Goal: Information Seeking & Learning: Find specific fact

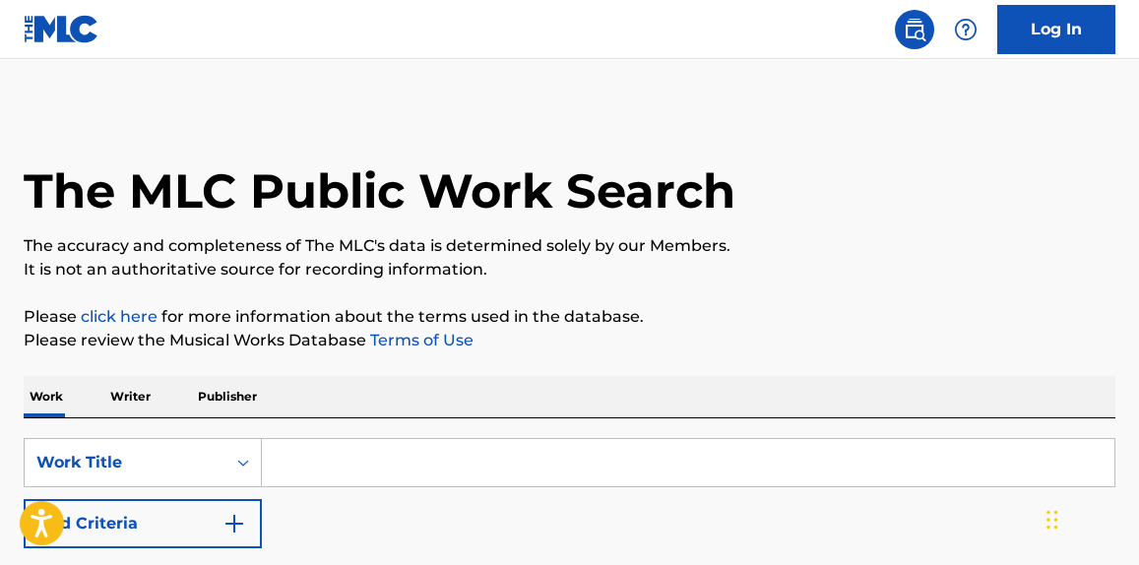
click at [321, 467] on input "Search Form" at bounding box center [688, 462] width 853 height 47
paste input "I'm Through With You"
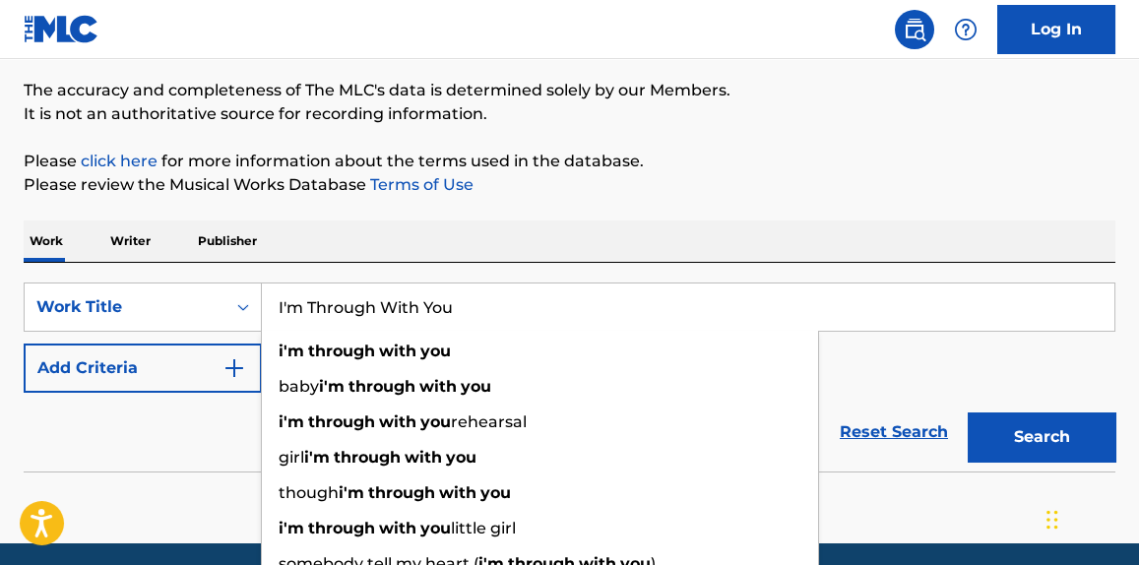
scroll to position [157, 0]
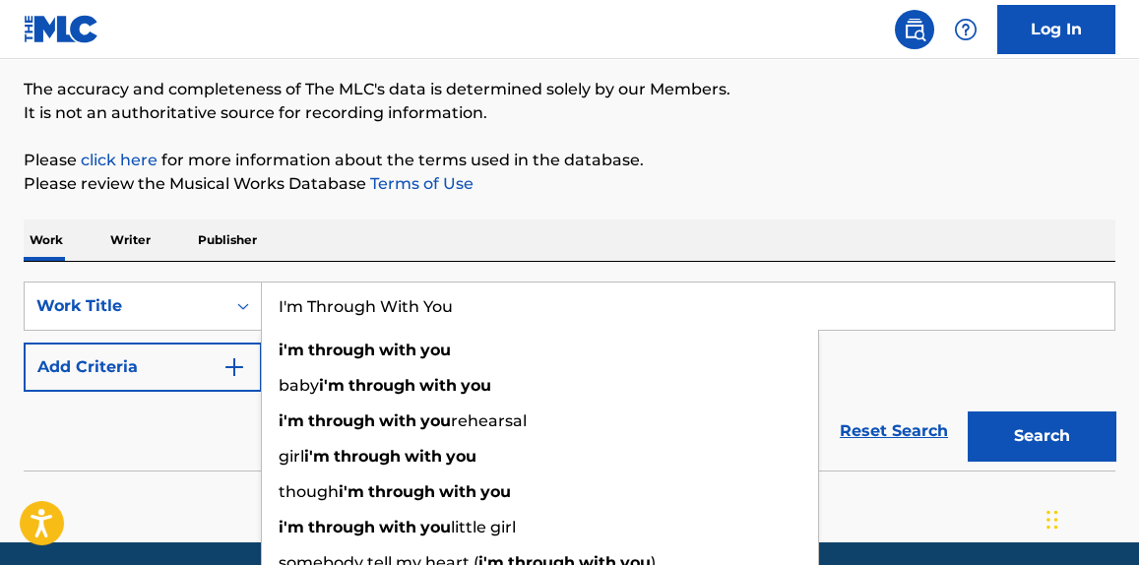
type input "I'm Through With You"
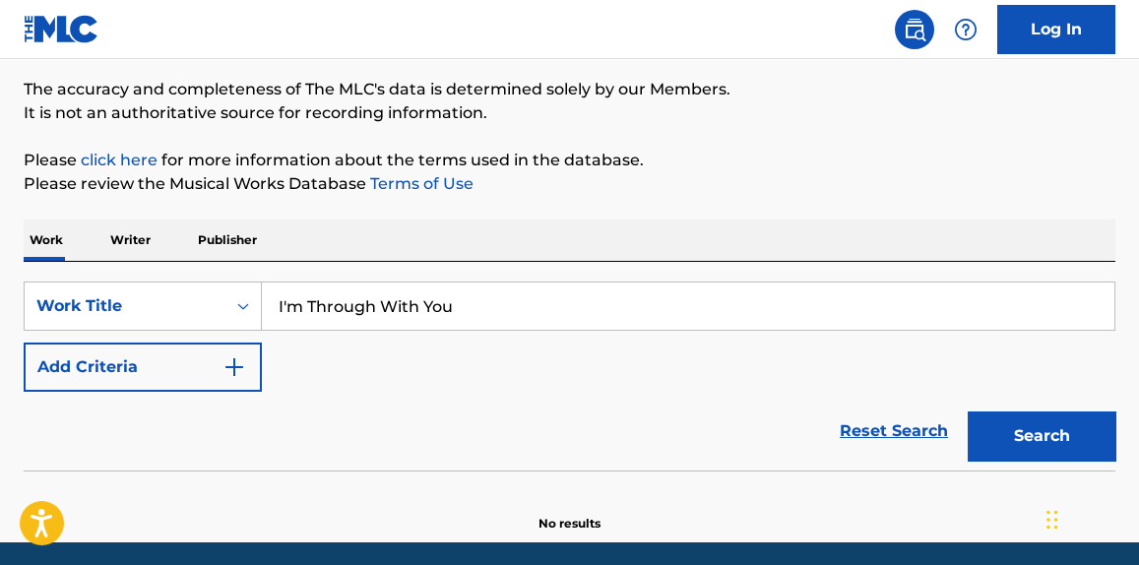
click at [168, 393] on div "Reset Search Search" at bounding box center [570, 431] width 1092 height 79
click at [161, 383] on button "Add Criteria" at bounding box center [143, 367] width 238 height 49
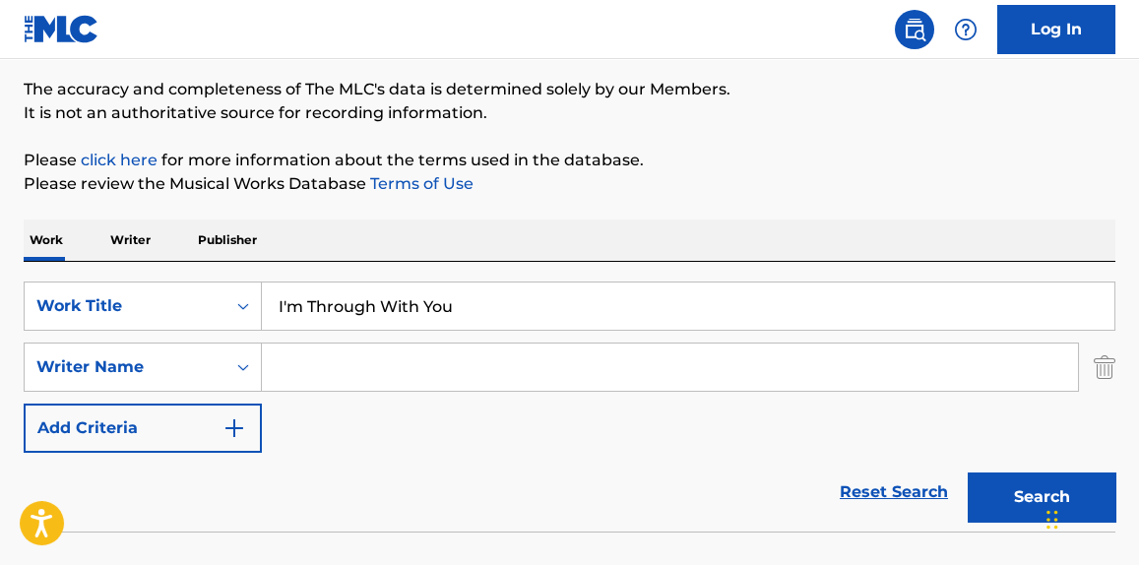
click at [309, 371] on input "Search Form" at bounding box center [670, 367] width 816 height 47
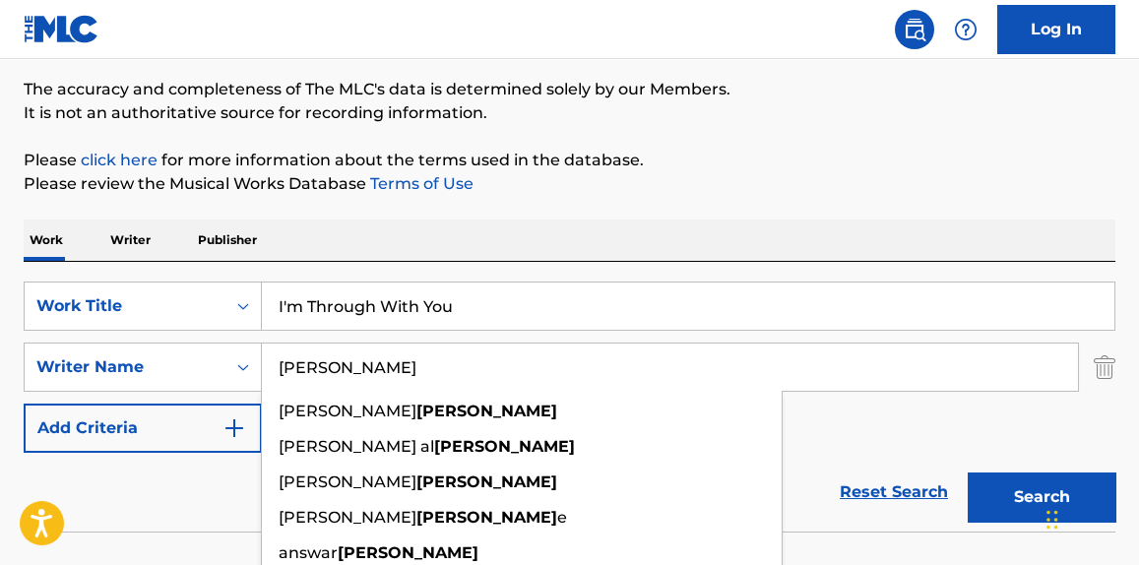
type input "[PERSON_NAME]"
click at [968, 473] on button "Search" at bounding box center [1042, 497] width 148 height 49
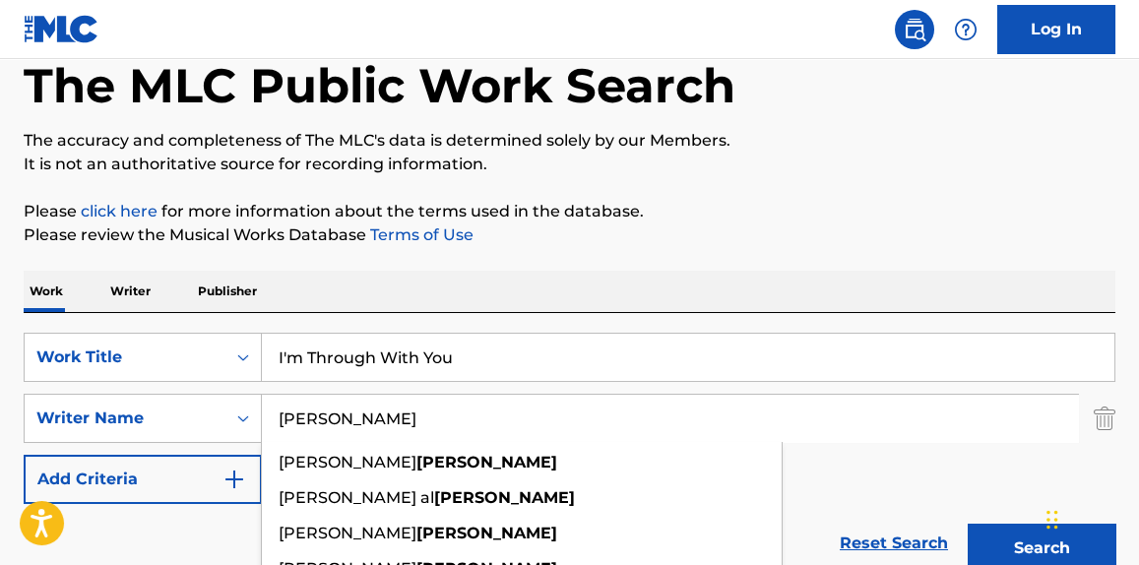
scroll to position [28, 0]
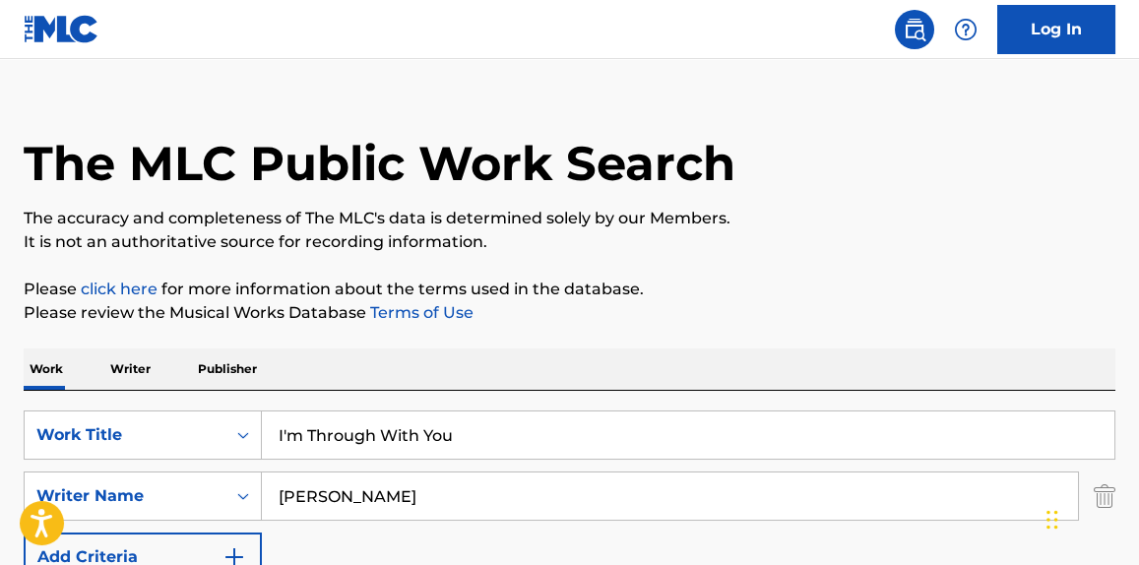
click at [422, 422] on input "I'm Through With You" at bounding box center [688, 435] width 853 height 47
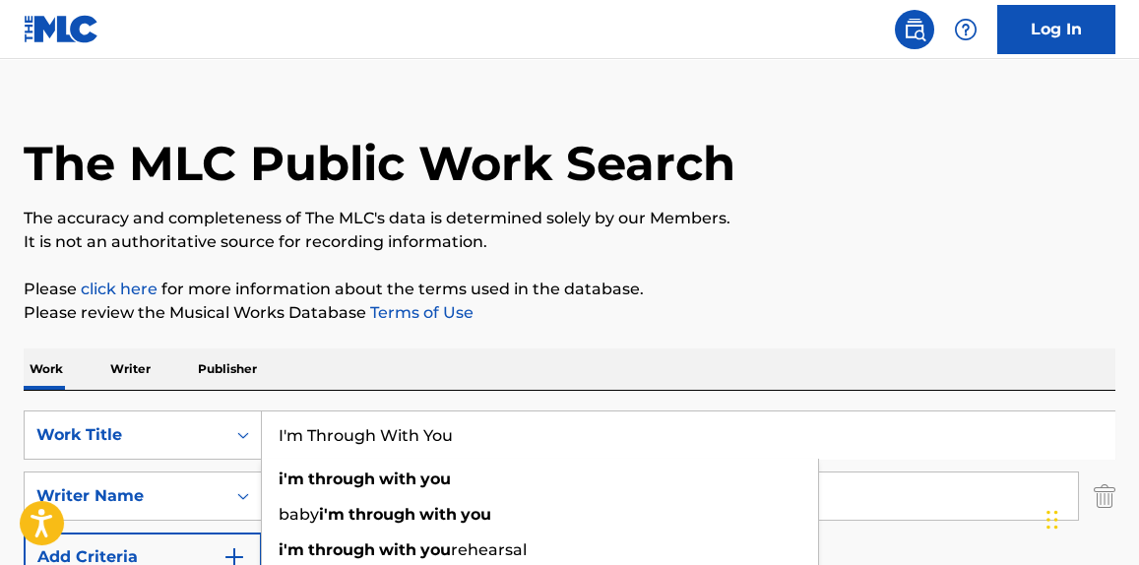
click at [422, 422] on input "I'm Through With You" at bounding box center [688, 435] width 853 height 47
paste input "Runaround [PERSON_NAME]"
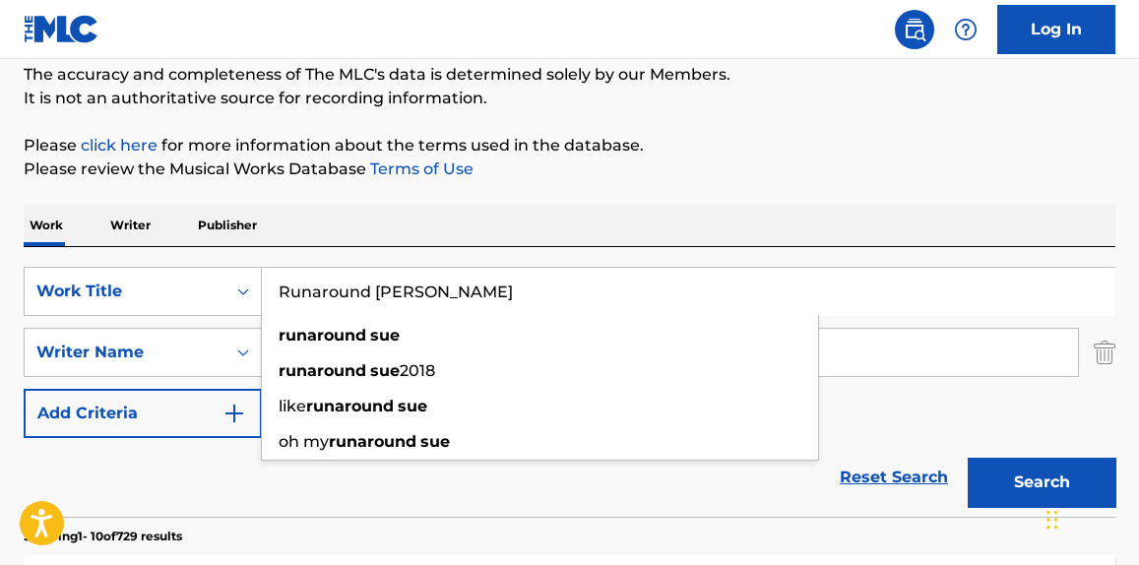
scroll to position [178, 0]
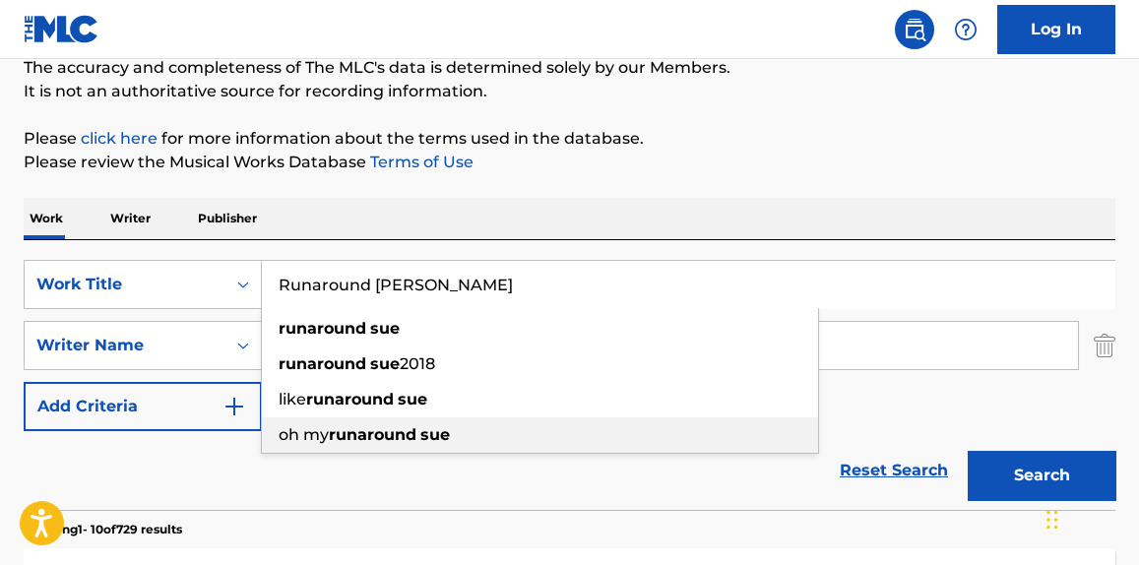
type input "Runaround [PERSON_NAME]"
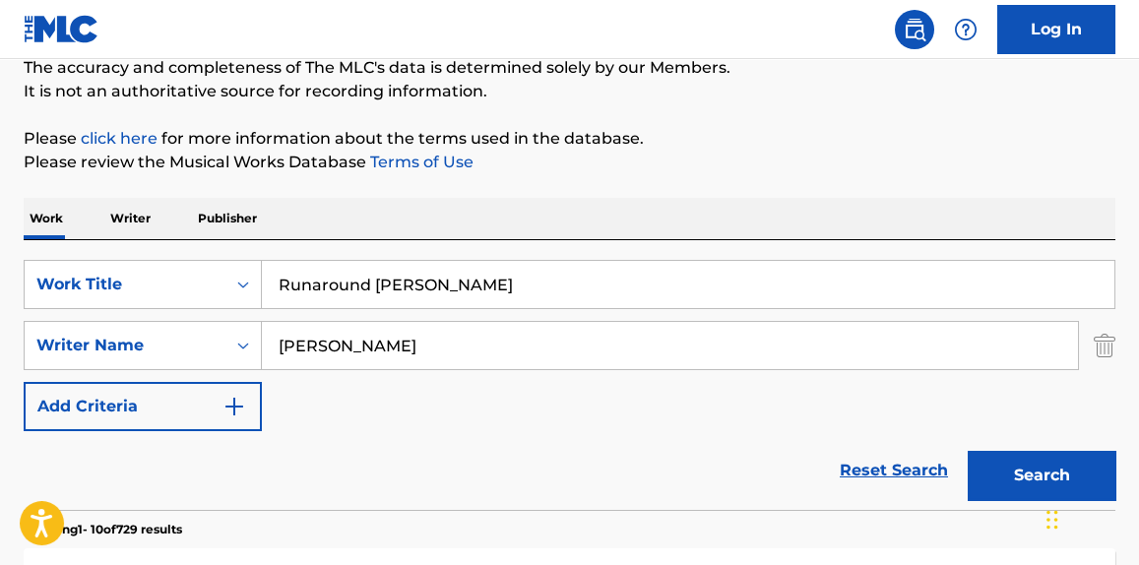
click at [294, 453] on div "Reset Search Search" at bounding box center [570, 470] width 1092 height 79
click at [342, 309] on div "SearchWithCriteriaa98bdbb5-c25e-4d43-ba7b-5bc60caf2661 Work Title Runaround Sue…" at bounding box center [570, 345] width 1092 height 171
click at [342, 337] on input "[PERSON_NAME]" at bounding box center [670, 345] width 816 height 47
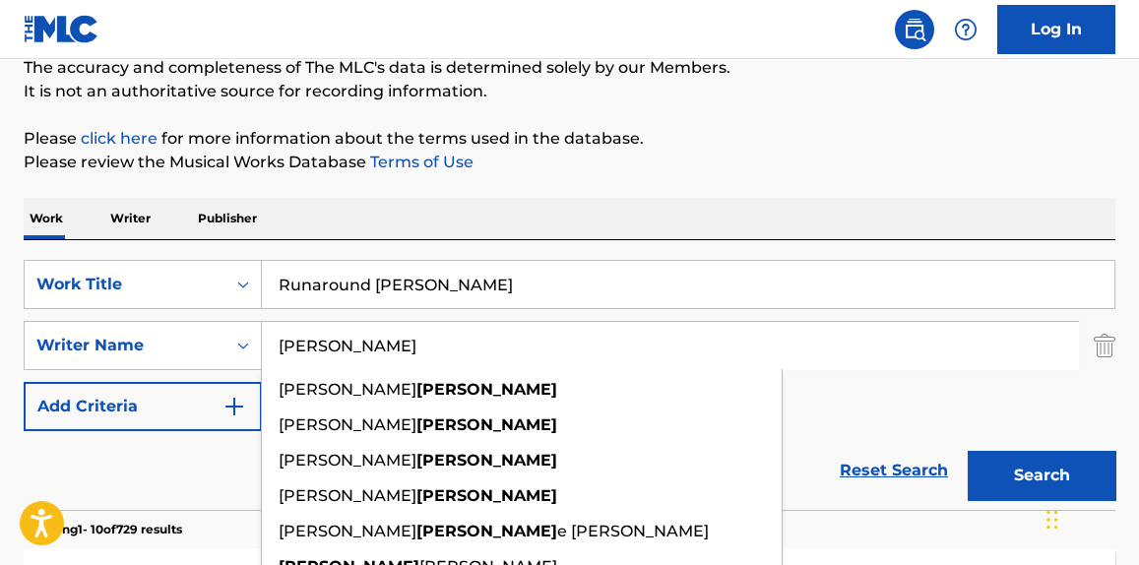
click at [342, 337] on input "[PERSON_NAME]" at bounding box center [670, 345] width 816 height 47
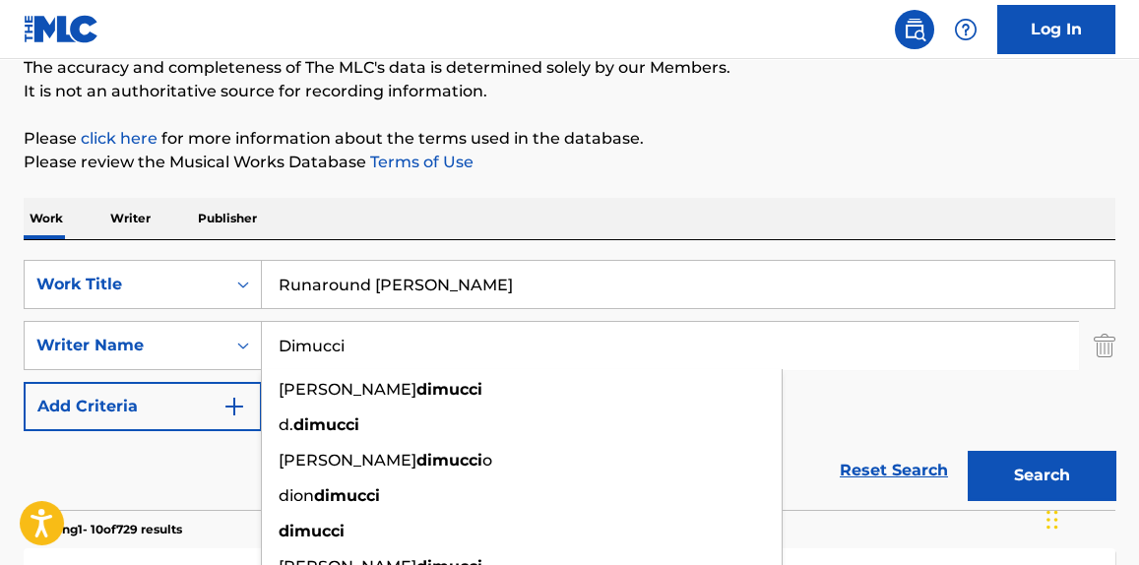
type input "Dimucci"
click at [968, 451] on button "Search" at bounding box center [1042, 475] width 148 height 49
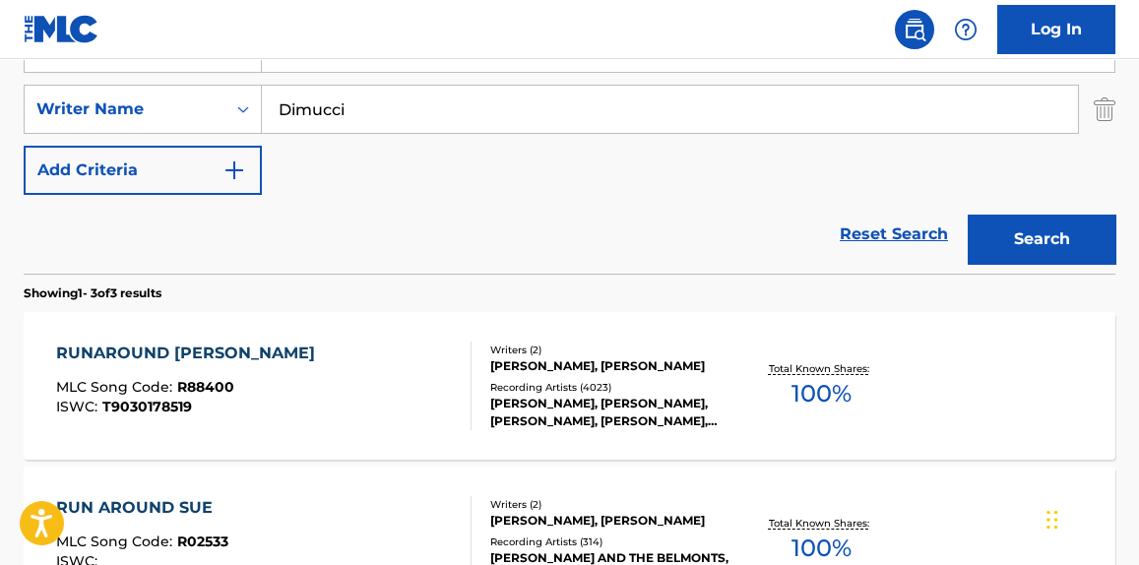
scroll to position [437, 0]
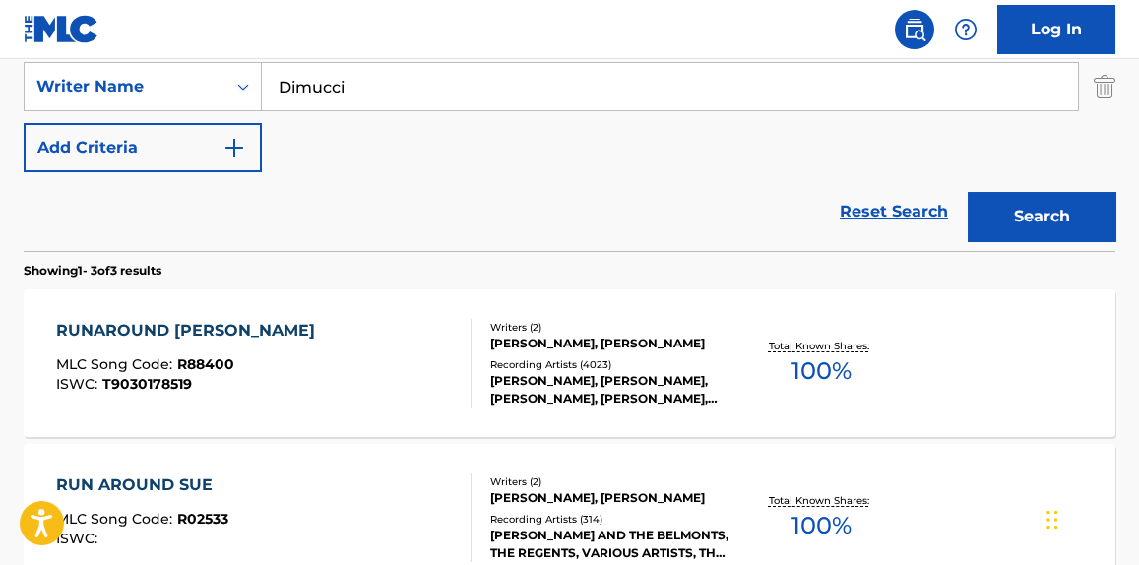
click at [328, 395] on div "RUNAROUND SUE MLC Song Code : R88400 ISWC : T9030178519" at bounding box center [263, 363] width 415 height 89
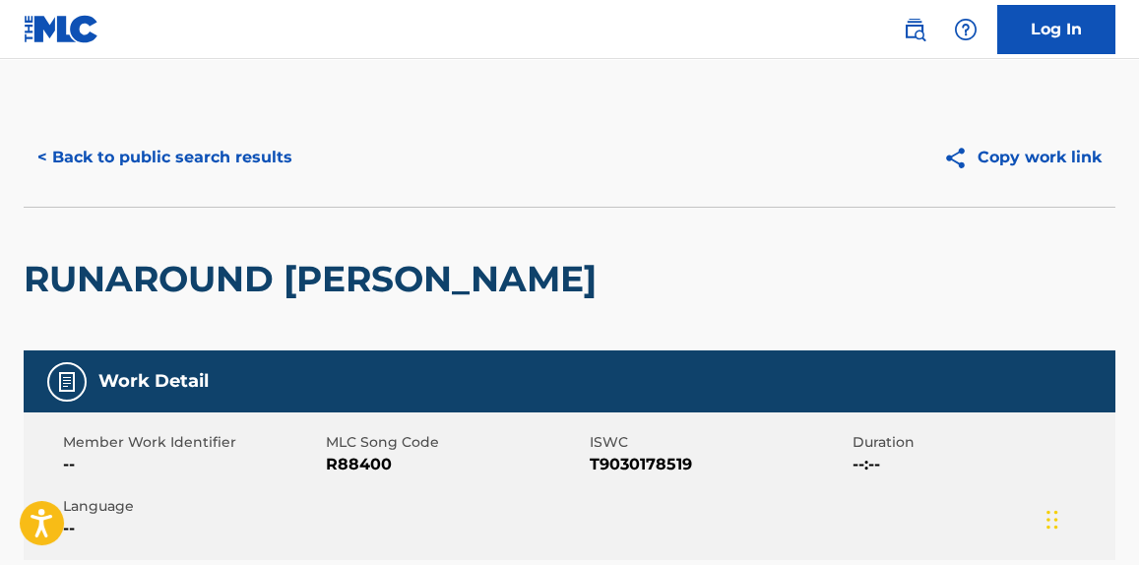
click at [194, 158] on button "< Back to public search results" at bounding box center [165, 157] width 283 height 49
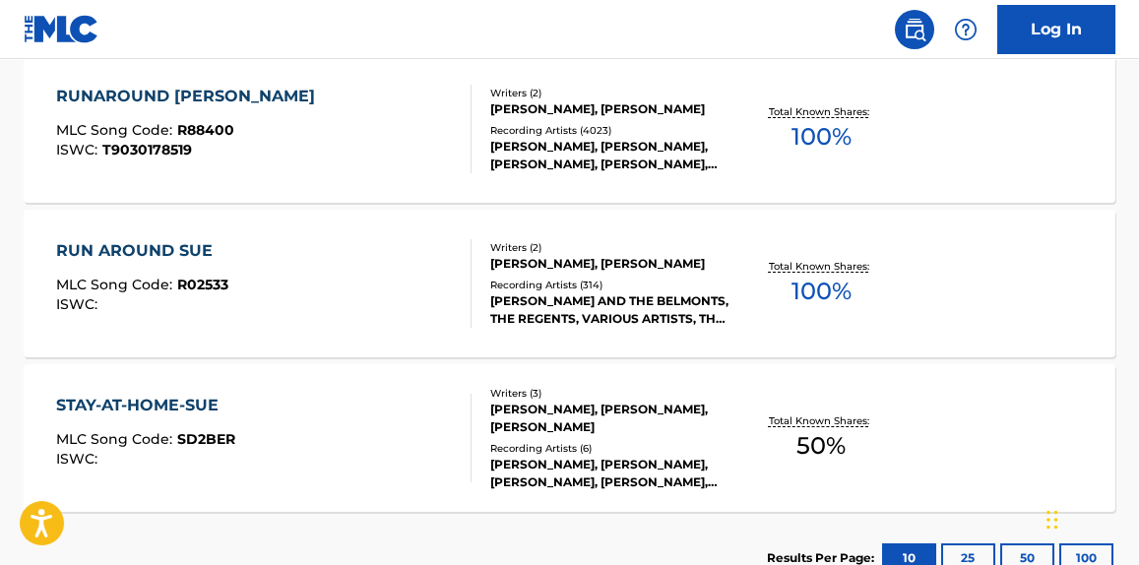
scroll to position [679, 0]
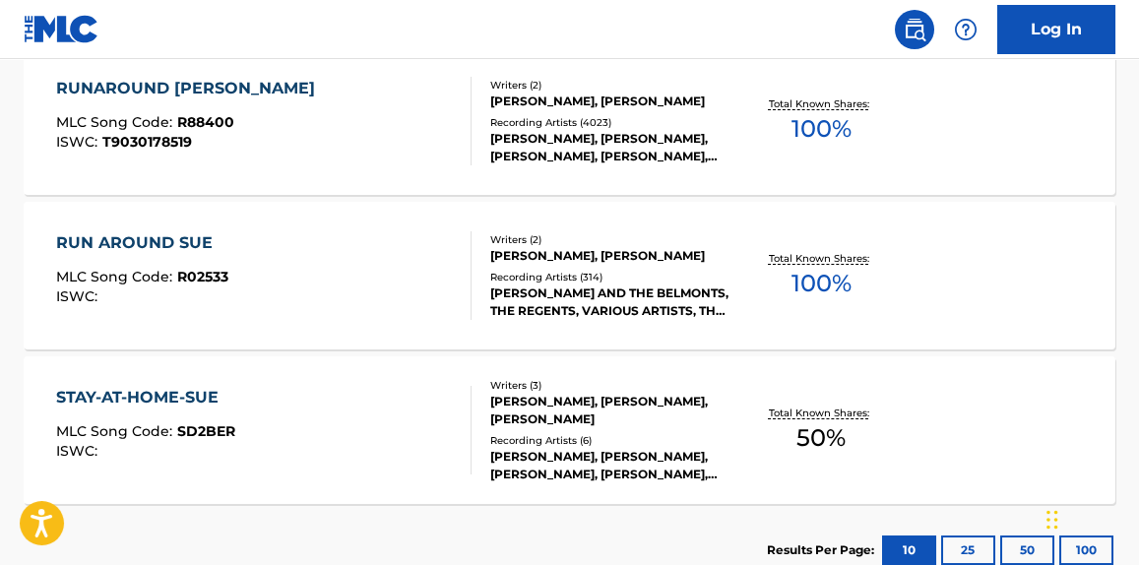
drag, startPoint x: 285, startPoint y: 359, endPoint x: 286, endPoint y: 281, distance: 78.8
click at [286, 281] on div "RUN AROUND SUE MLC Song Code : R02533 ISWC :" at bounding box center [263, 275] width 415 height 89
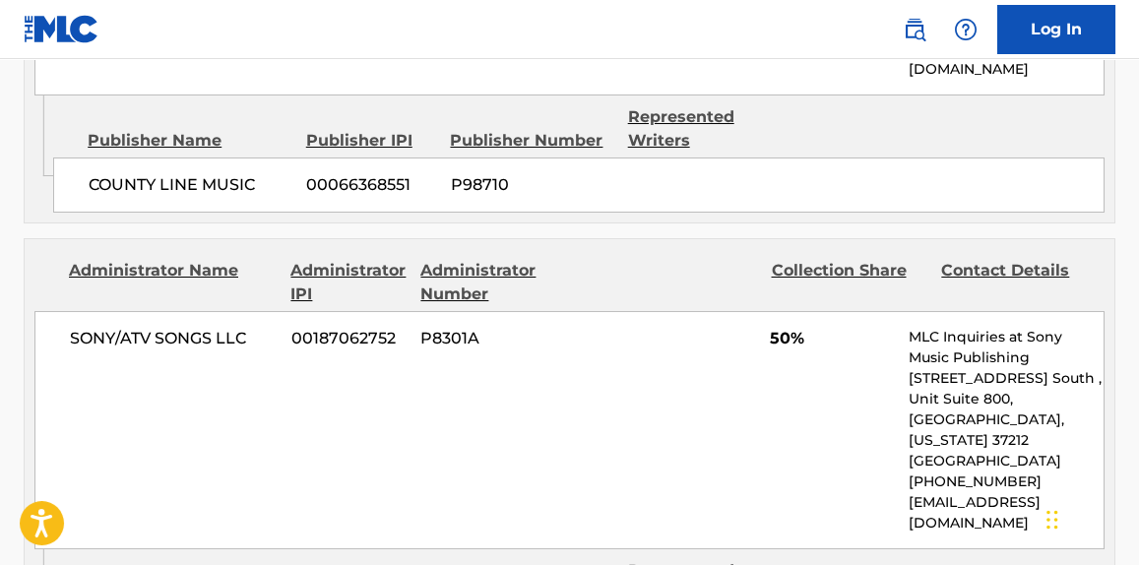
scroll to position [1389, 0]
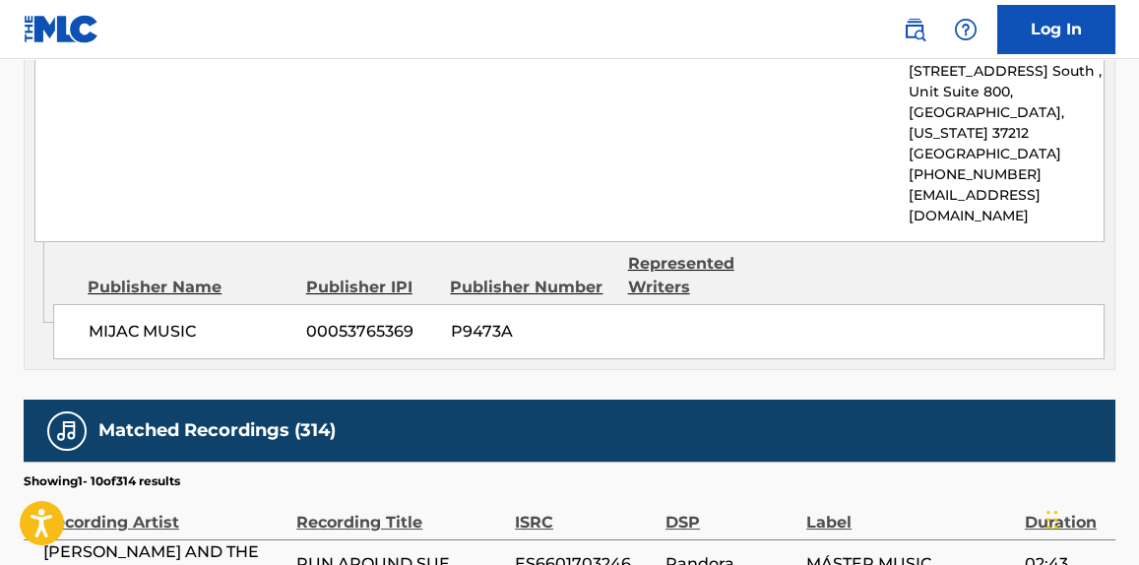
click at [286, 304] on div "MIJAC MUSIC 00053765369 P9473A" at bounding box center [579, 331] width 1052 height 55
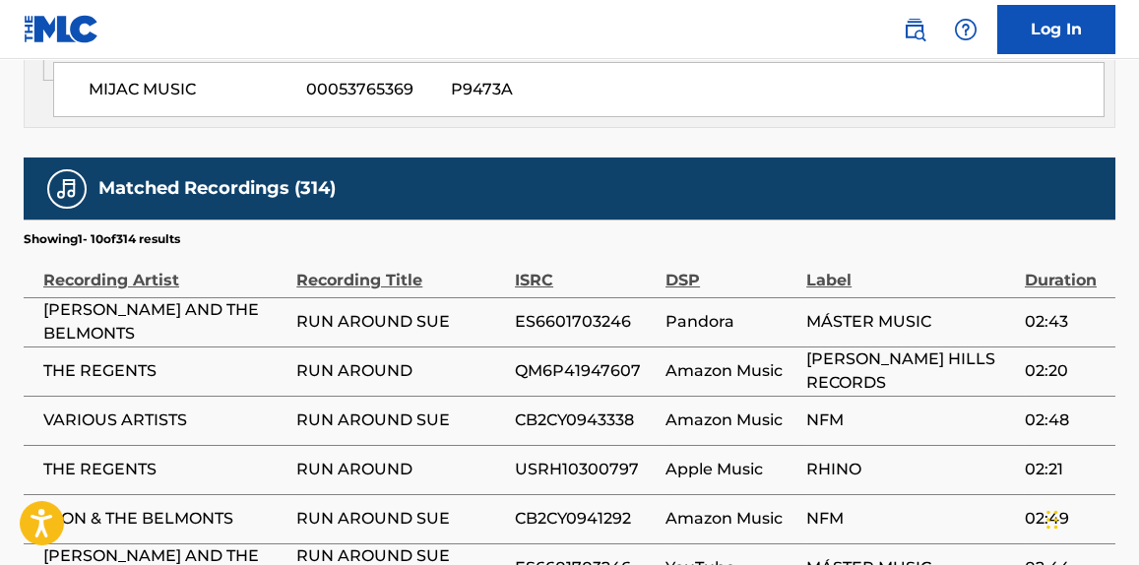
scroll to position [1748, 0]
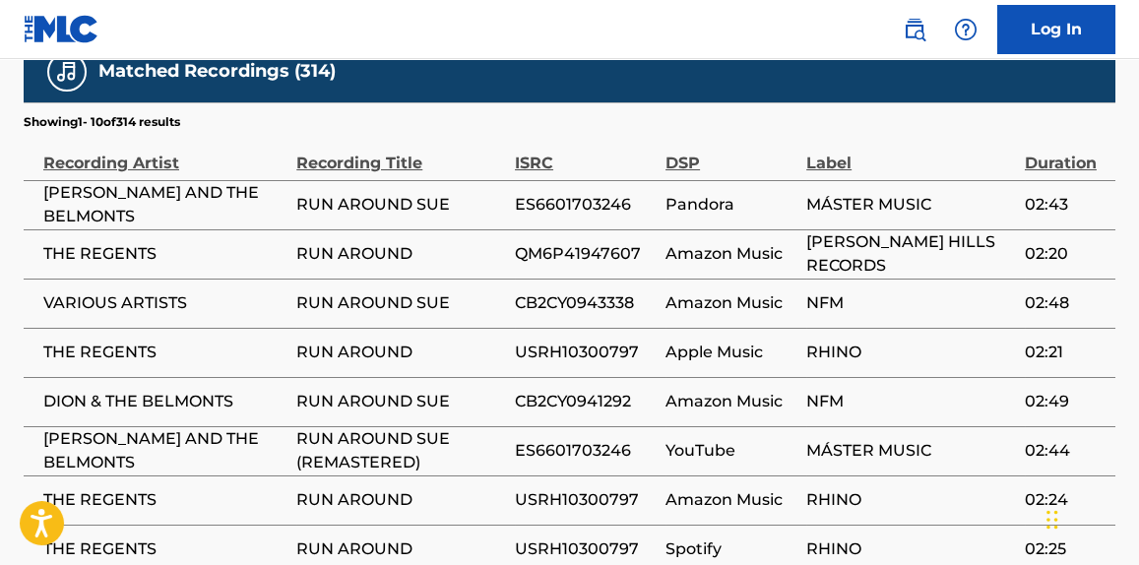
drag, startPoint x: 342, startPoint y: 344, endPoint x: 131, endPoint y: 239, distance: 235.2
click at [131, 291] on span "VARIOUS ARTISTS" at bounding box center [164, 303] width 243 height 24
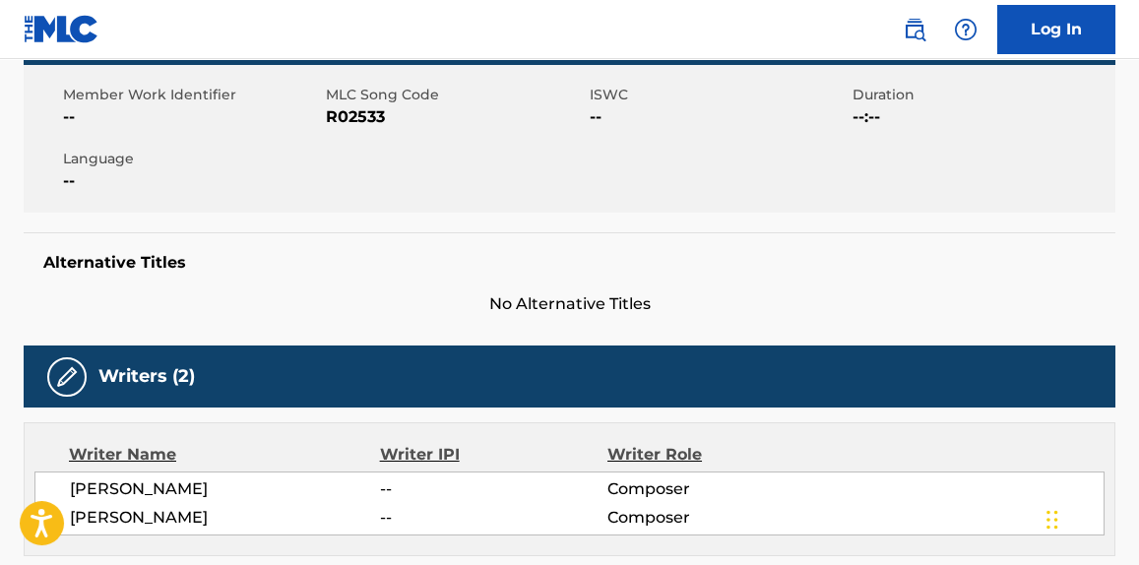
scroll to position [0, 0]
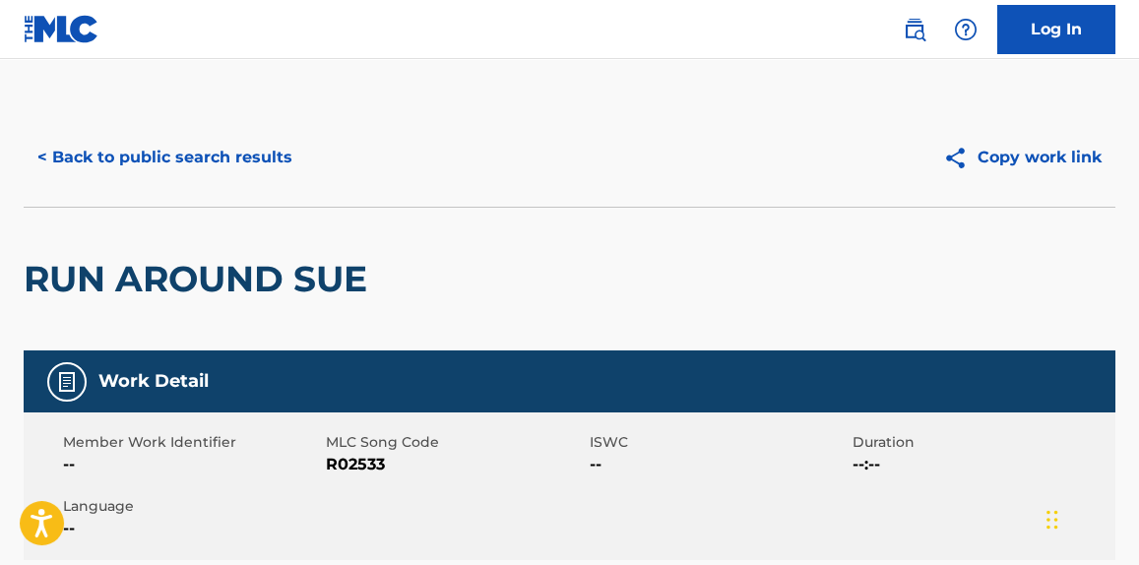
click at [152, 145] on button "< Back to public search results" at bounding box center [165, 157] width 283 height 49
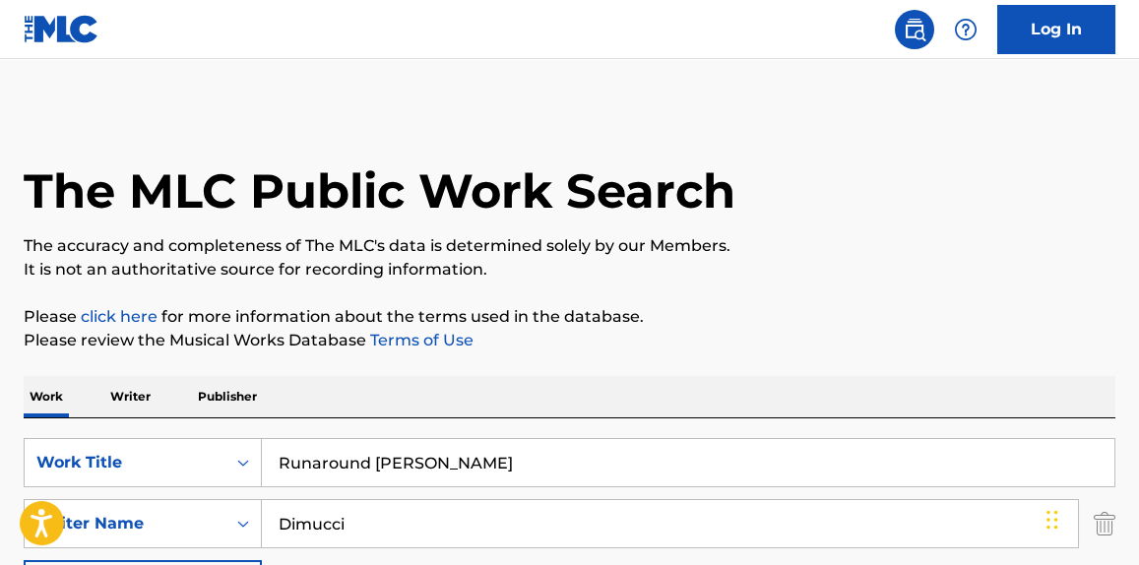
scroll to position [792, 0]
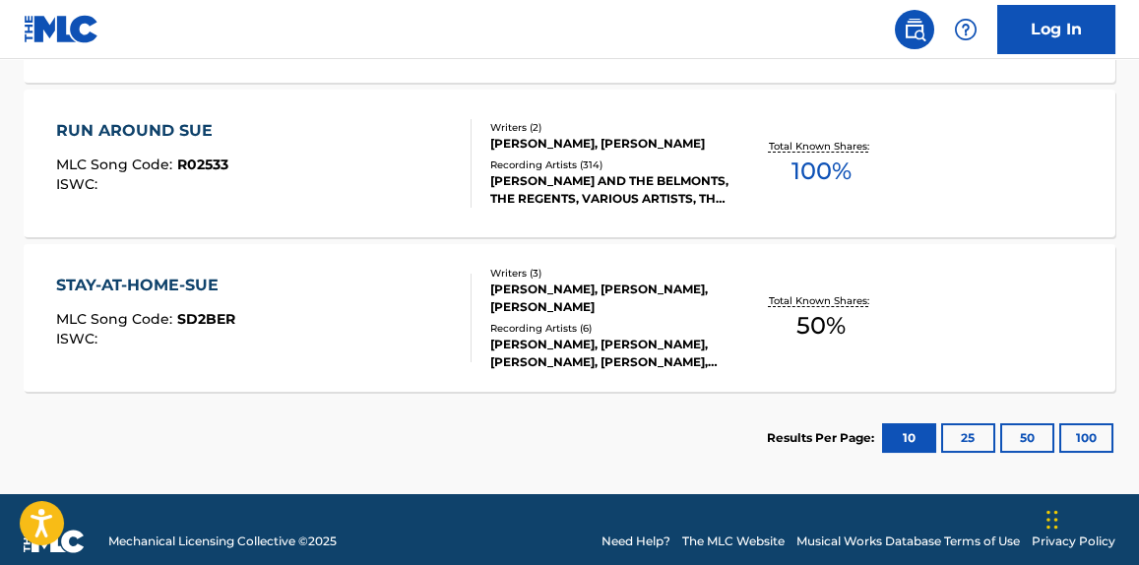
click at [289, 177] on div "RUN AROUND SUE MLC Song Code : R02533 ISWC :" at bounding box center [263, 163] width 415 height 89
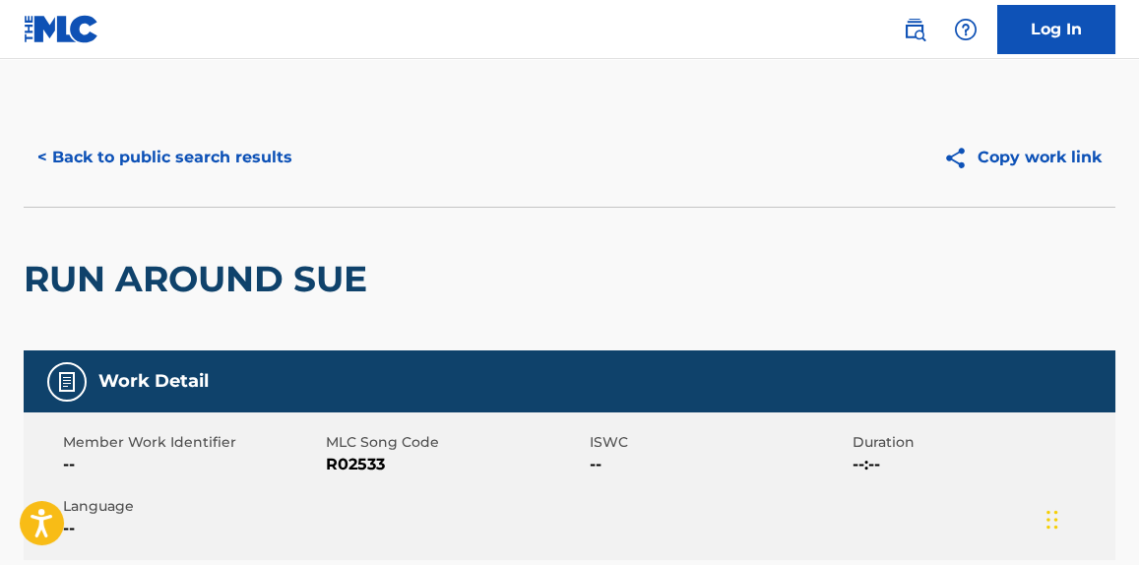
click at [234, 156] on button "< Back to public search results" at bounding box center [165, 157] width 283 height 49
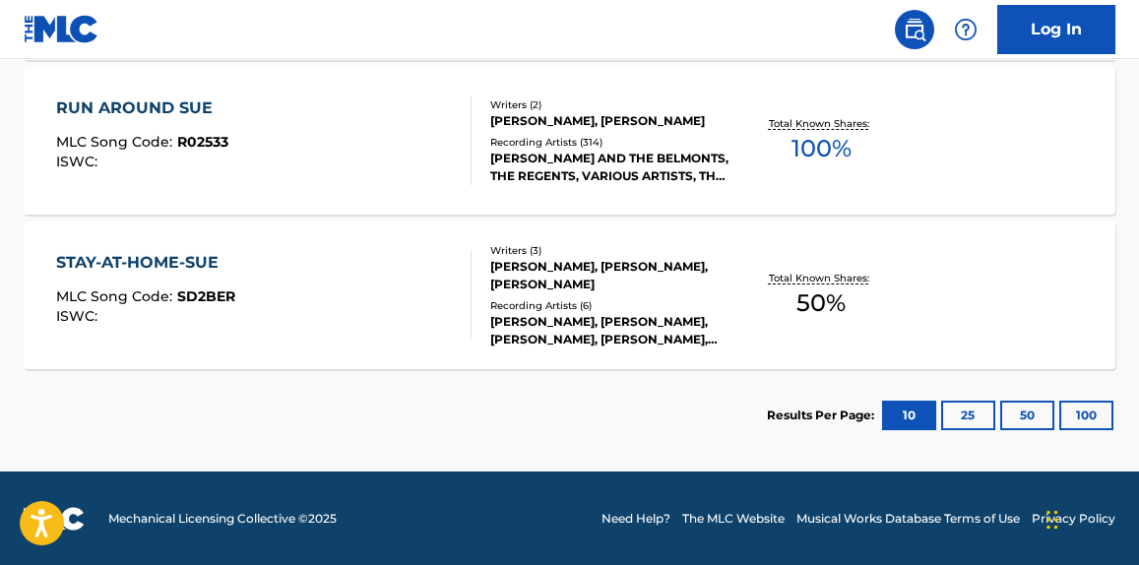
scroll to position [684, 0]
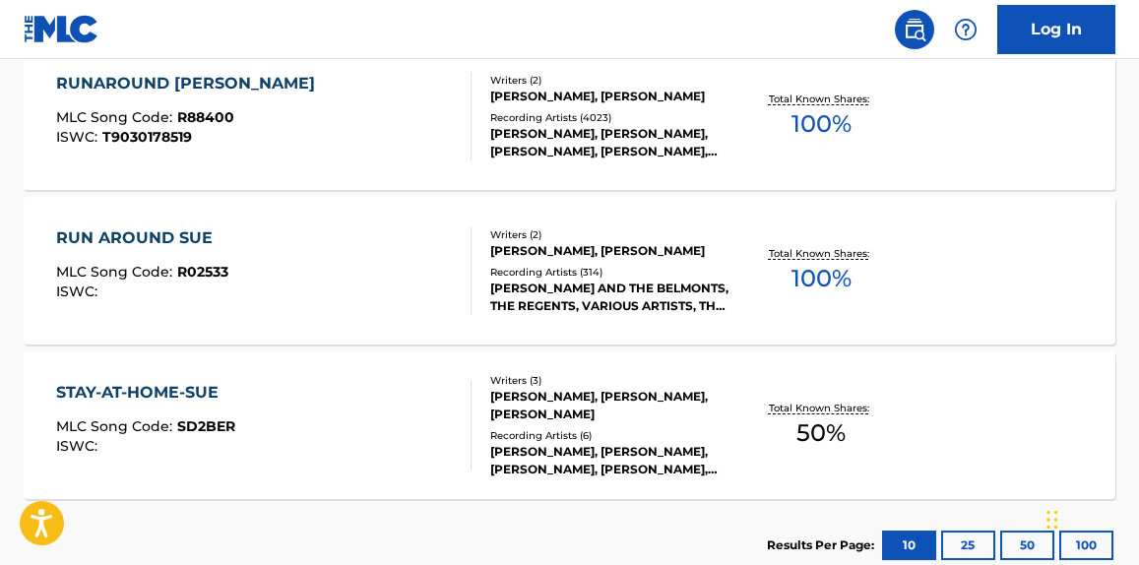
click at [224, 155] on div "RUNAROUND SUE MLC Song Code : R88400 ISWC : T9030178519" at bounding box center [190, 116] width 269 height 89
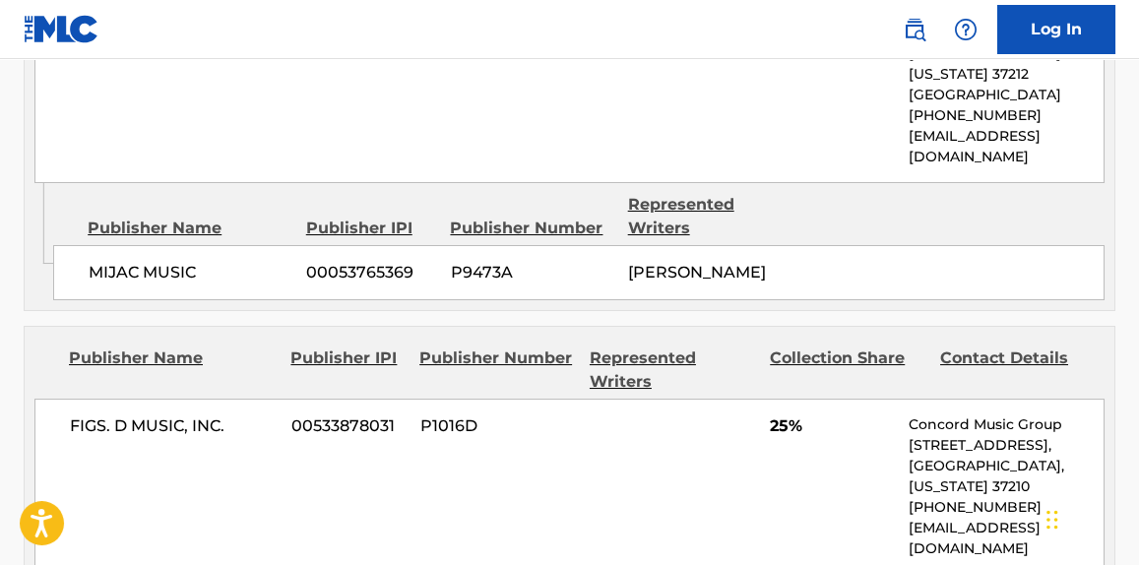
scroll to position [1331, 0]
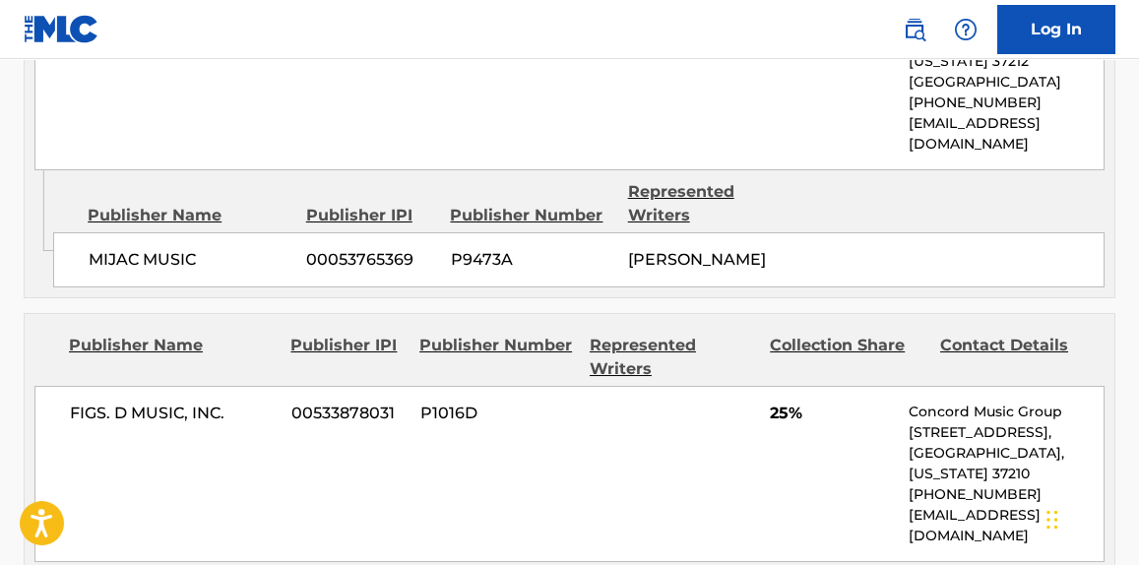
drag, startPoint x: 224, startPoint y: 155, endPoint x: 642, endPoint y: 377, distance: 474.0
click at [642, 386] on div "FIGS. D MUSIC, INC. 00533878031 P1016D 25% Concord Music Group [STREET_ADDRESS]…" at bounding box center [569, 474] width 1070 height 176
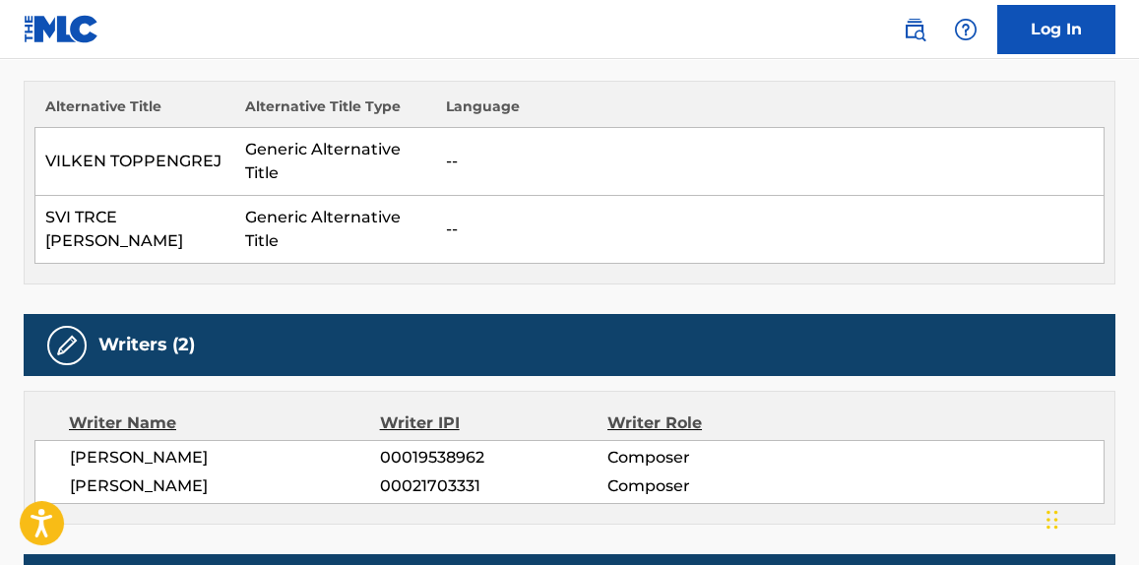
scroll to position [0, 0]
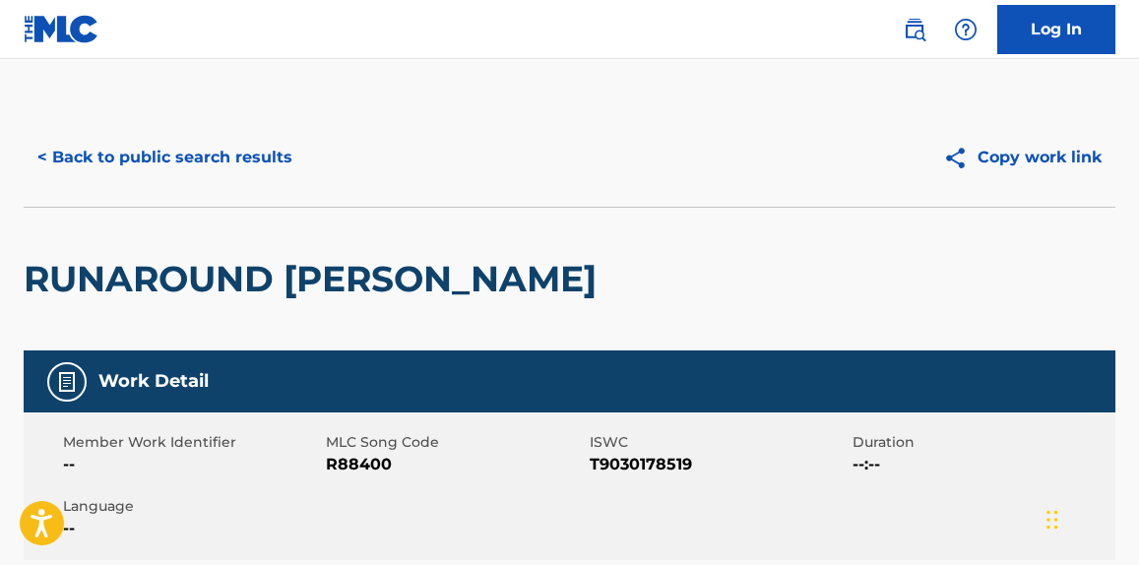
click at [207, 143] on button "< Back to public search results" at bounding box center [165, 157] width 283 height 49
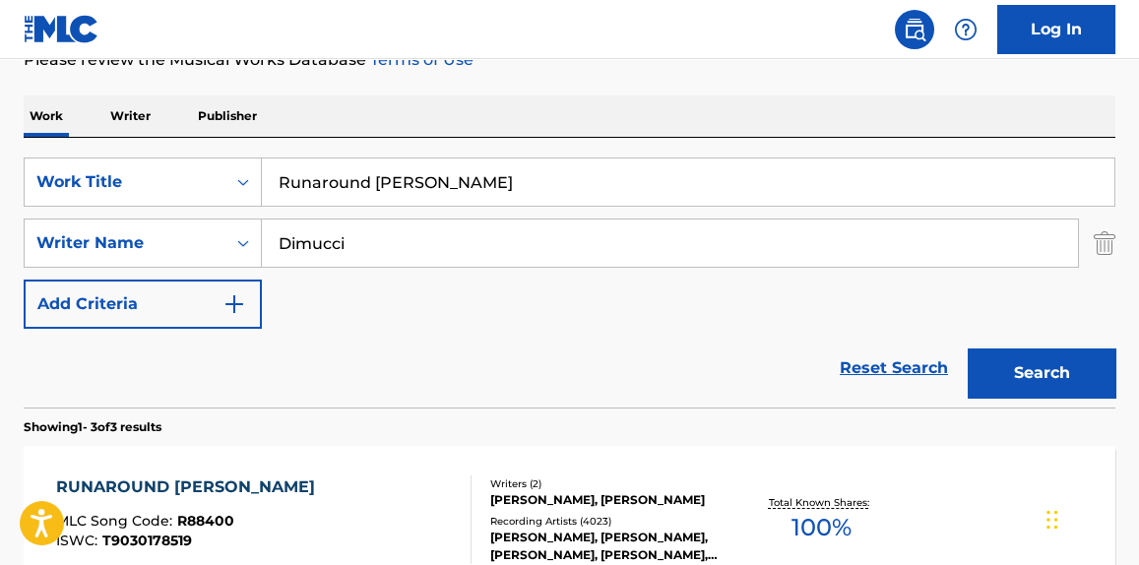
scroll to position [269, 0]
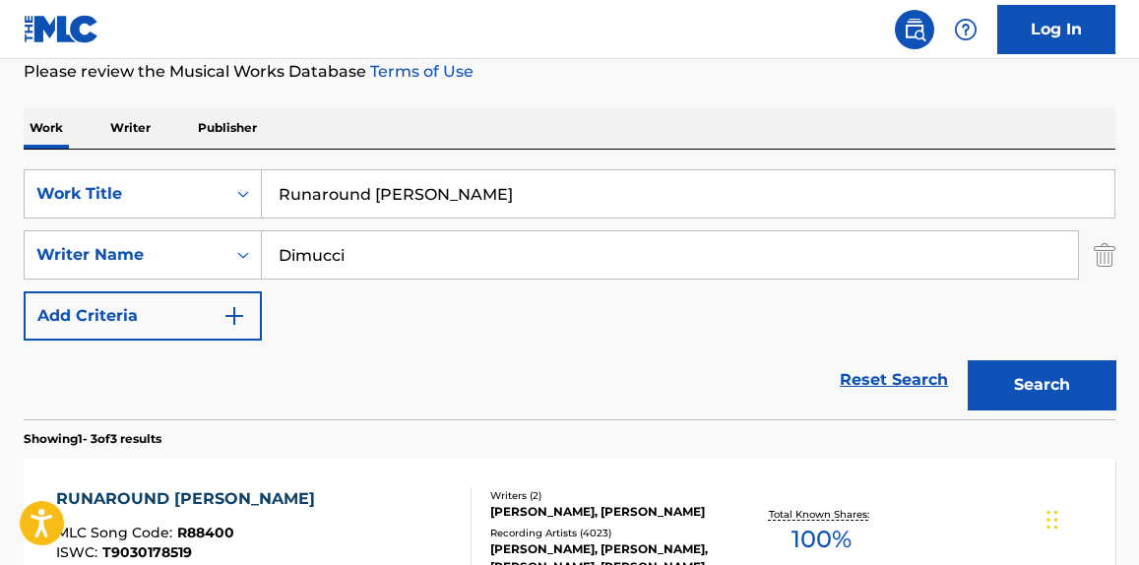
click at [370, 176] on input "Runaround [PERSON_NAME]" at bounding box center [688, 193] width 853 height 47
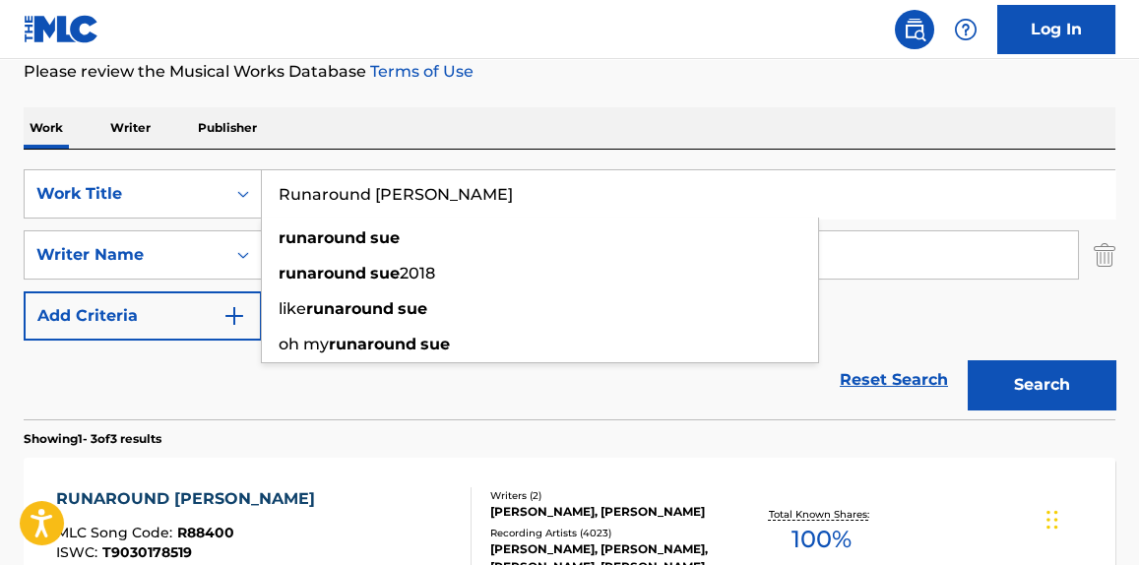
type input "p"
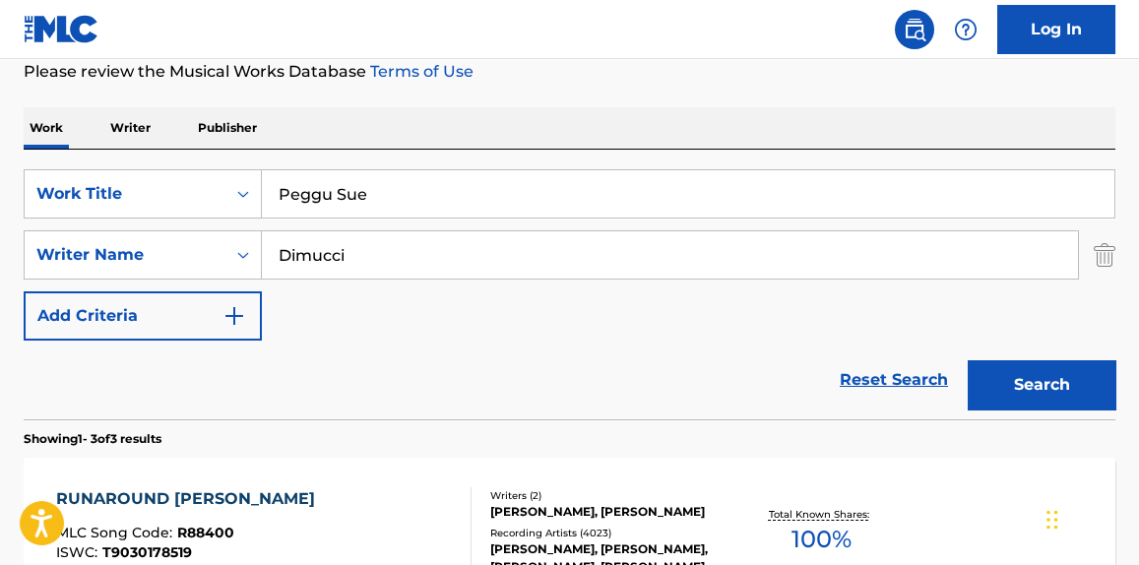
click at [326, 199] on input "Peggu Sue" at bounding box center [688, 193] width 853 height 47
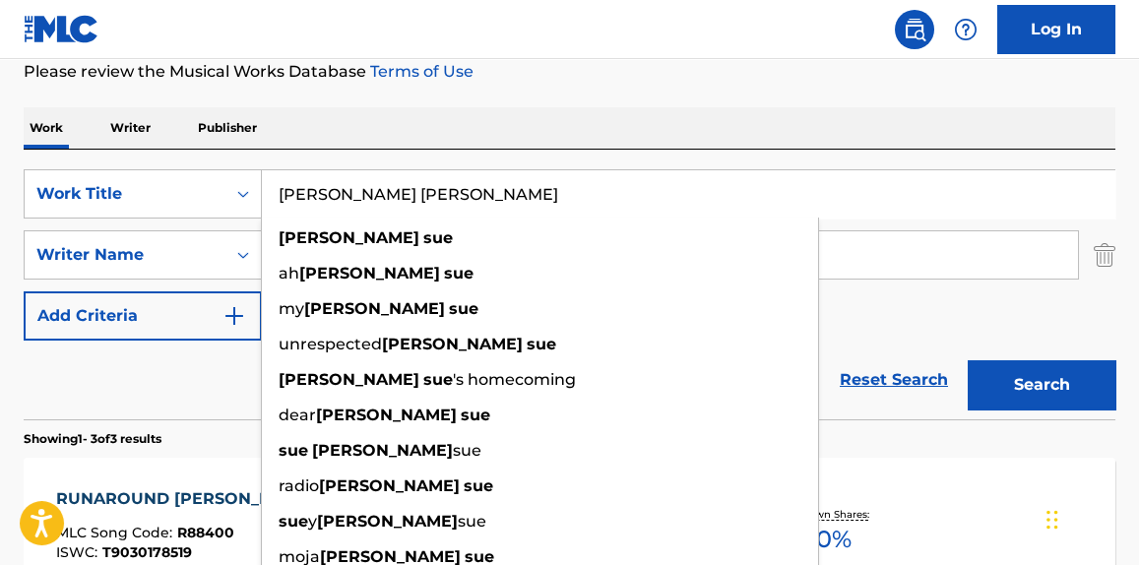
type input "[PERSON_NAME] [PERSON_NAME]"
click at [157, 379] on div "Reset Search Search" at bounding box center [570, 380] width 1092 height 79
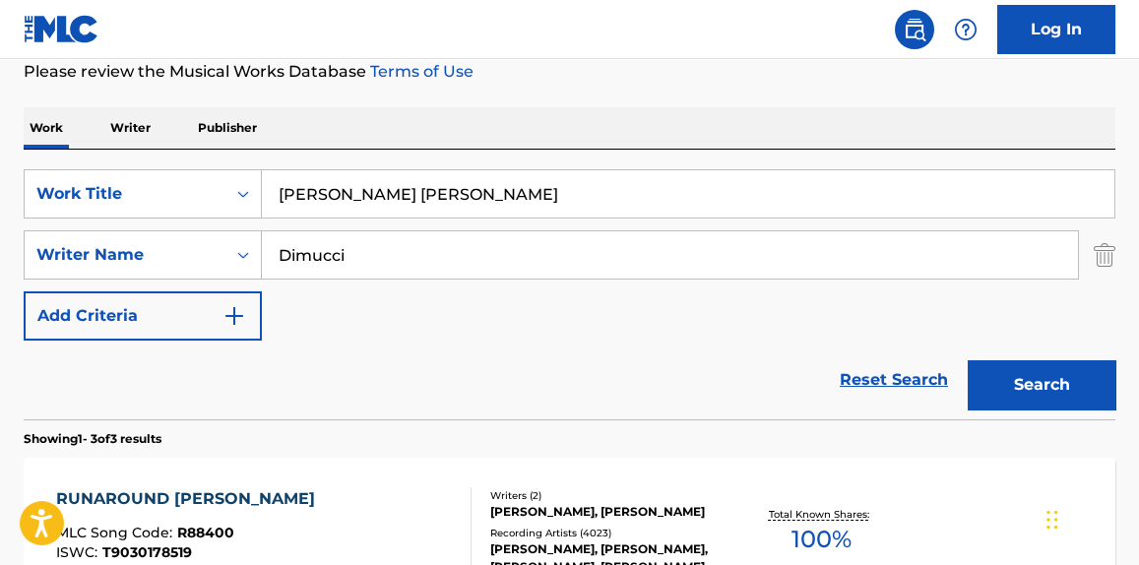
click at [304, 264] on input "Dimucci" at bounding box center [670, 254] width 816 height 47
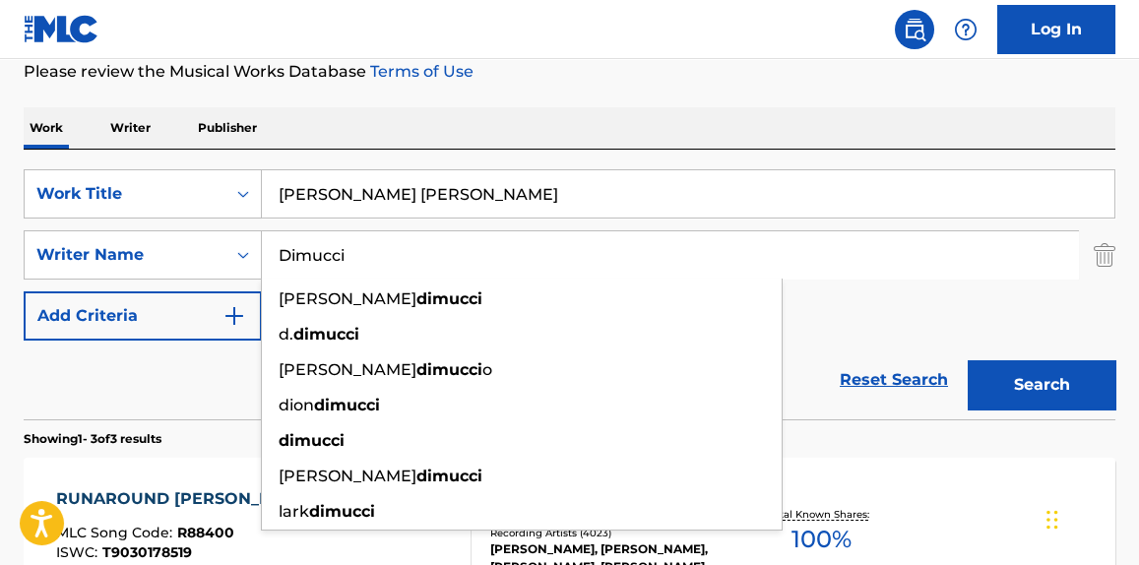
click at [304, 264] on input "Dimucci" at bounding box center [670, 254] width 816 height 47
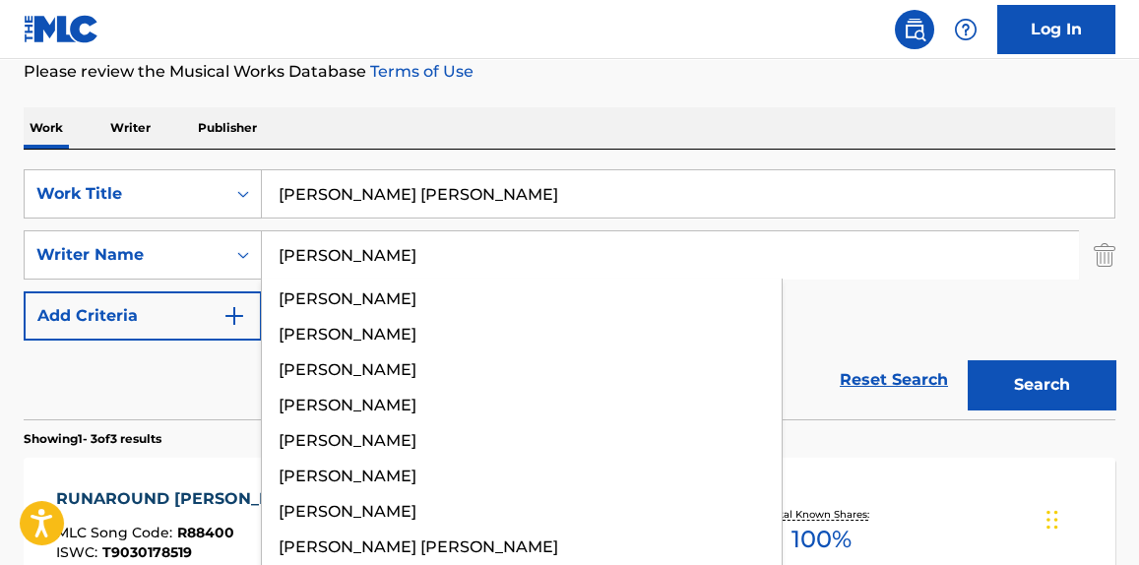
type input "[PERSON_NAME]"
click at [968, 360] on button "Search" at bounding box center [1042, 384] width 148 height 49
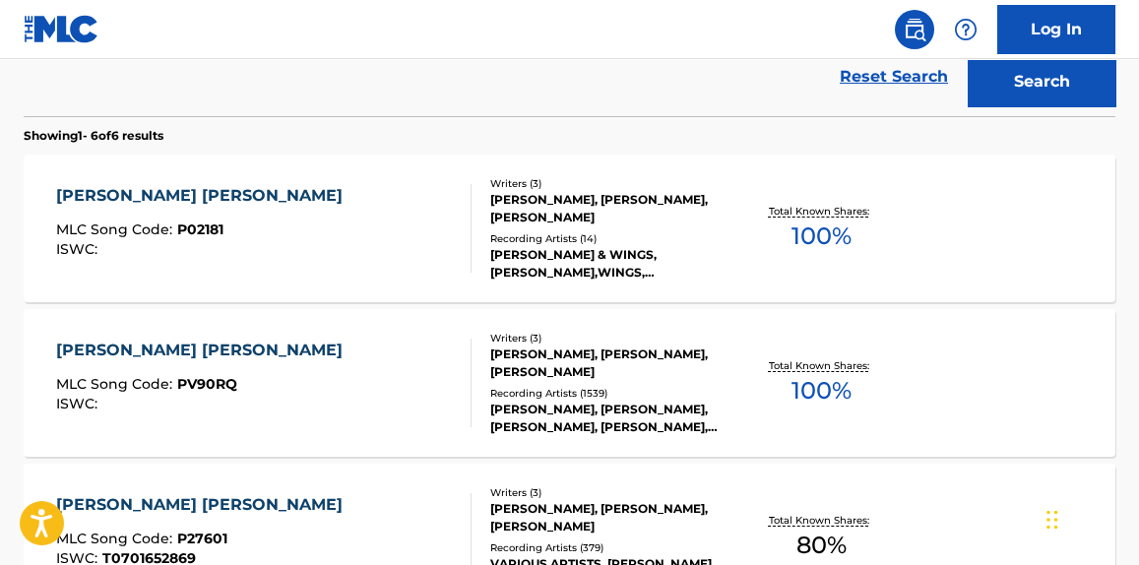
scroll to position [573, 0]
click at [323, 244] on div "[PERSON_NAME] [PERSON_NAME] MLC Song Code : P02181 ISWC :" at bounding box center [263, 227] width 415 height 89
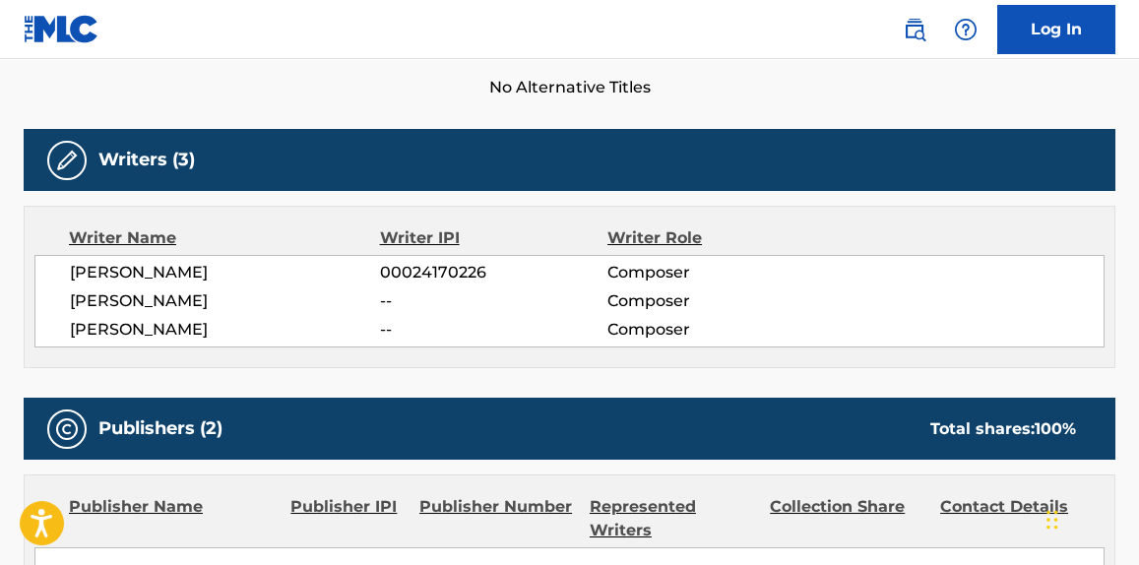
scroll to position [603, 0]
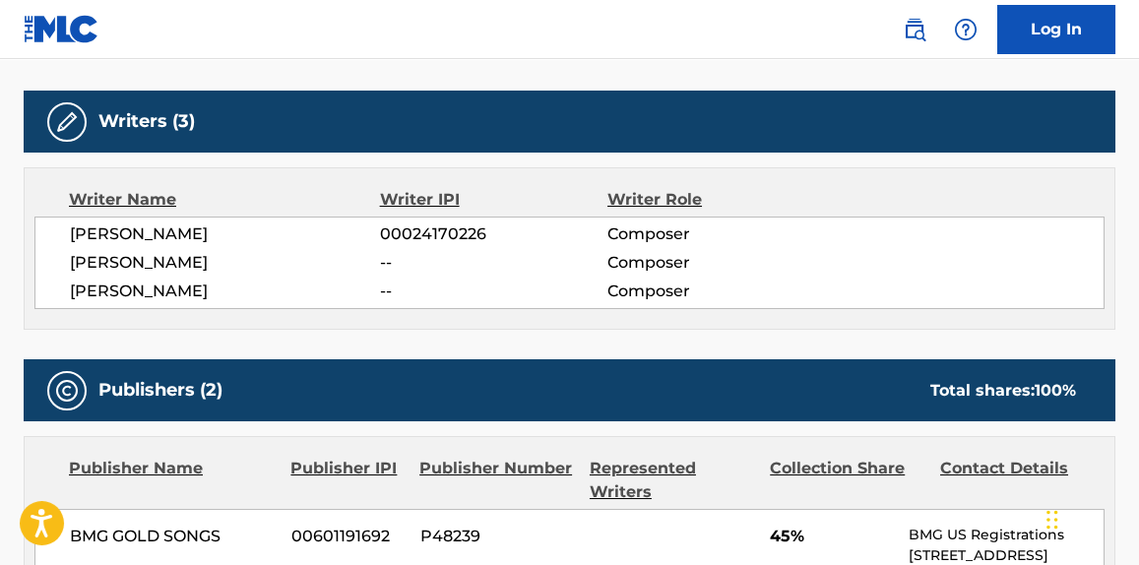
drag, startPoint x: 323, startPoint y: 244, endPoint x: 200, endPoint y: 356, distance: 165.9
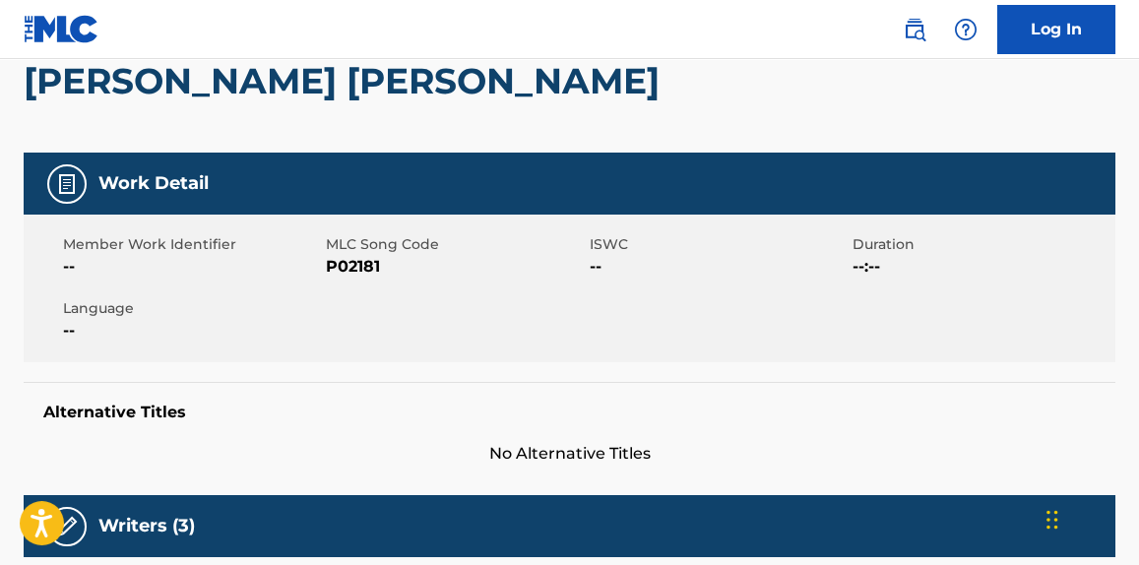
scroll to position [0, 0]
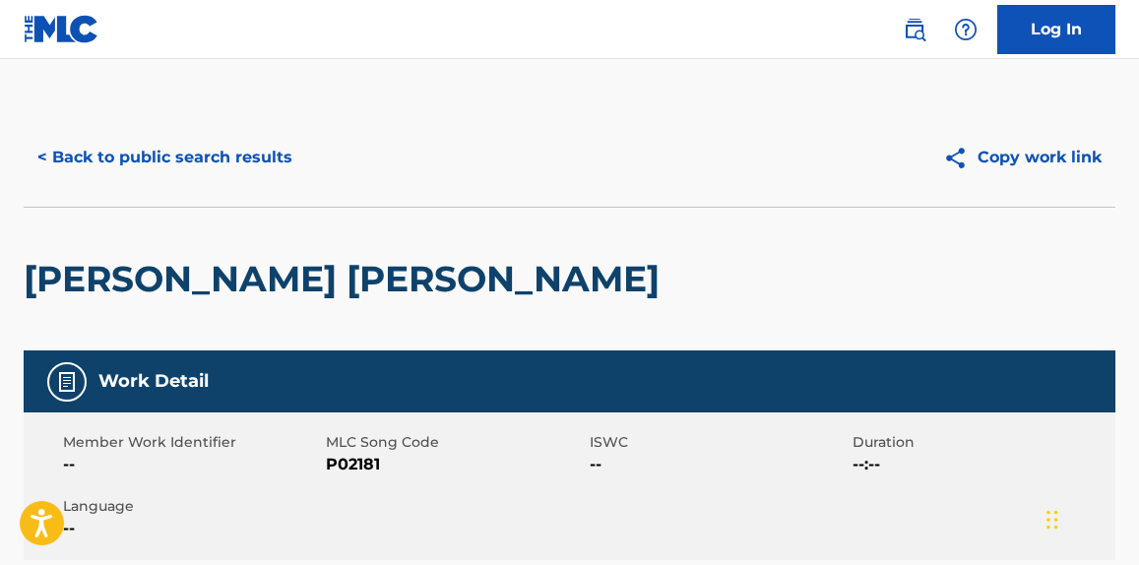
click at [171, 155] on button "< Back to public search results" at bounding box center [165, 157] width 283 height 49
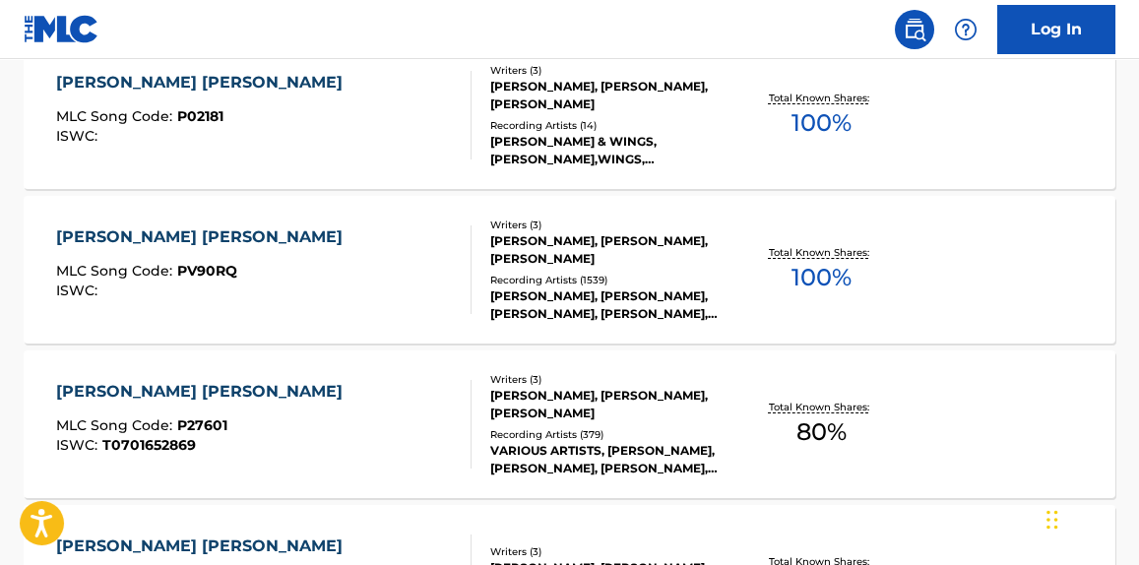
click at [169, 284] on div "ISWC :" at bounding box center [204, 291] width 296 height 15
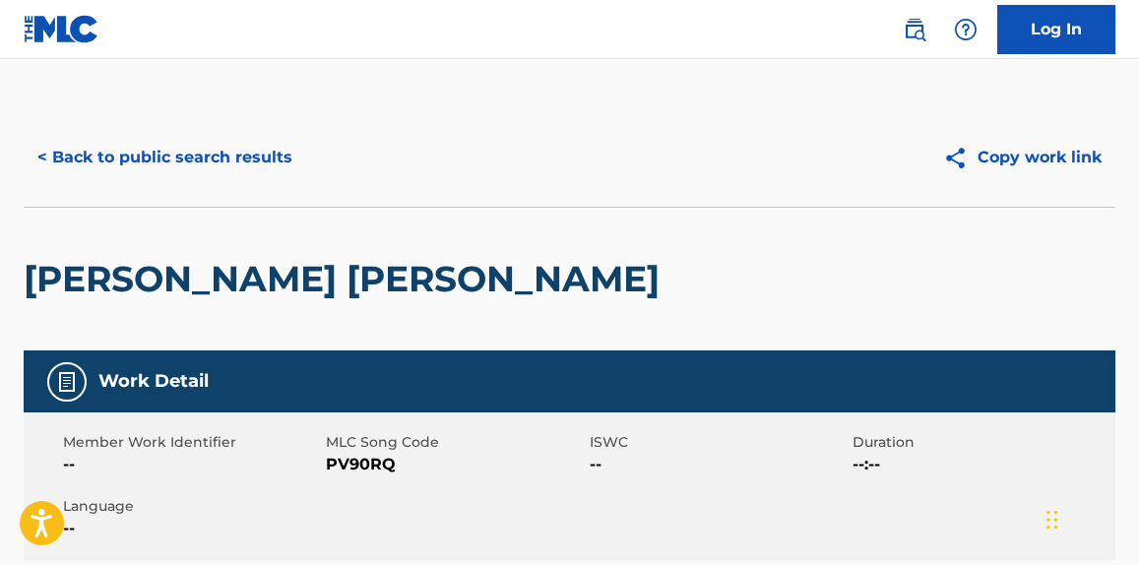
click at [161, 160] on button "< Back to public search results" at bounding box center [165, 157] width 283 height 49
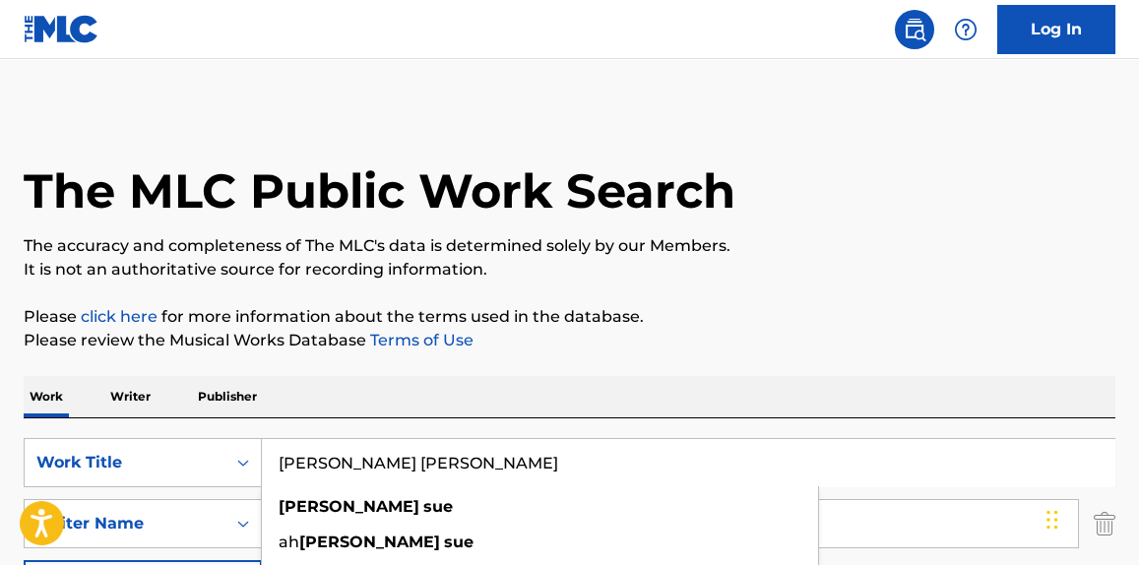
drag, startPoint x: 322, startPoint y: 441, endPoint x: 291, endPoint y: 459, distance: 35.3
click at [291, 459] on input "[PERSON_NAME] [PERSON_NAME]" at bounding box center [688, 462] width 853 height 47
paste input "[PERSON_NAME]"
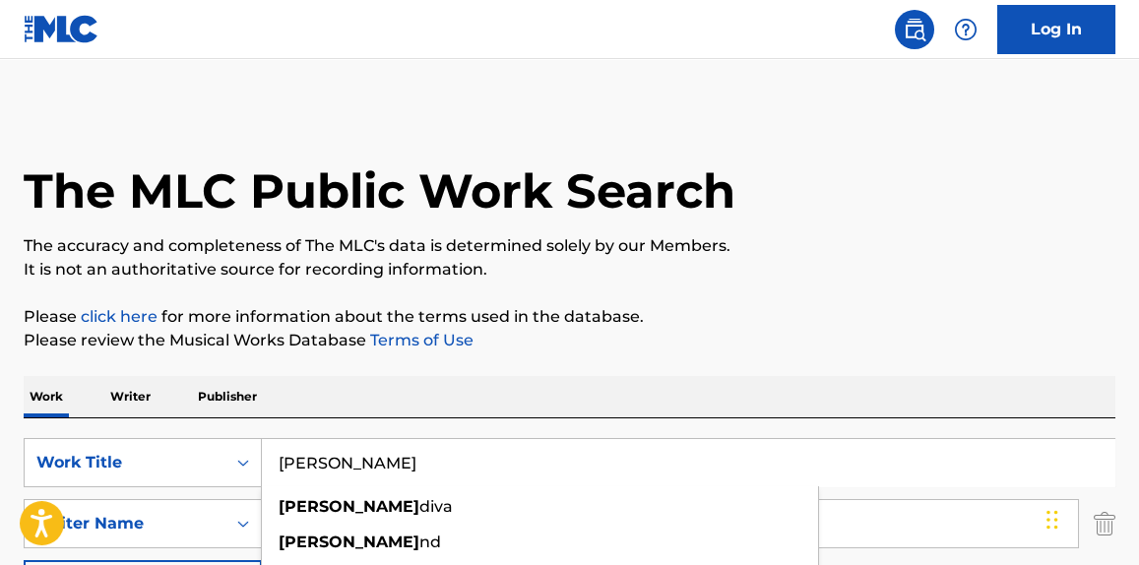
scroll to position [166, 0]
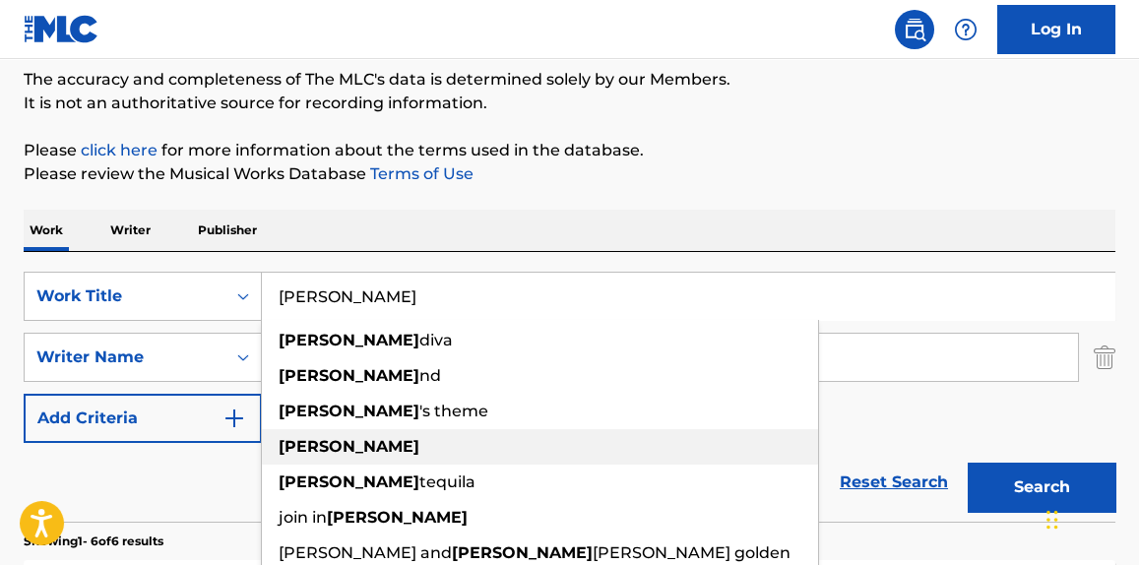
type input "[PERSON_NAME]"
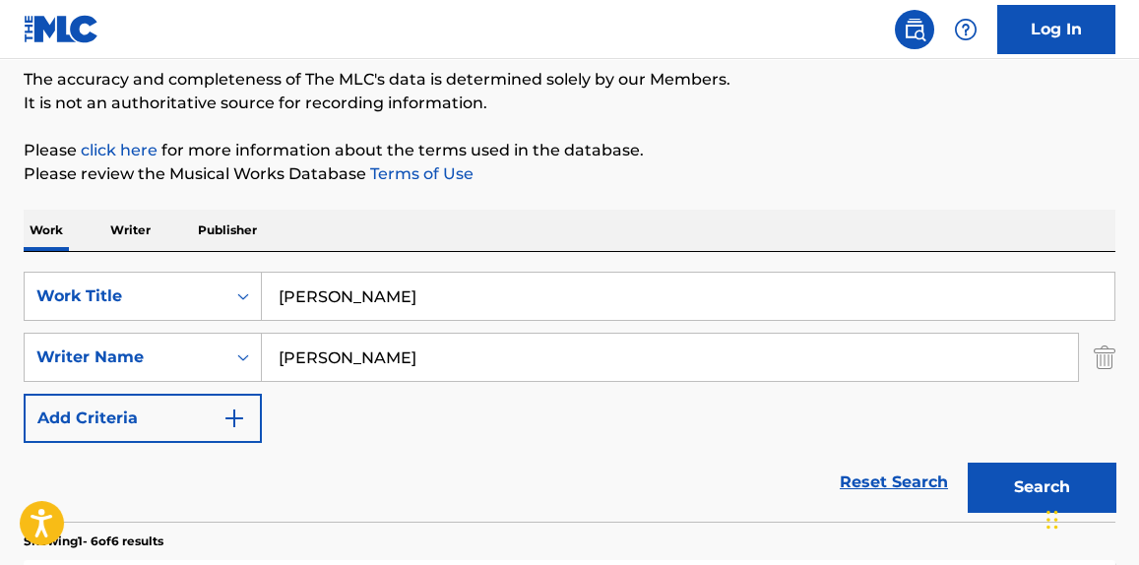
click at [196, 458] on div "Reset Search Search" at bounding box center [570, 482] width 1092 height 79
click at [369, 358] on input "[PERSON_NAME]" at bounding box center [670, 357] width 816 height 47
click at [968, 463] on button "Search" at bounding box center [1042, 487] width 148 height 49
click at [305, 351] on input "[PERSON_NAME] roervig" at bounding box center [670, 357] width 816 height 47
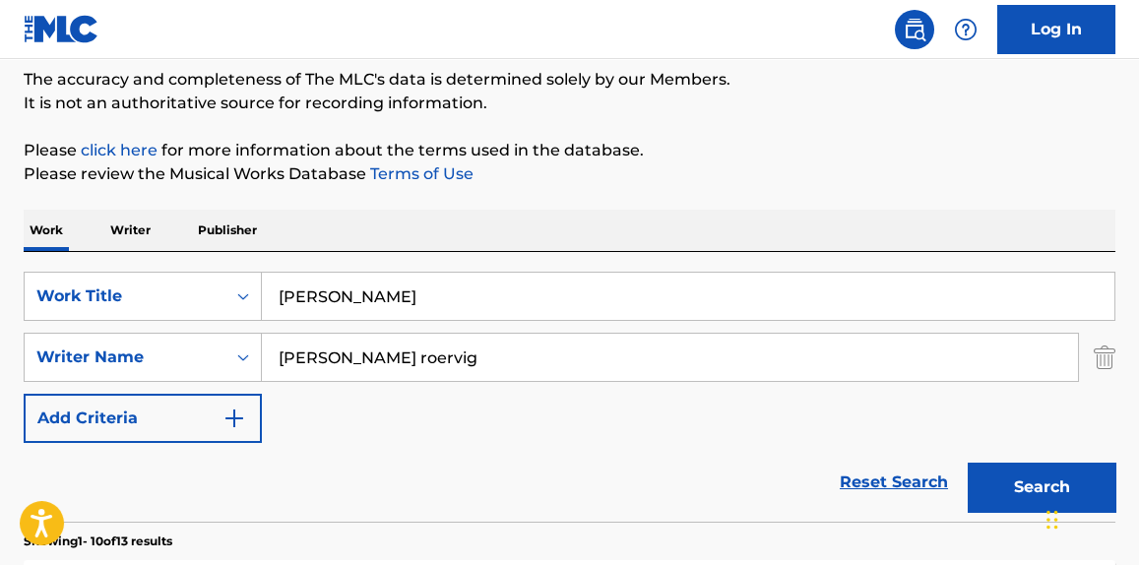
click at [305, 351] on input "[PERSON_NAME] roervig" at bounding box center [670, 357] width 816 height 47
type input "[PERSON_NAME]"
click at [968, 463] on button "Search" at bounding box center [1042, 487] width 148 height 49
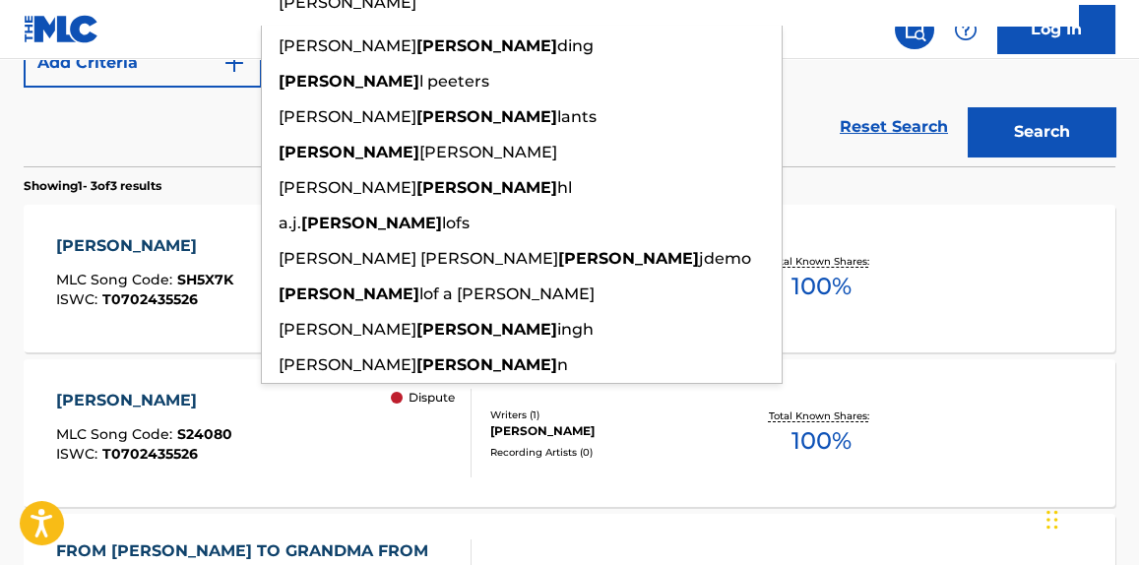
scroll to position [605, 0]
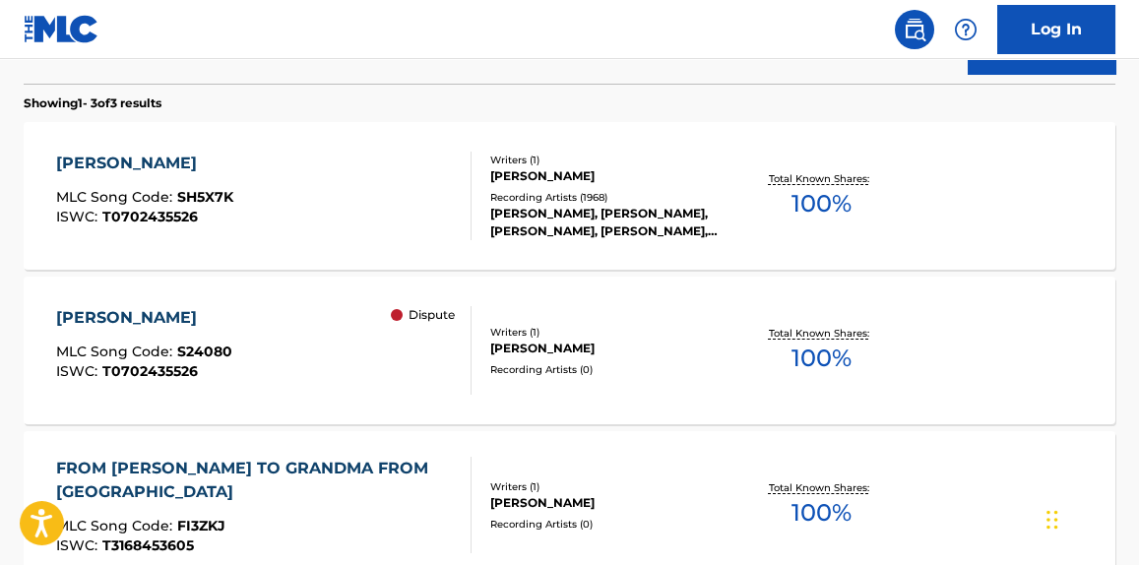
click at [15, 217] on div "The MLC Public Work Search The accuracy and completeness of The MLC's data is d…" at bounding box center [569, 88] width 1139 height 1168
click at [365, 163] on div "[PERSON_NAME] MLC Song Code : SH5X7K ISWC : T0702435526" at bounding box center [263, 196] width 415 height 89
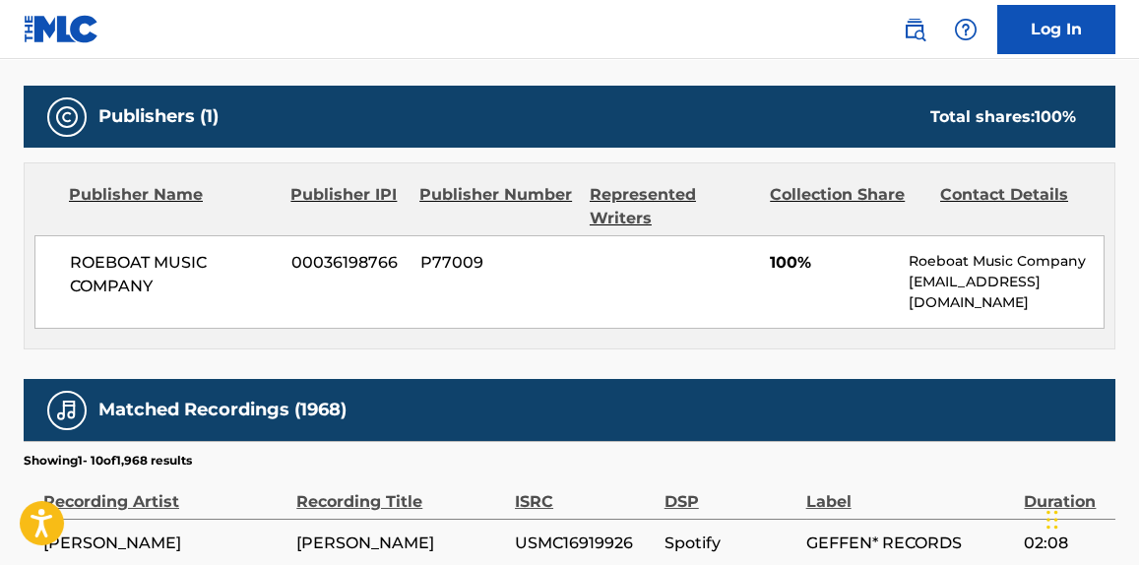
scroll to position [834, 0]
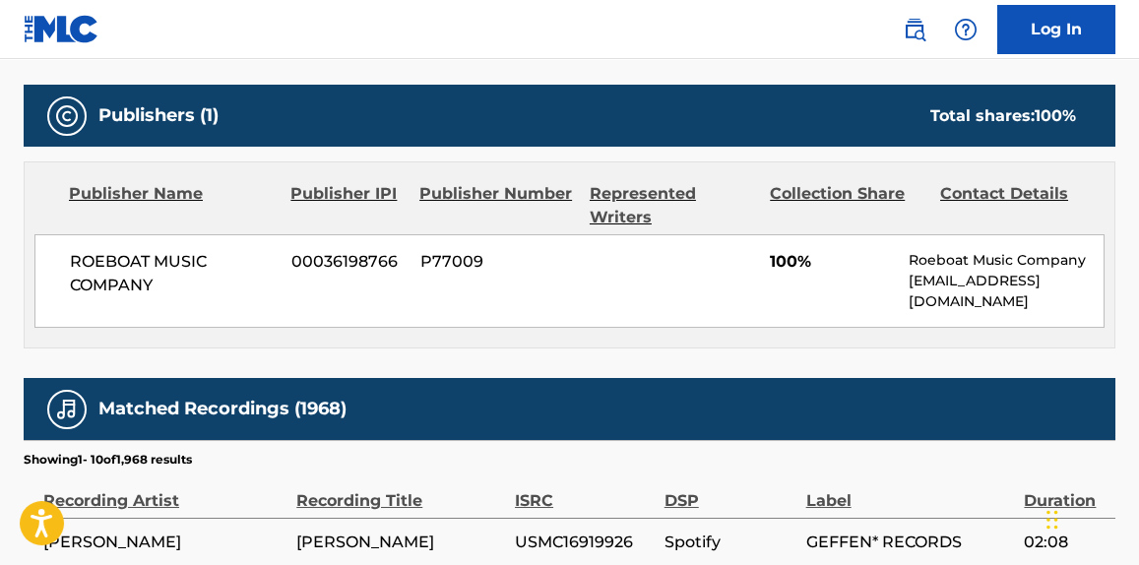
click at [972, 281] on p "[EMAIL_ADDRESS][DOMAIN_NAME]" at bounding box center [1006, 291] width 195 height 41
copy div "[EMAIL_ADDRESS][DOMAIN_NAME] Total shares: 100 %"
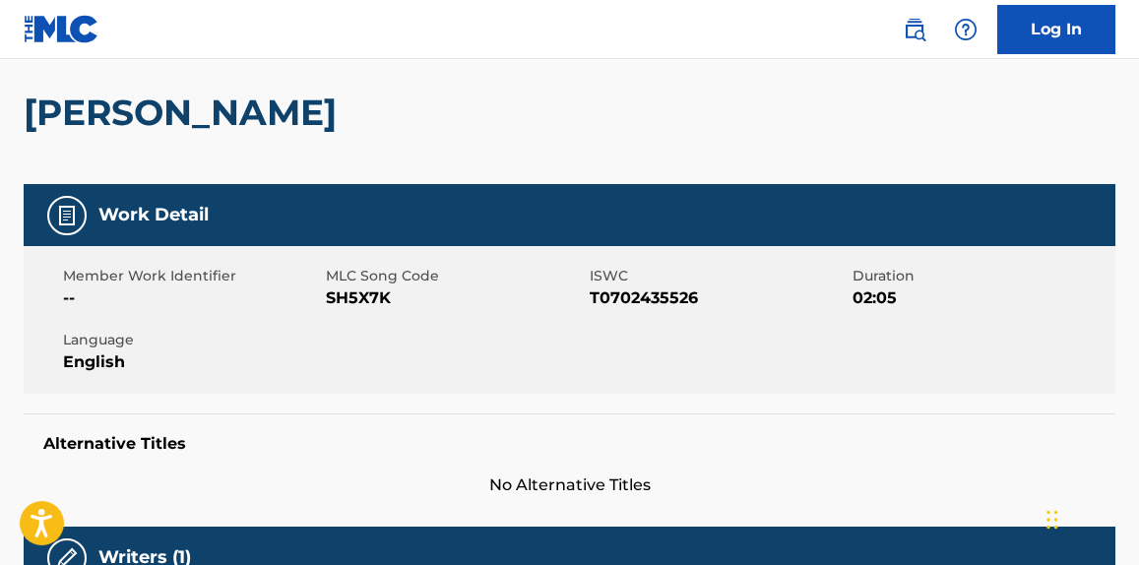
scroll to position [0, 0]
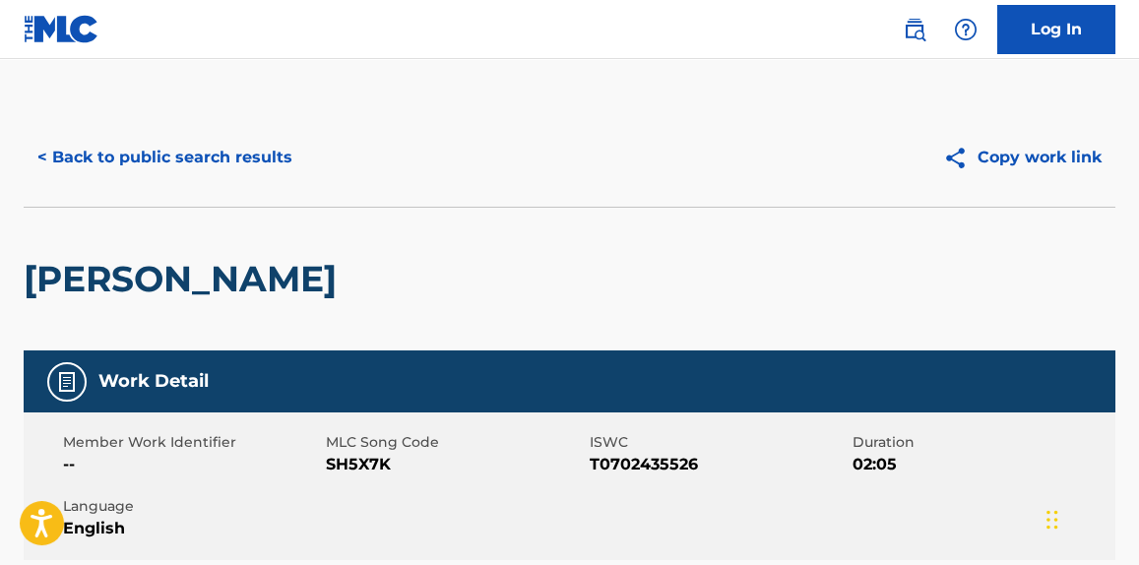
click at [119, 162] on button "< Back to public search results" at bounding box center [165, 157] width 283 height 49
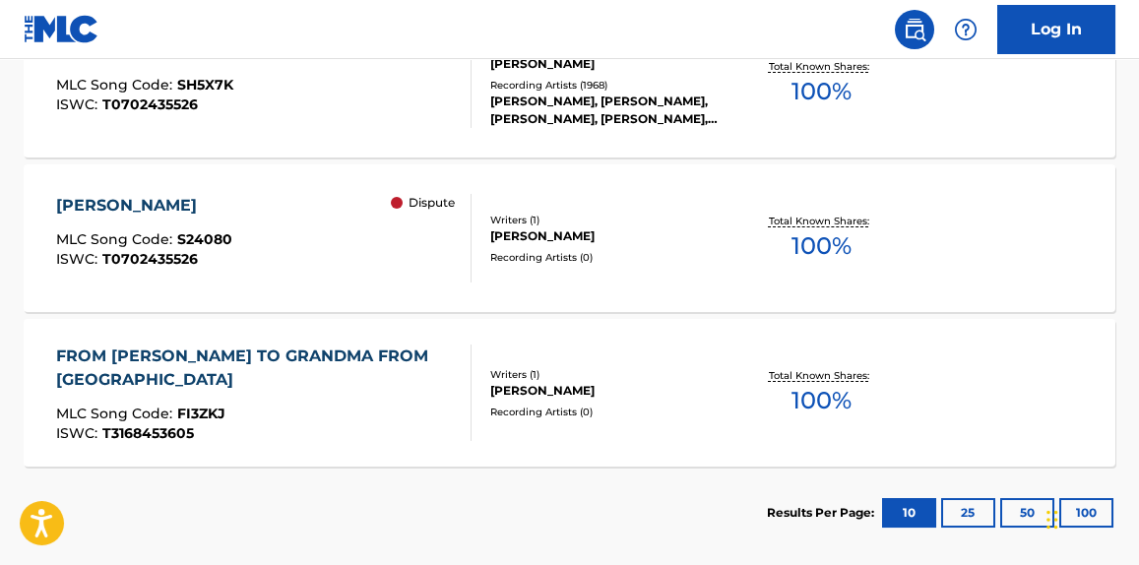
click at [342, 232] on div "[PERSON_NAME] MLC Song Code : S24080 ISWC : T0702435526 Dispute" at bounding box center [263, 238] width 415 height 89
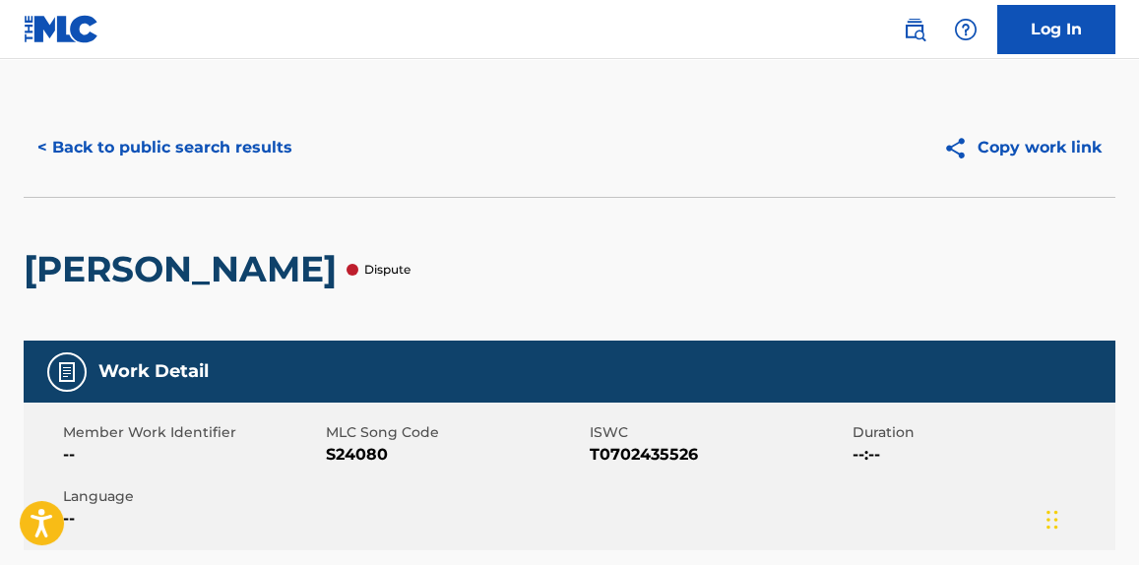
click at [193, 130] on button "< Back to public search results" at bounding box center [165, 147] width 283 height 49
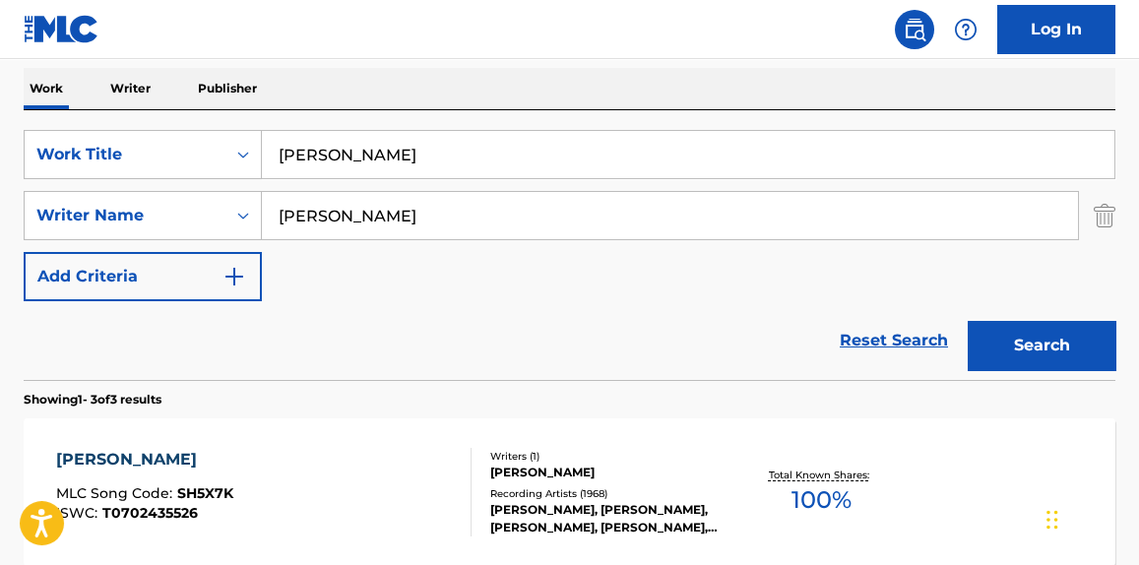
scroll to position [296, 0]
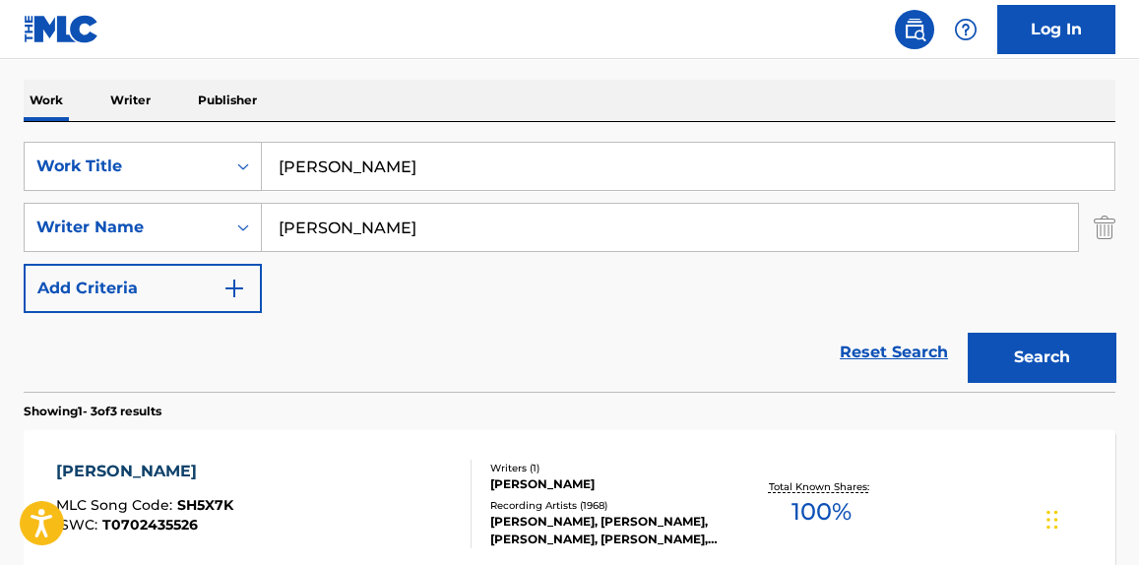
click at [360, 177] on input "[PERSON_NAME]" at bounding box center [688, 166] width 853 height 47
paste input "incerely"
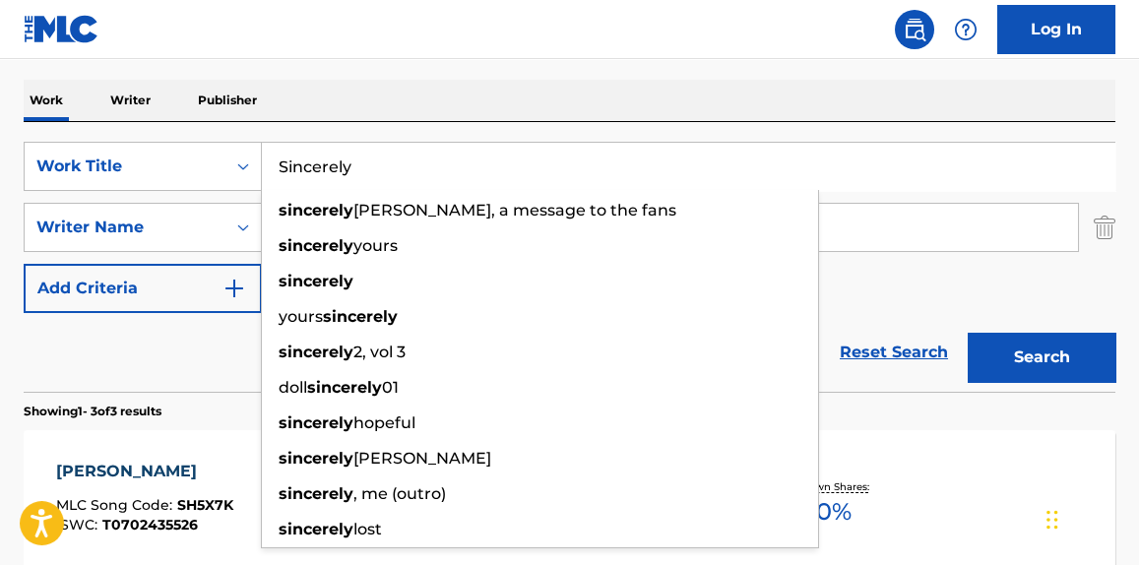
type input "Sincerely"
click at [184, 335] on div "Reset Search Search" at bounding box center [570, 352] width 1092 height 79
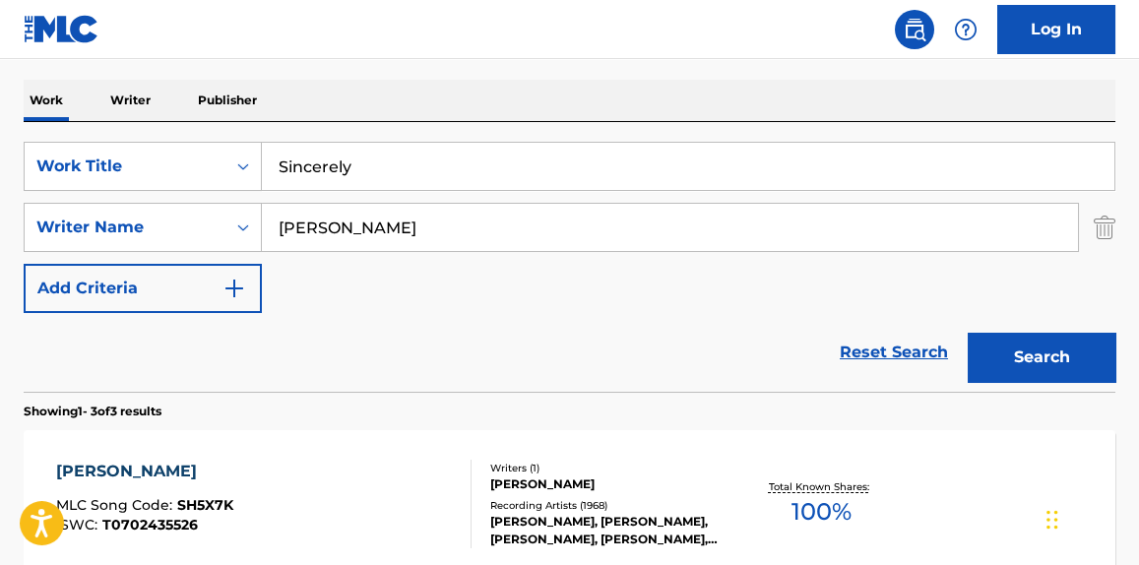
click at [348, 227] on input "[PERSON_NAME]" at bounding box center [670, 227] width 816 height 47
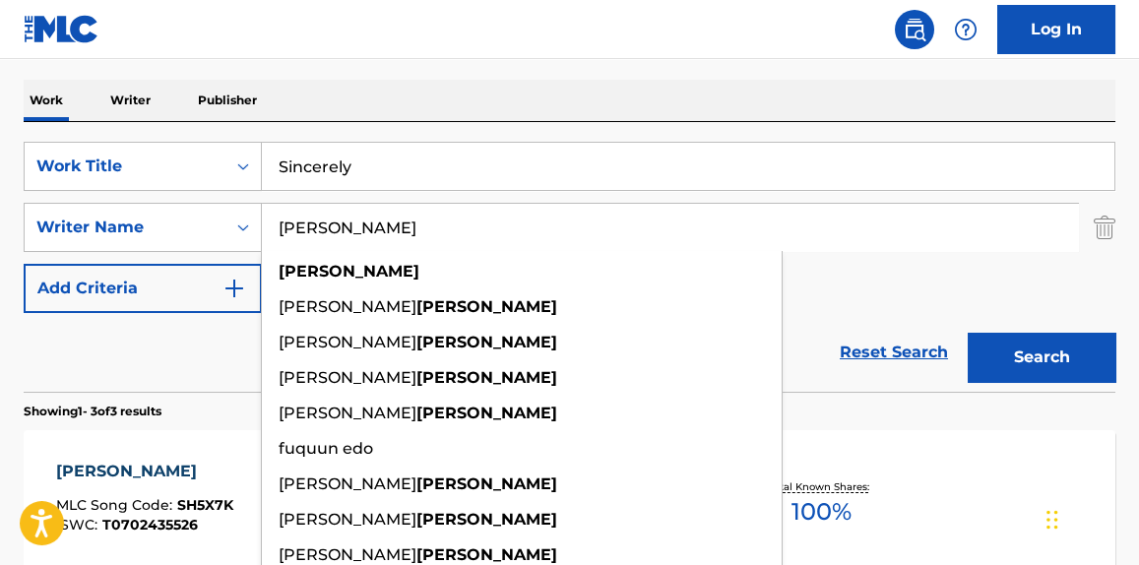
type input "[PERSON_NAME]"
click at [968, 333] on button "Search" at bounding box center [1042, 357] width 148 height 49
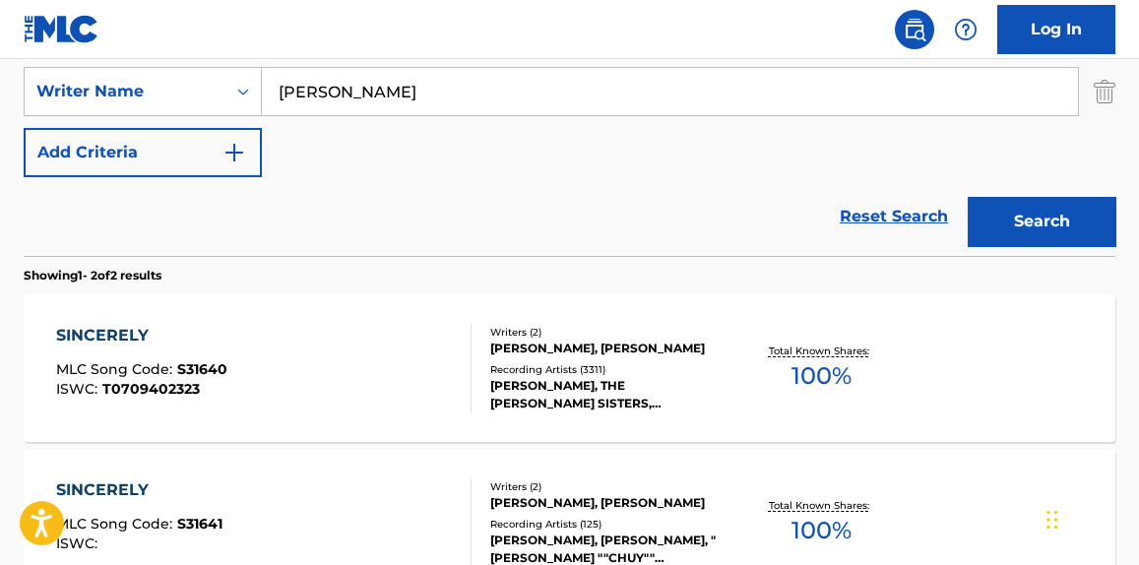
scroll to position [432, 0]
click at [366, 359] on div "SINCERELY MLC Song Code : S31640 ISWC : T0709402323" at bounding box center [263, 368] width 415 height 89
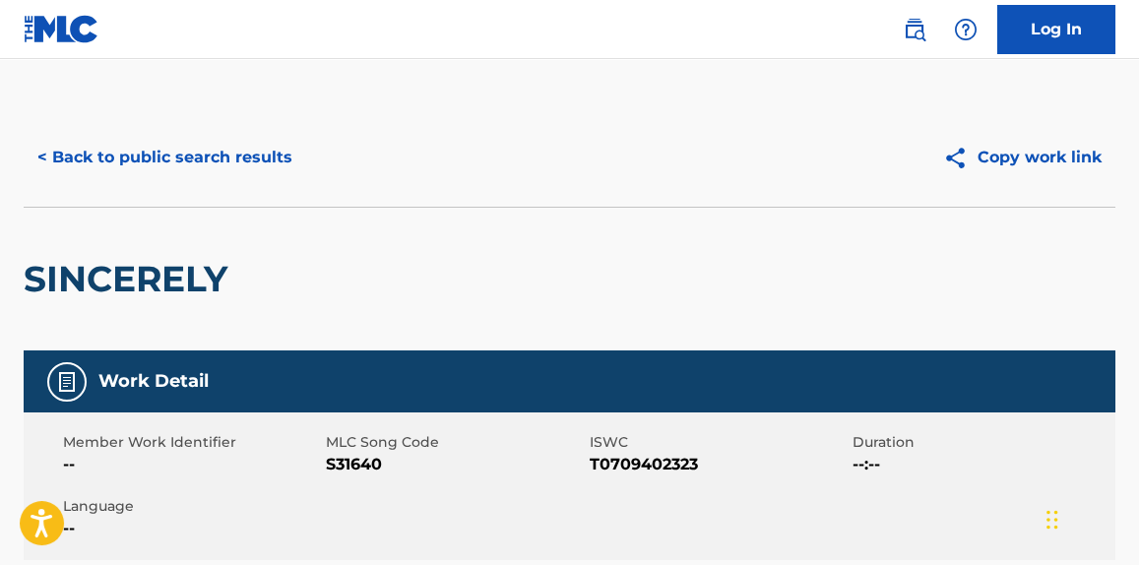
click at [178, 151] on button "< Back to public search results" at bounding box center [165, 157] width 283 height 49
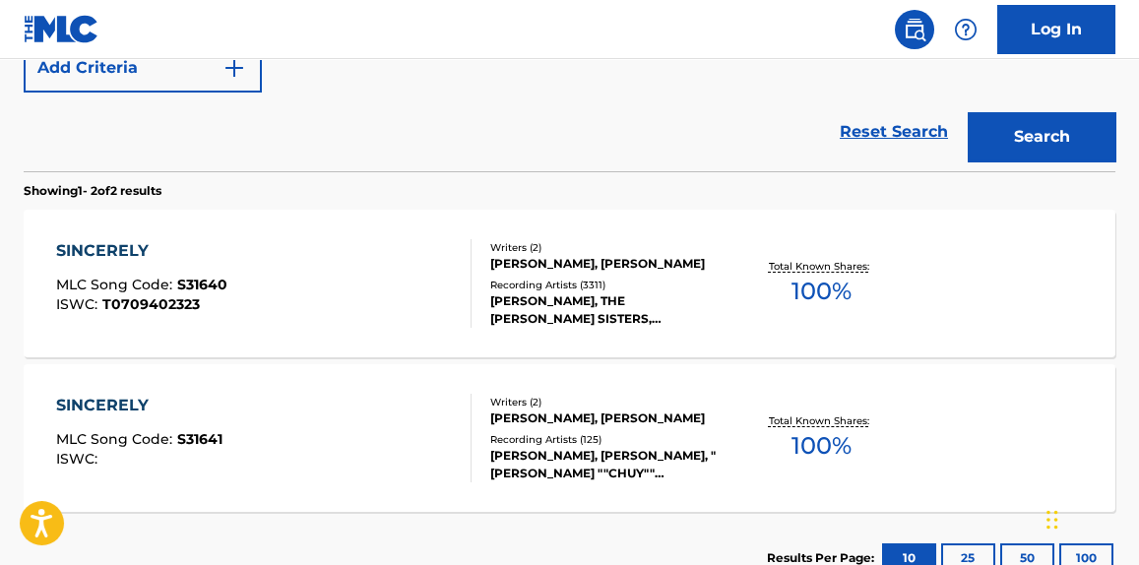
scroll to position [519, 0]
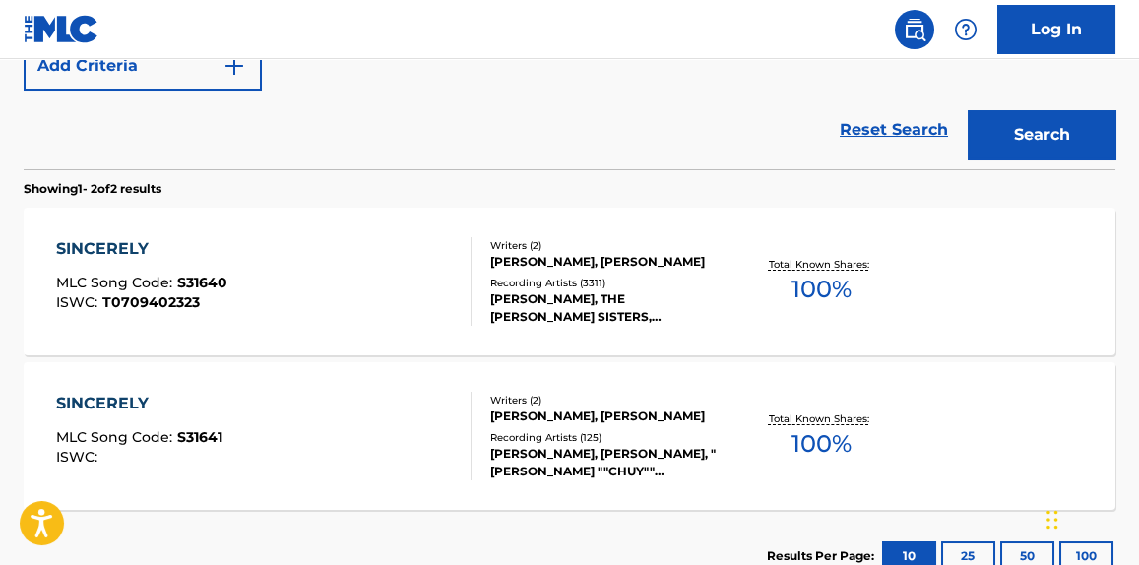
click at [357, 459] on div "SINCERELY MLC Song Code : S31641 ISWC :" at bounding box center [263, 436] width 415 height 89
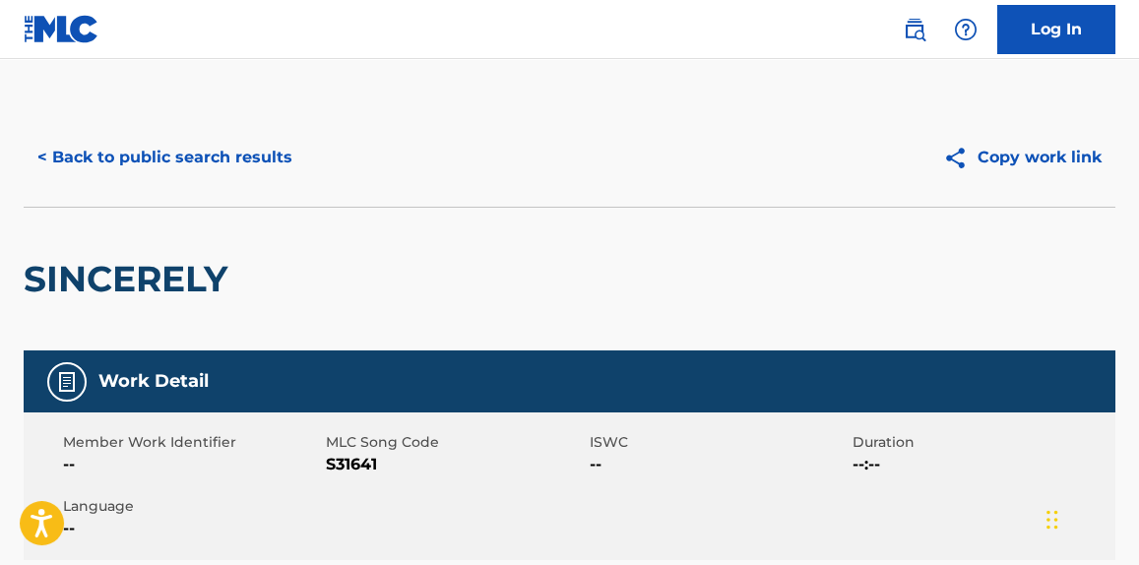
click at [161, 158] on button "< Back to public search results" at bounding box center [165, 157] width 283 height 49
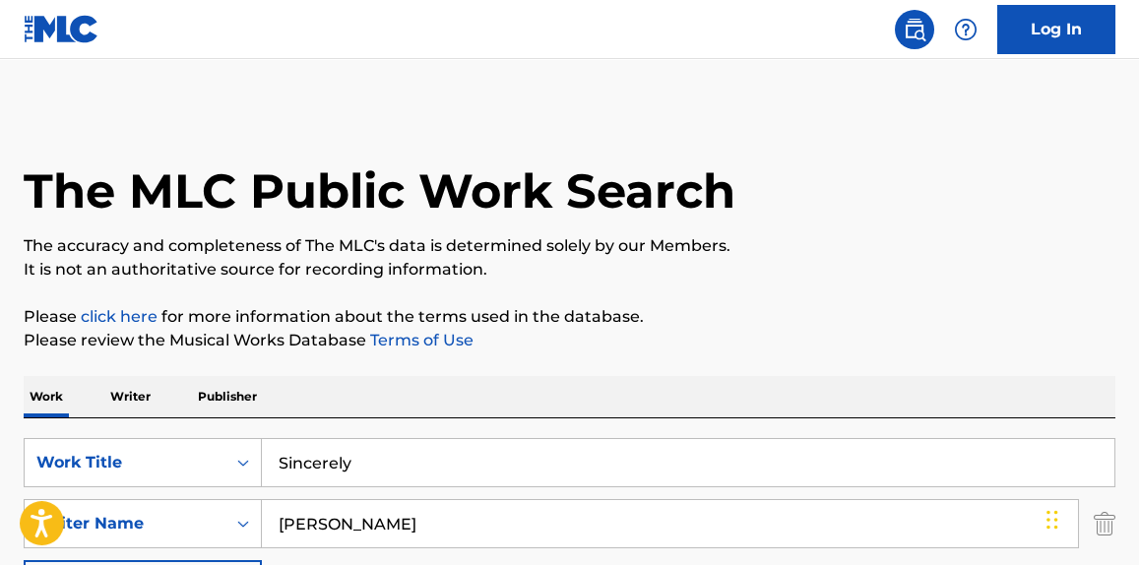
scroll to position [631, 0]
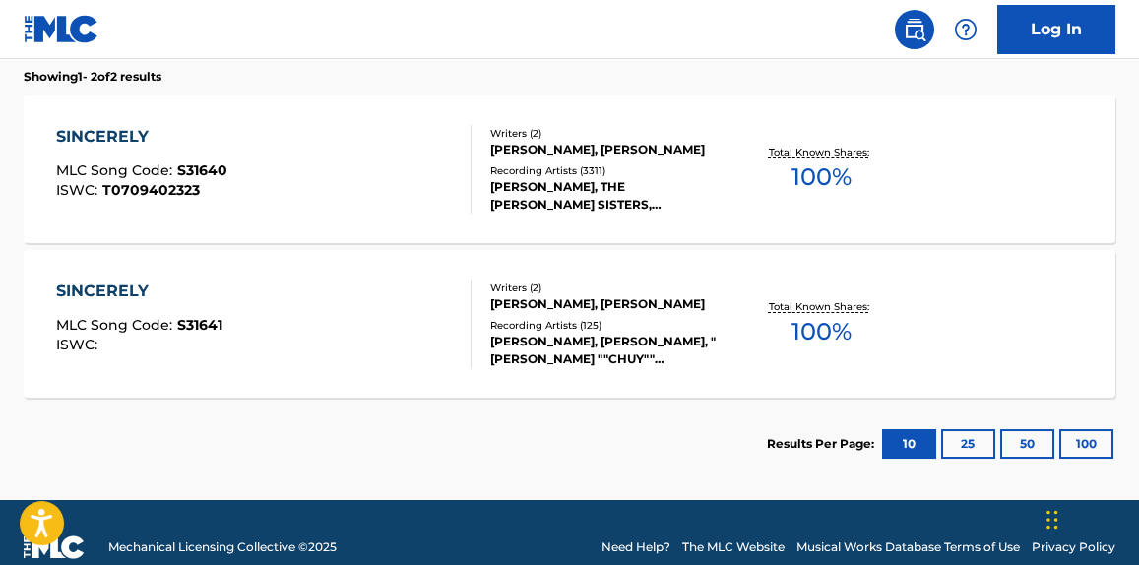
click at [226, 138] on div "SINCERELY MLC Song Code : S31640 ISWC : T0709402323" at bounding box center [263, 169] width 415 height 89
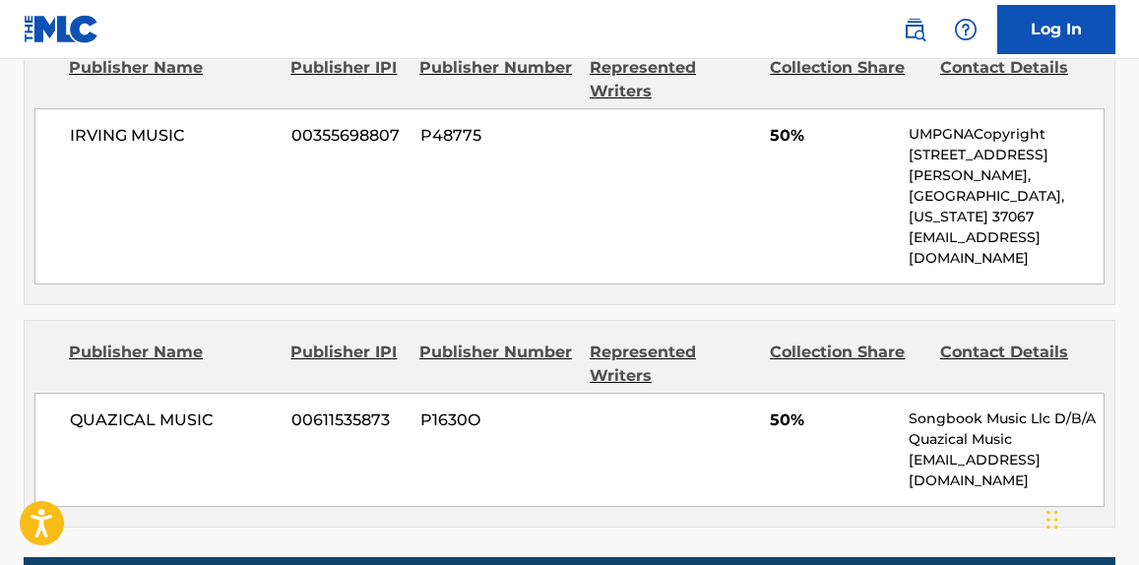
scroll to position [977, 0]
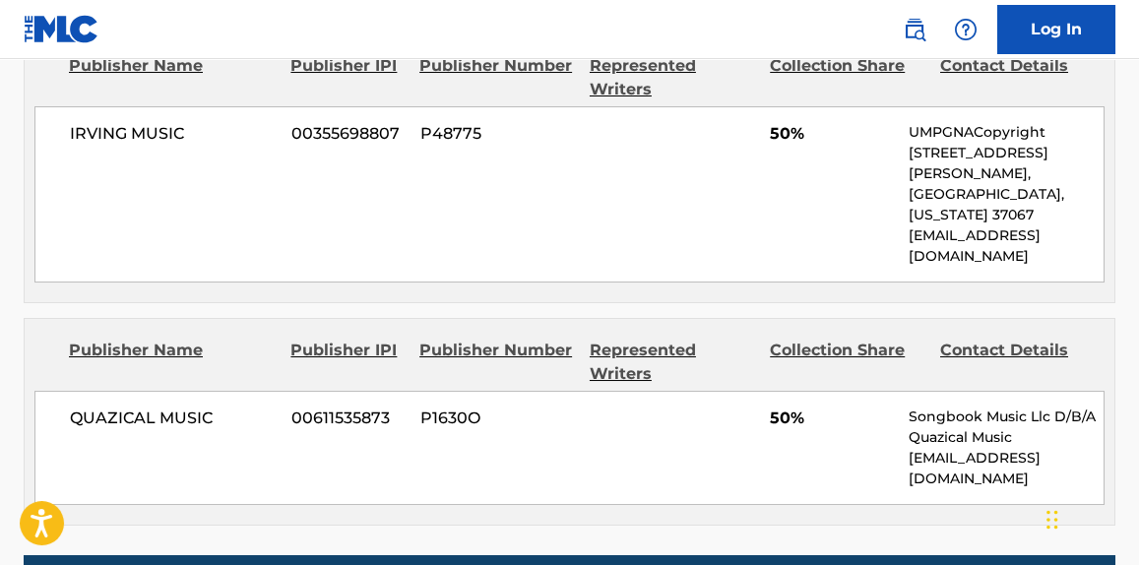
click at [145, 407] on span "QUAZICAL MUSIC" at bounding box center [173, 419] width 207 height 24
copy div "QUAZICAL MUSIC"
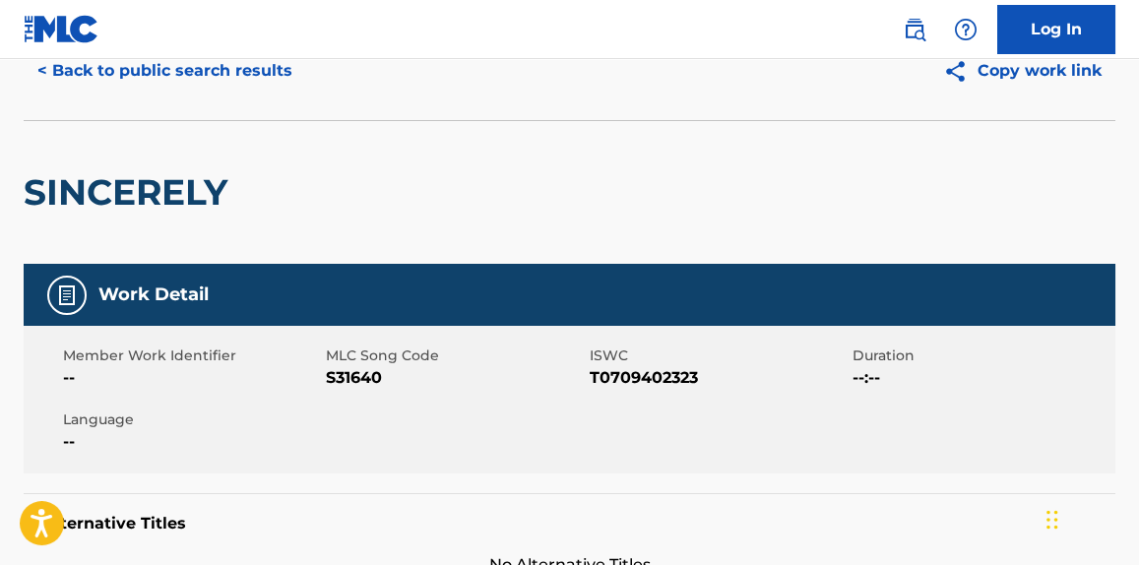
scroll to position [0, 0]
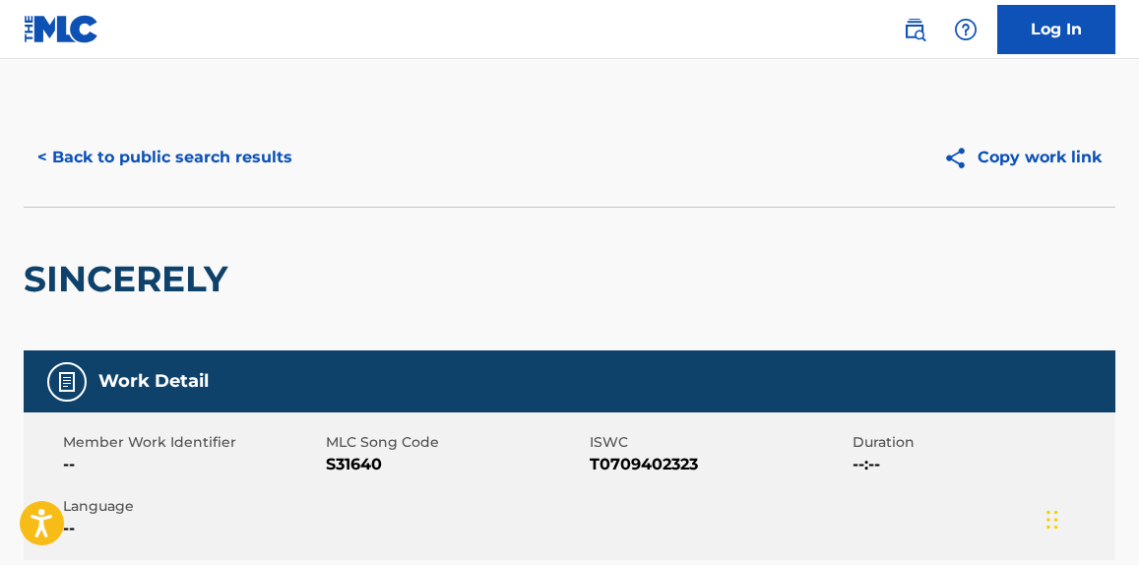
click at [166, 147] on button "< Back to public search results" at bounding box center [165, 157] width 283 height 49
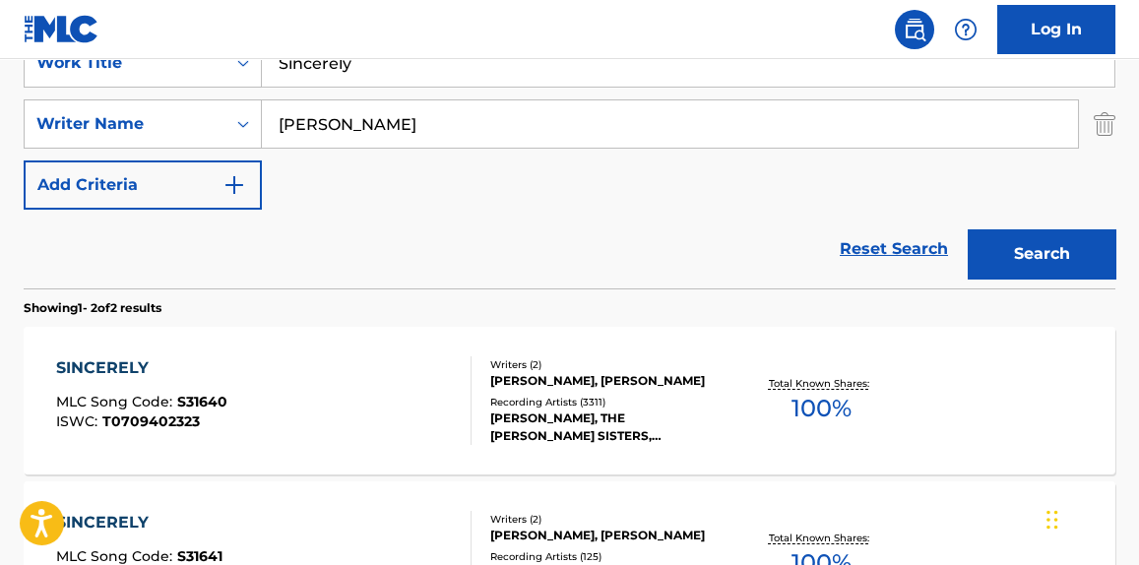
scroll to position [315, 0]
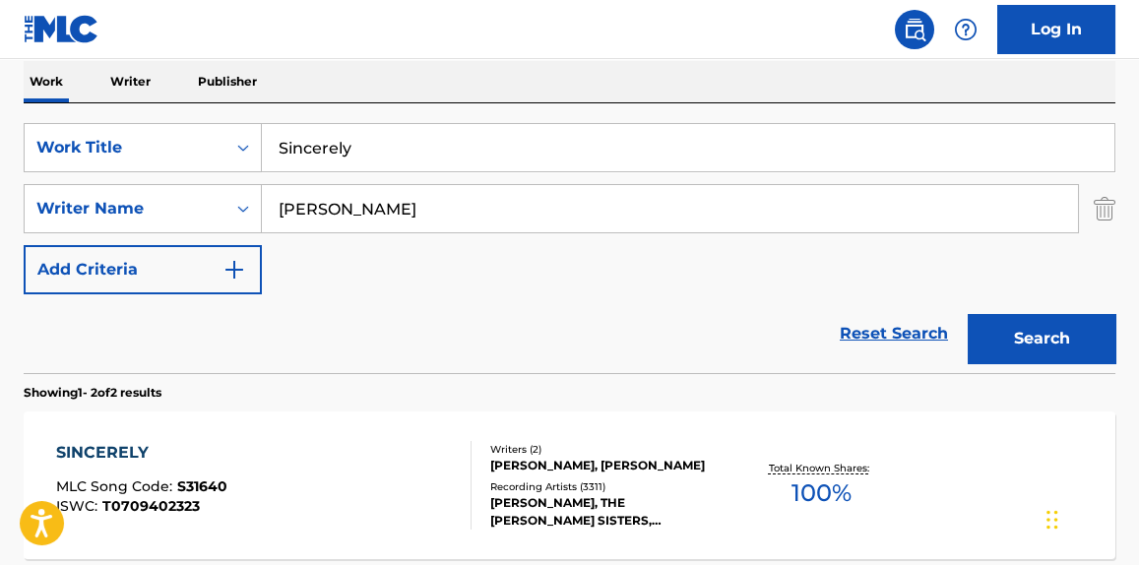
click at [371, 159] on input "Sincerely" at bounding box center [688, 147] width 853 height 47
paste input "Get Dancin' [1]"
type input "Get Dancin'"
click at [314, 213] on input "[PERSON_NAME]" at bounding box center [670, 208] width 816 height 47
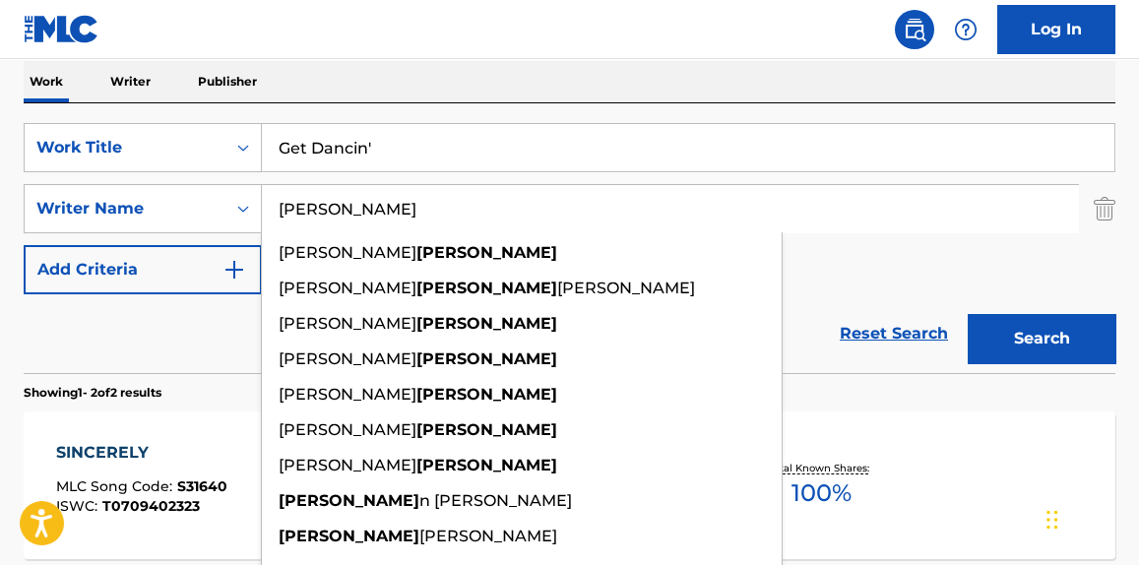
click at [314, 213] on input "[PERSON_NAME]" at bounding box center [670, 208] width 816 height 47
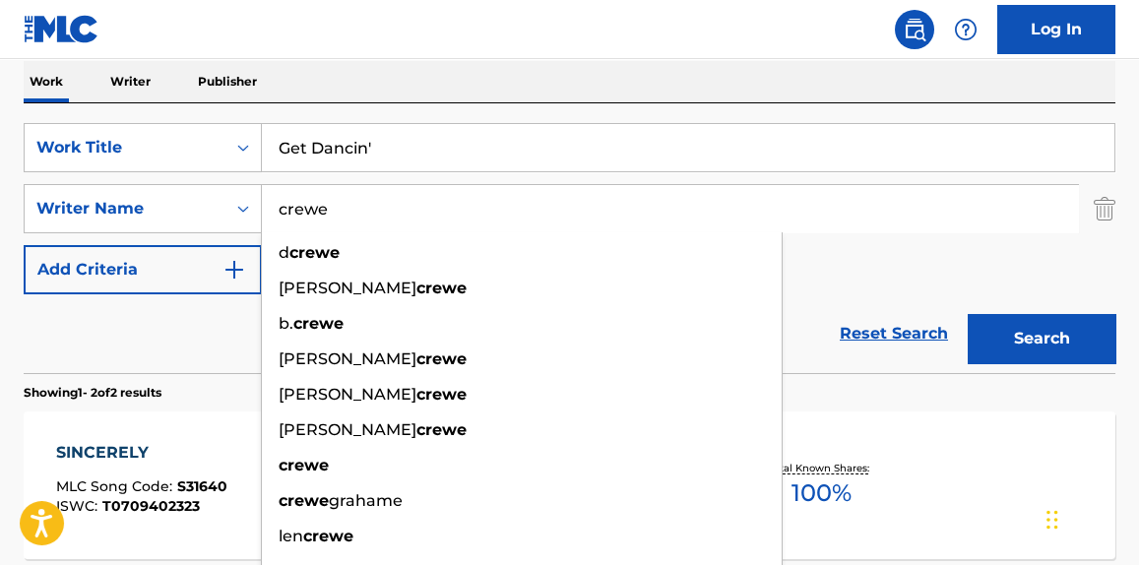
type input "crewe"
click at [968, 314] on button "Search" at bounding box center [1042, 338] width 148 height 49
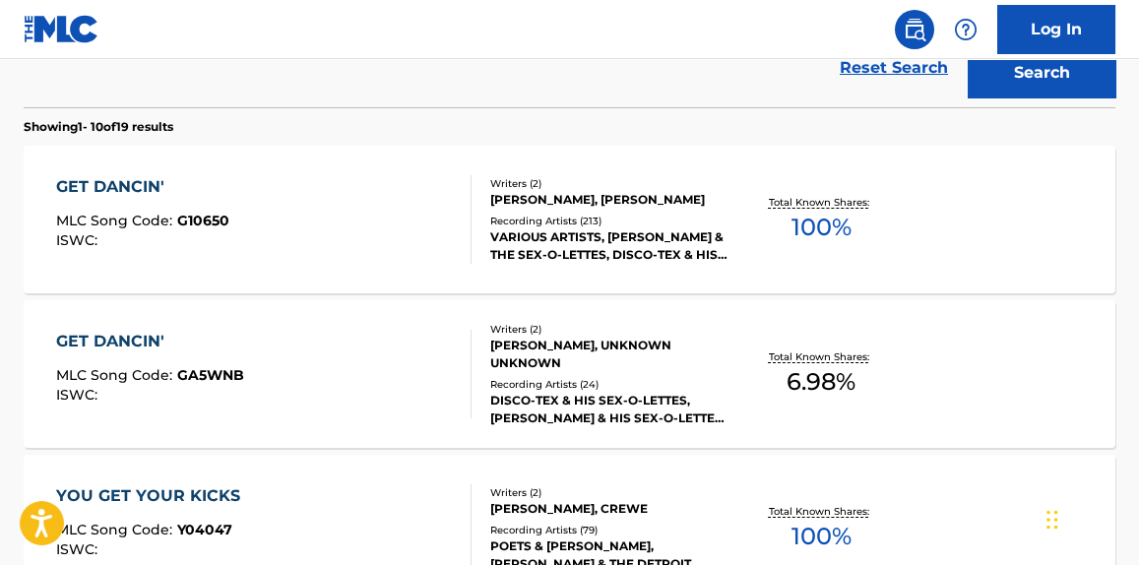
scroll to position [598, 0]
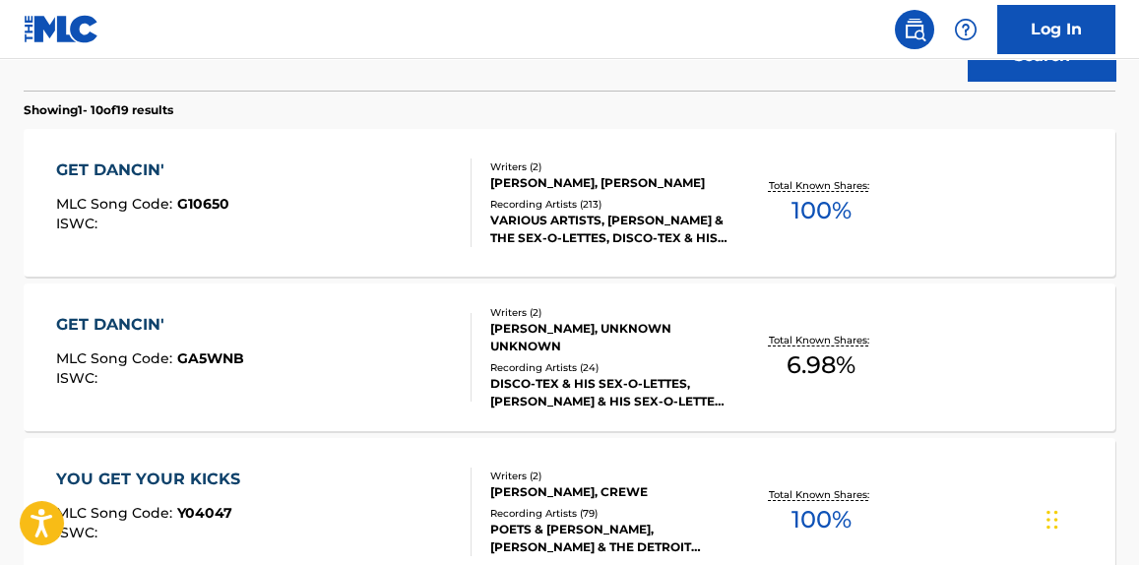
click at [158, 204] on span "MLC Song Code :" at bounding box center [116, 204] width 121 height 18
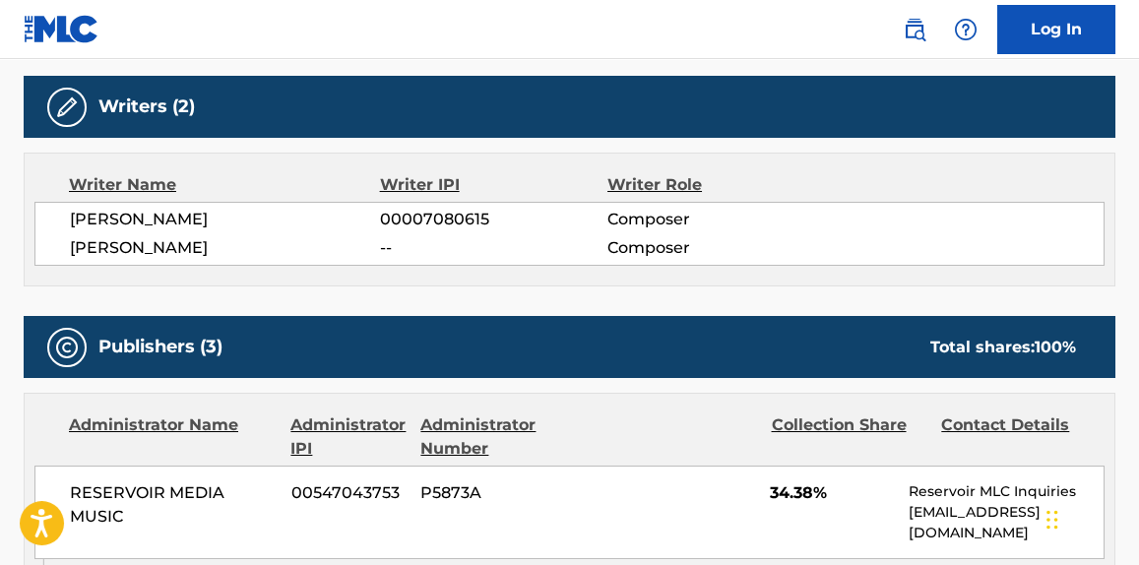
scroll to position [639, 0]
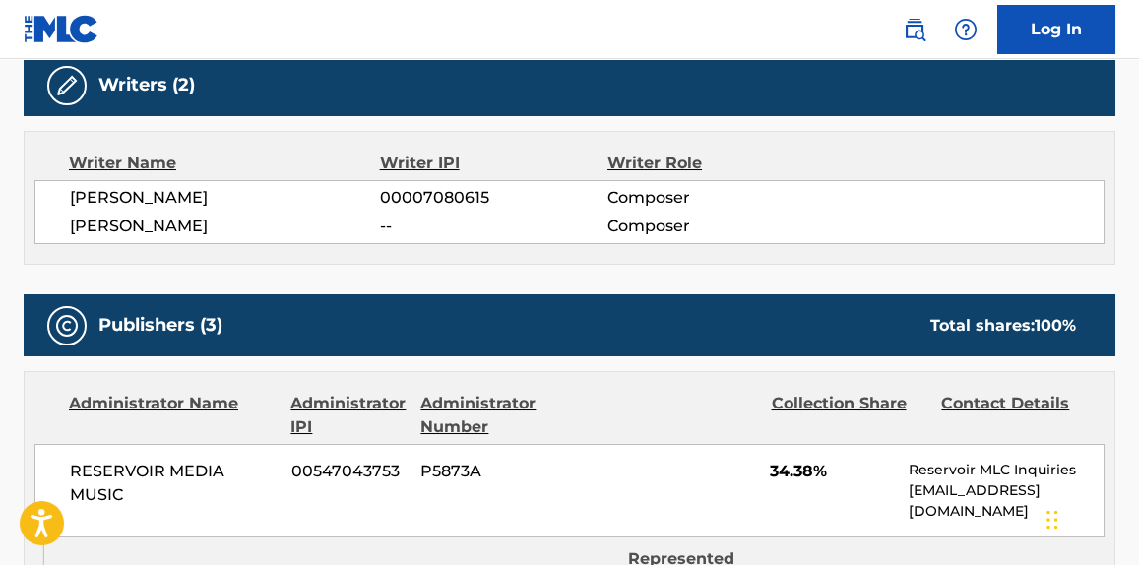
drag, startPoint x: 158, startPoint y: 204, endPoint x: 37, endPoint y: 284, distance: 144.2
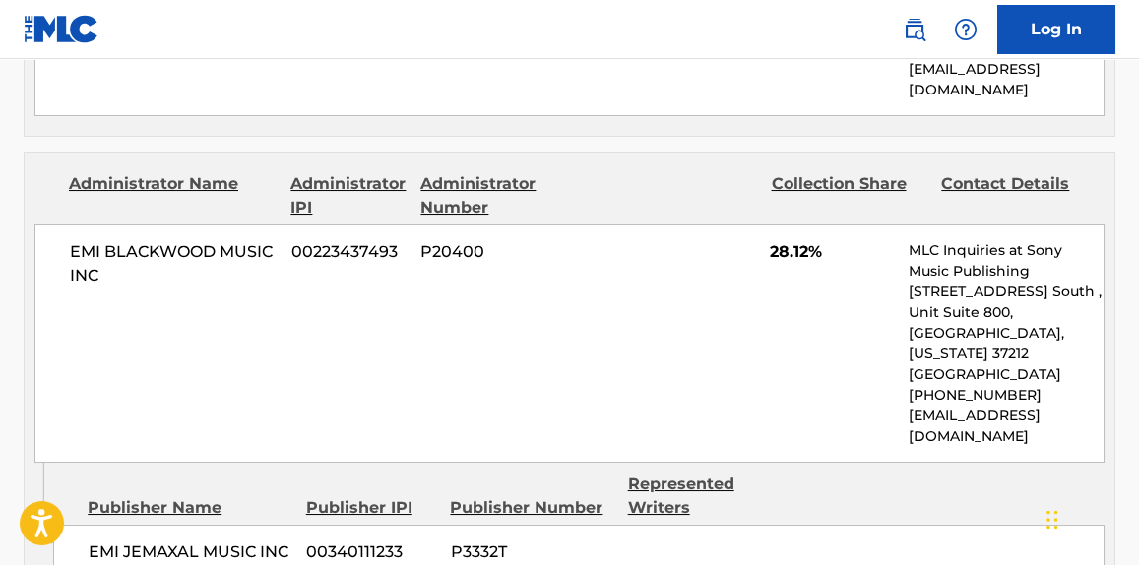
scroll to position [1450, 0]
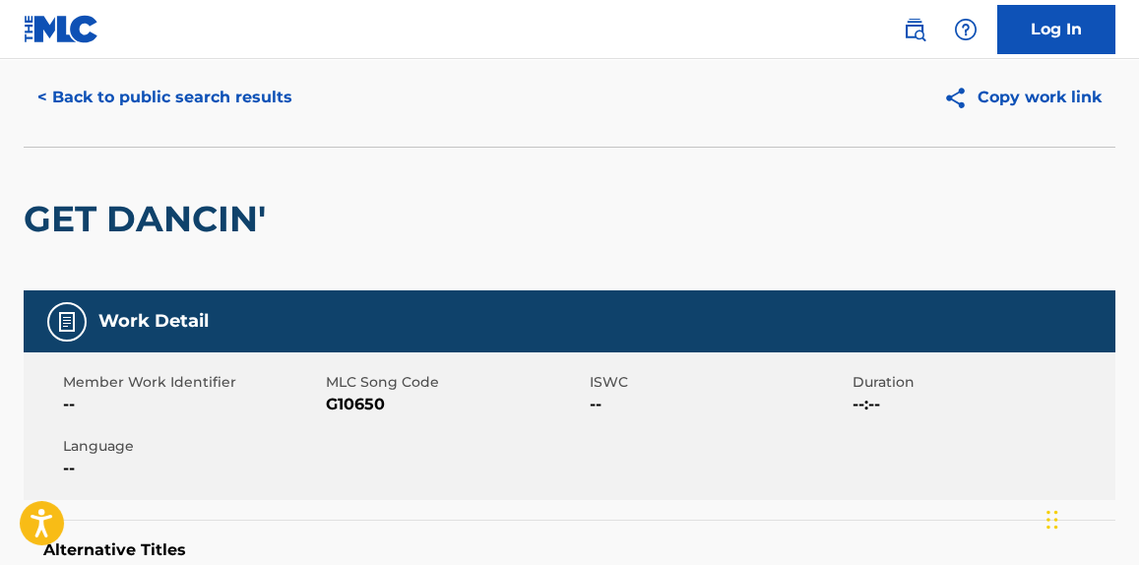
click at [140, 112] on button "< Back to public search results" at bounding box center [165, 97] width 283 height 49
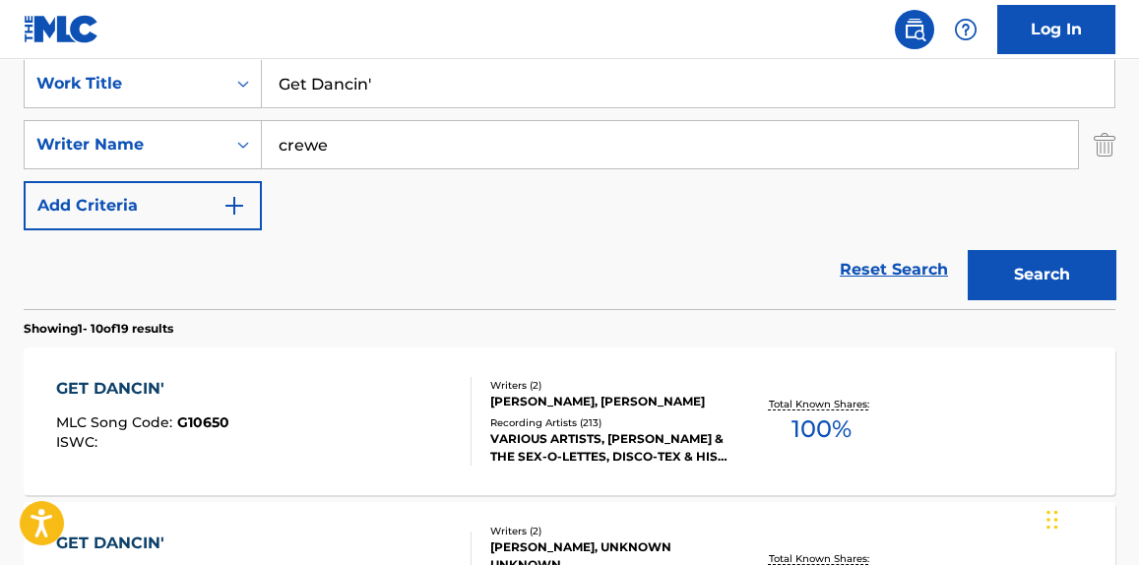
scroll to position [364, 0]
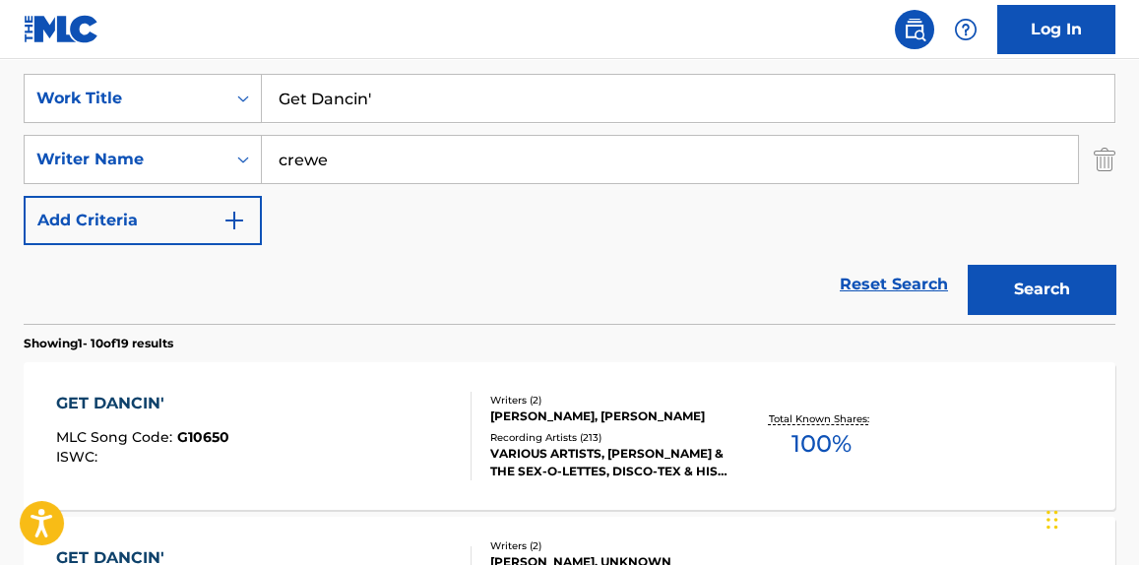
click at [285, 100] on input "Get Dancin'" at bounding box center [688, 98] width 853 height 47
paste input "Do You Wanna Dance"
click at [285, 100] on input "Do You Wanna DanceDancin'" at bounding box center [688, 98] width 853 height 47
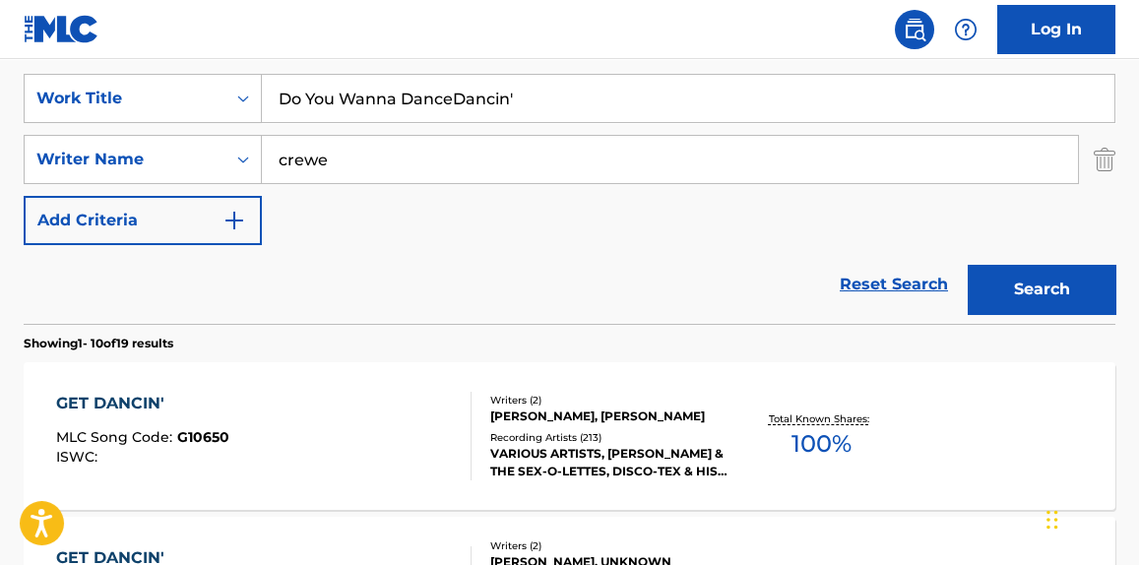
click at [285, 100] on input "Do You Wanna DanceDancin'" at bounding box center [688, 98] width 853 height 47
paste input "Search Form"
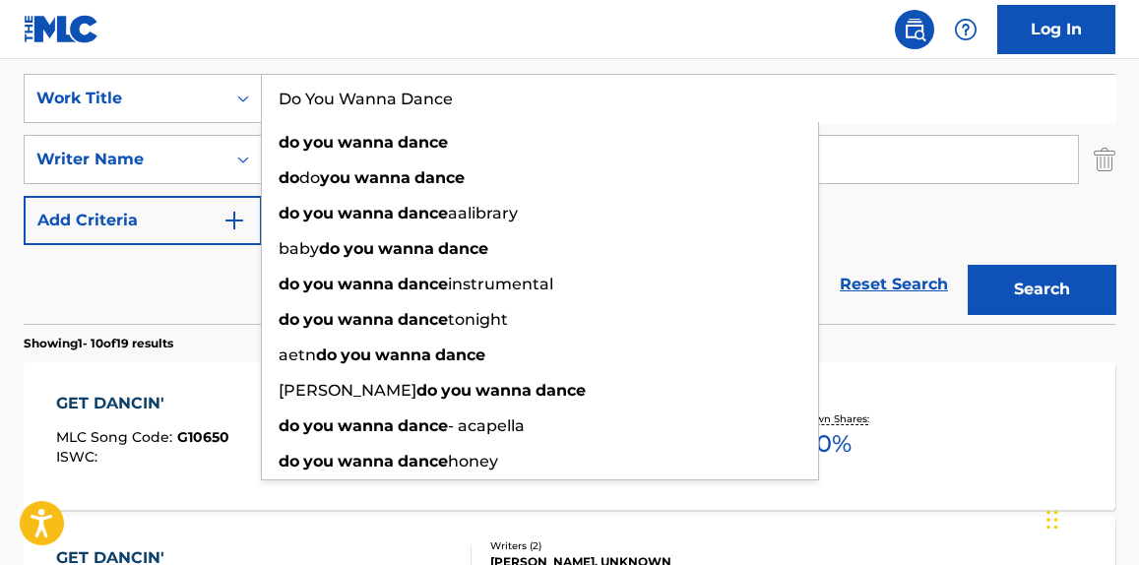
type input "Do You Wanna Dance"
click at [164, 301] on div "Reset Search Search" at bounding box center [570, 284] width 1092 height 79
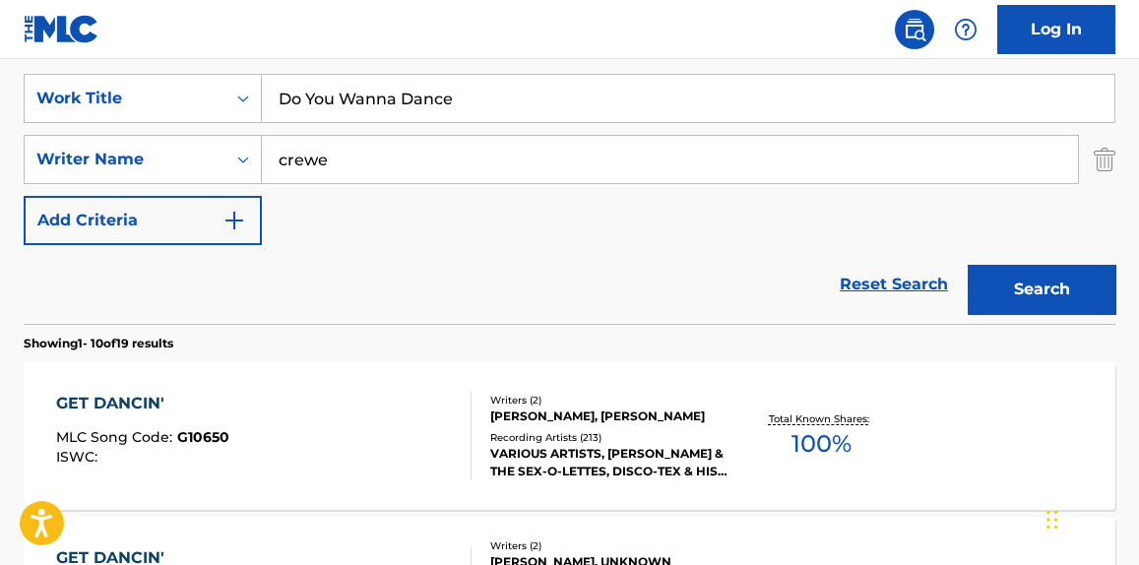
click at [319, 157] on input "crewe" at bounding box center [670, 159] width 816 height 47
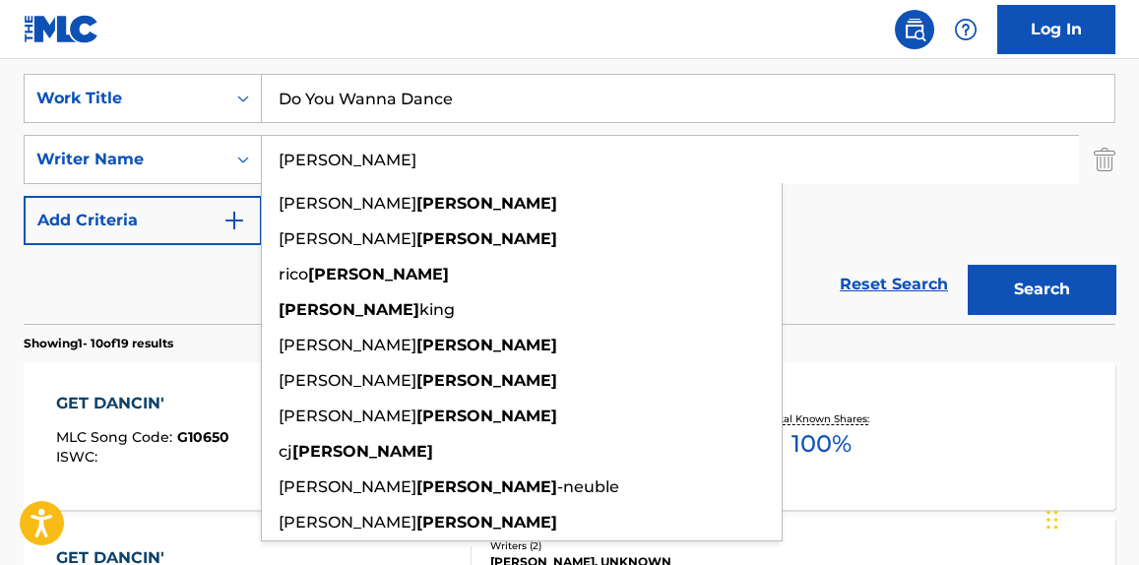
type input "[PERSON_NAME]"
click at [968, 265] on button "Search" at bounding box center [1042, 289] width 148 height 49
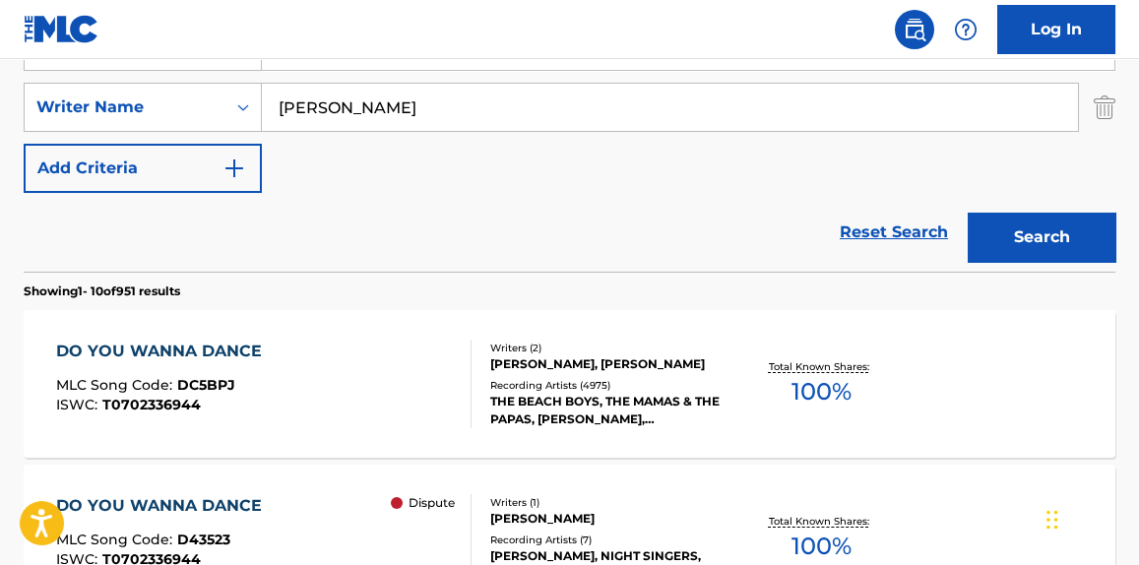
scroll to position [420, 0]
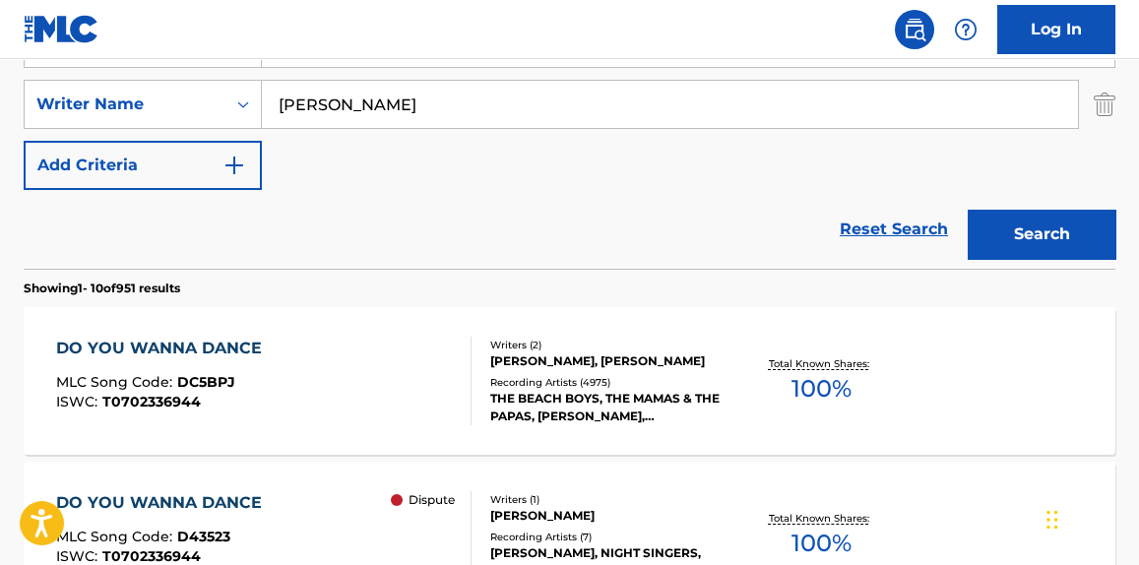
click at [401, 373] on div "DO YOU WANNA DANCE MLC Song Code : DC5BPJ ISWC : T0702336944" at bounding box center [263, 381] width 415 height 89
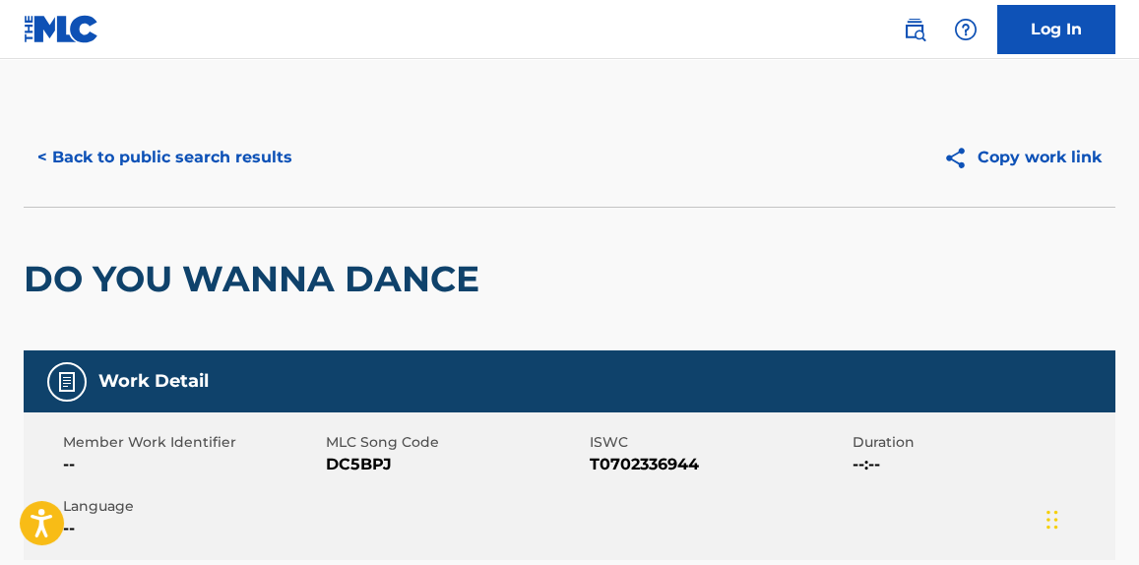
click at [152, 158] on button "< Back to public search results" at bounding box center [165, 157] width 283 height 49
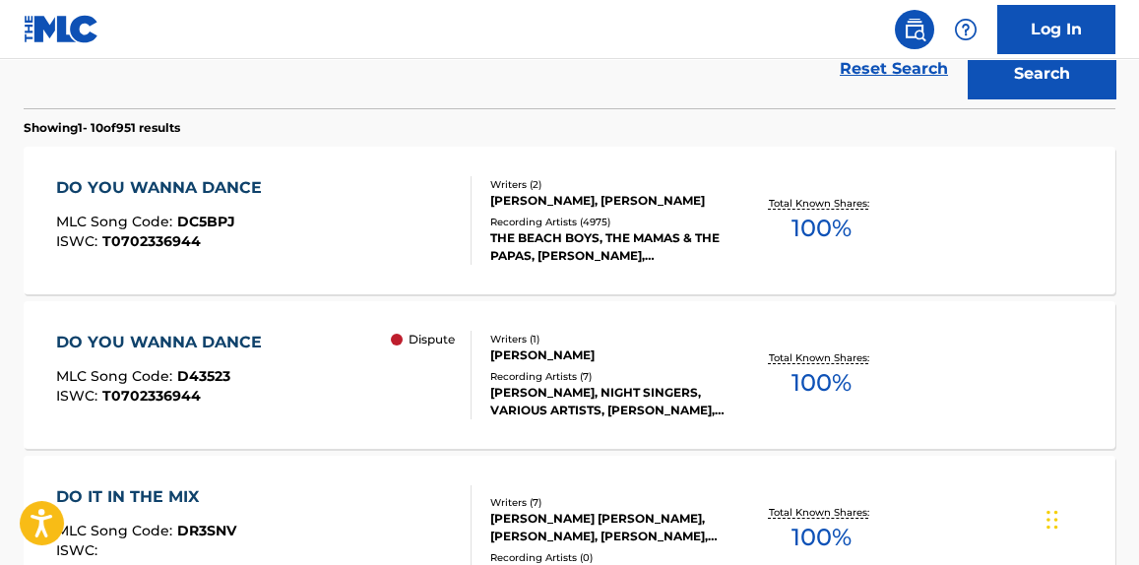
scroll to position [581, 0]
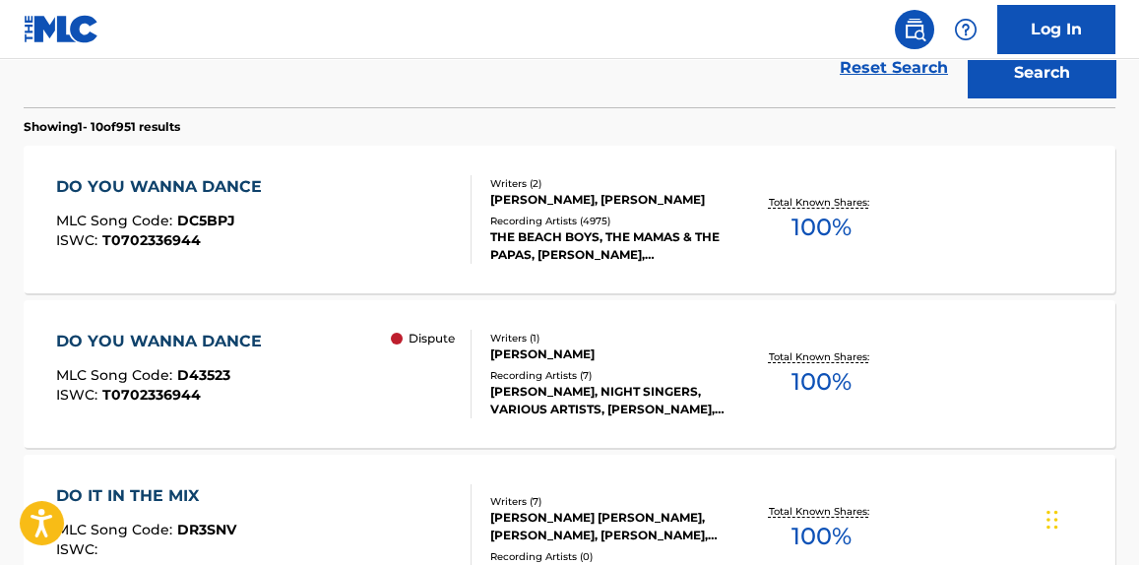
click at [304, 383] on div "DO YOU WANNA DANCE MLC Song Code : D43523 ISWC : T0702336944 Dispute" at bounding box center [263, 374] width 415 height 89
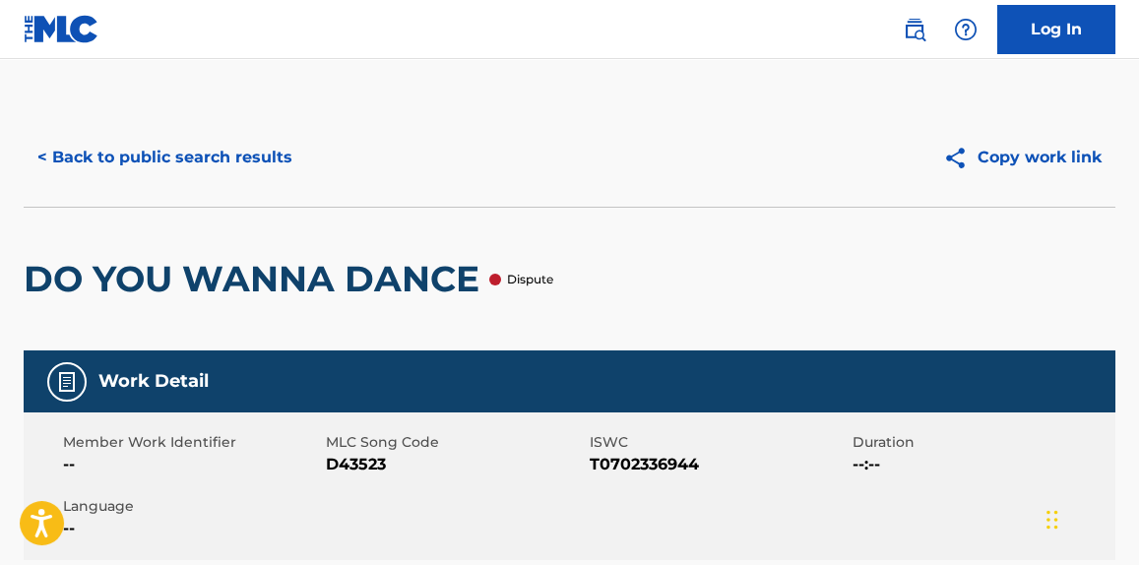
click at [226, 162] on button "< Back to public search results" at bounding box center [165, 157] width 283 height 49
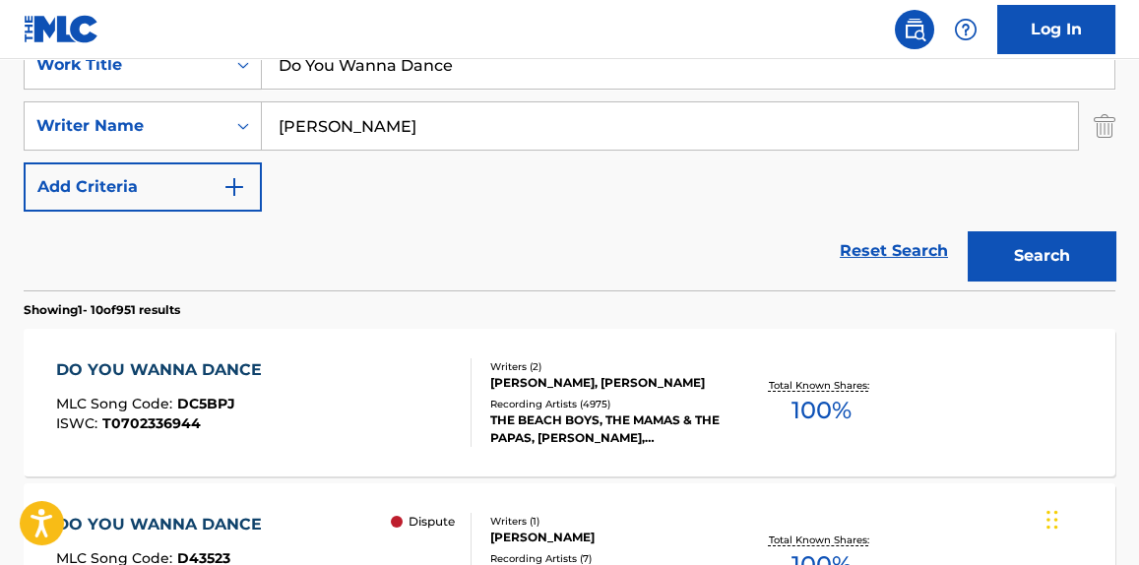
scroll to position [397, 0]
click at [335, 70] on input "Do You Wanna Dance" at bounding box center [688, 65] width 853 height 47
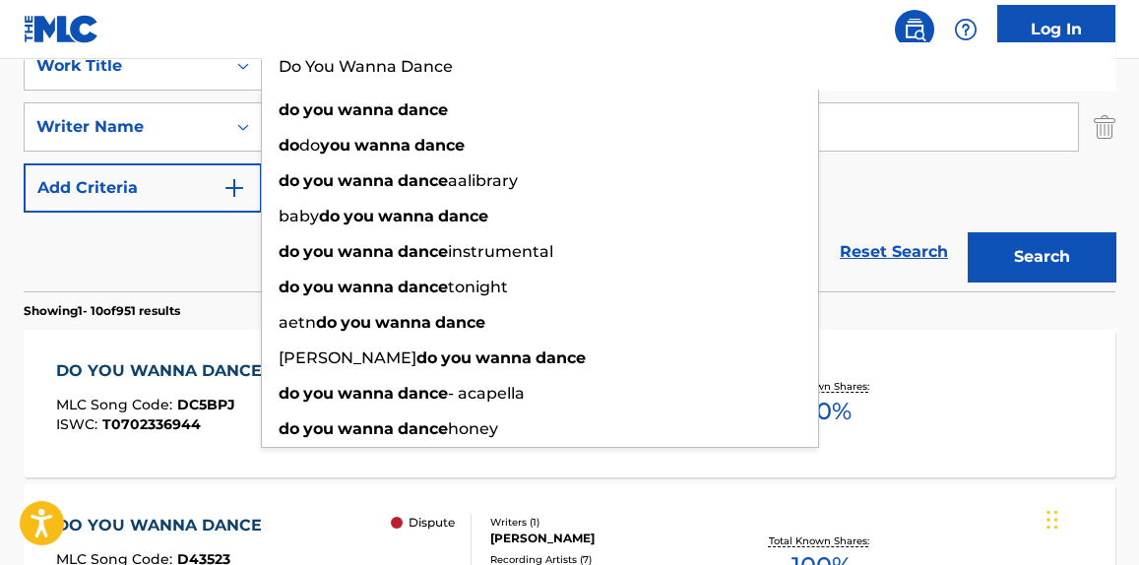
paste input "Twist And Shout"
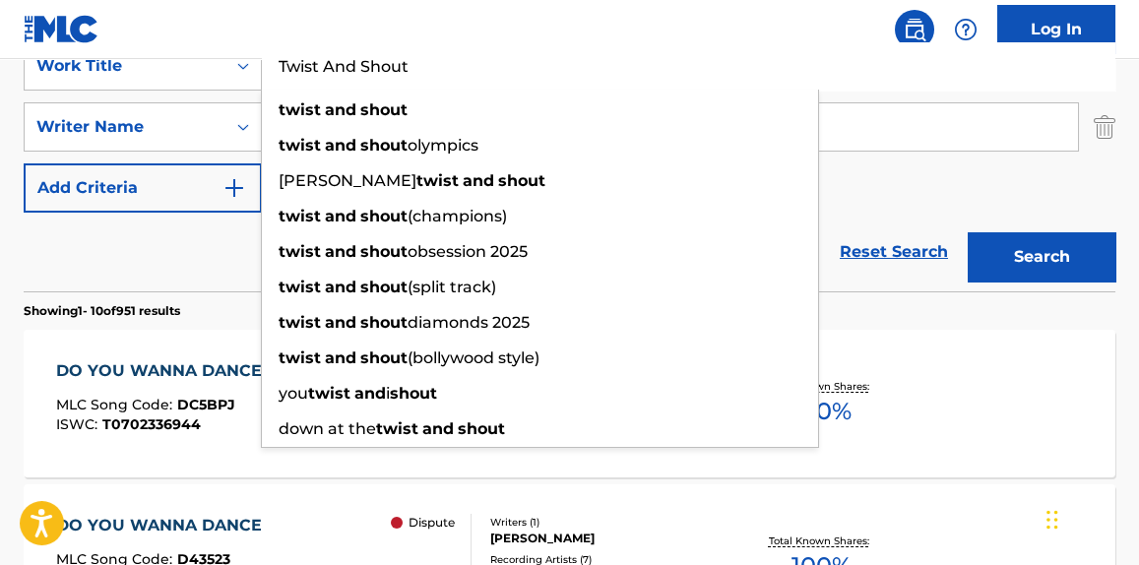
type input "Twist And Shout"
click at [194, 238] on div "Reset Search Search" at bounding box center [570, 252] width 1092 height 79
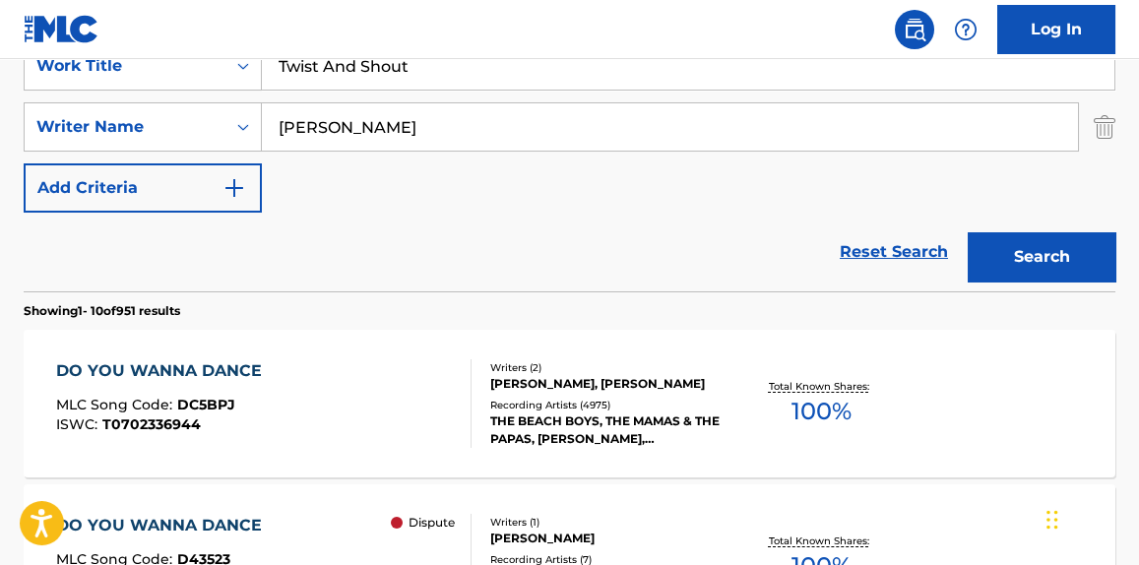
click at [310, 132] on input "[PERSON_NAME]" at bounding box center [670, 126] width 816 height 47
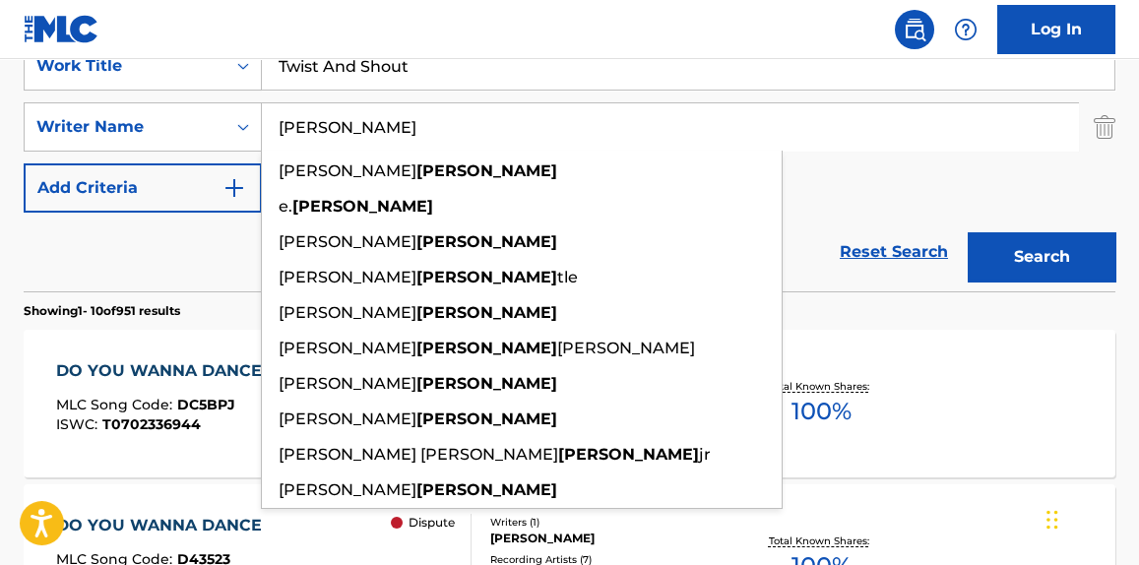
click at [310, 132] on input "[PERSON_NAME]" at bounding box center [670, 126] width 816 height 47
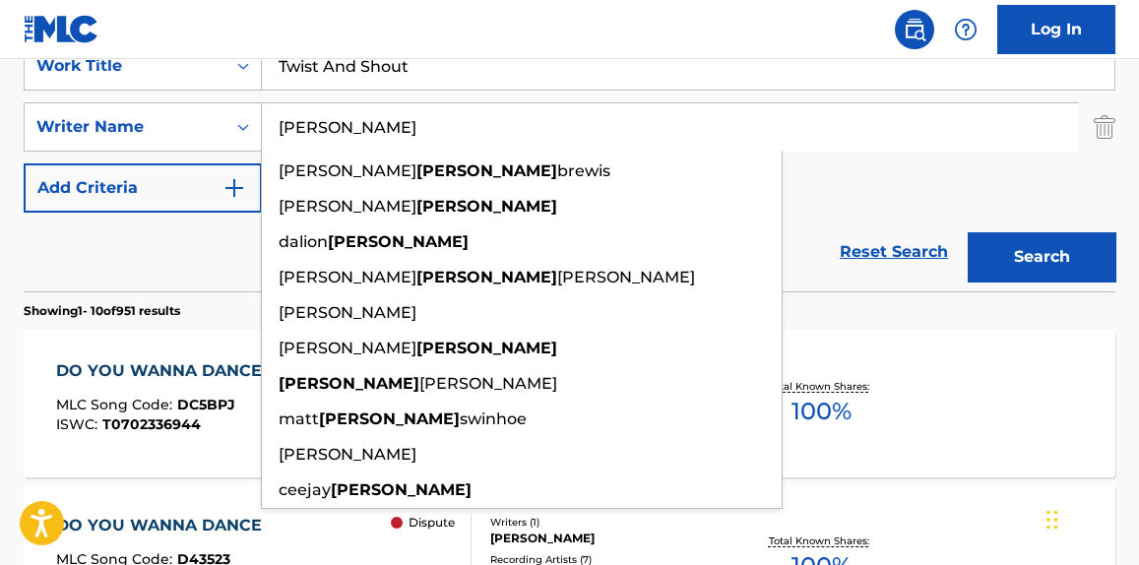
type input "[PERSON_NAME]"
click at [968, 232] on button "Search" at bounding box center [1042, 256] width 148 height 49
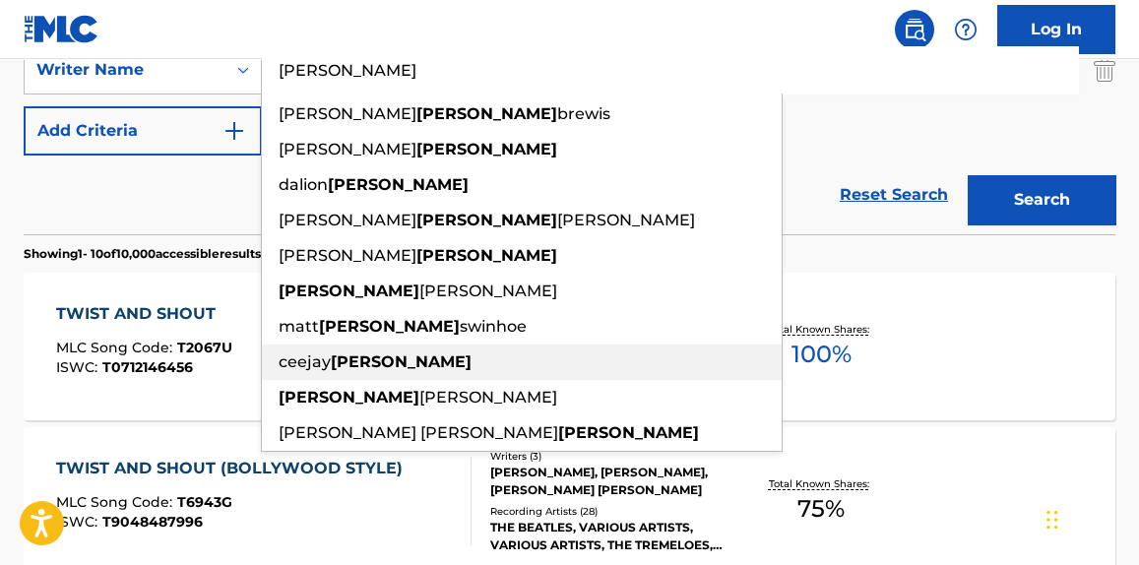
scroll to position [457, 0]
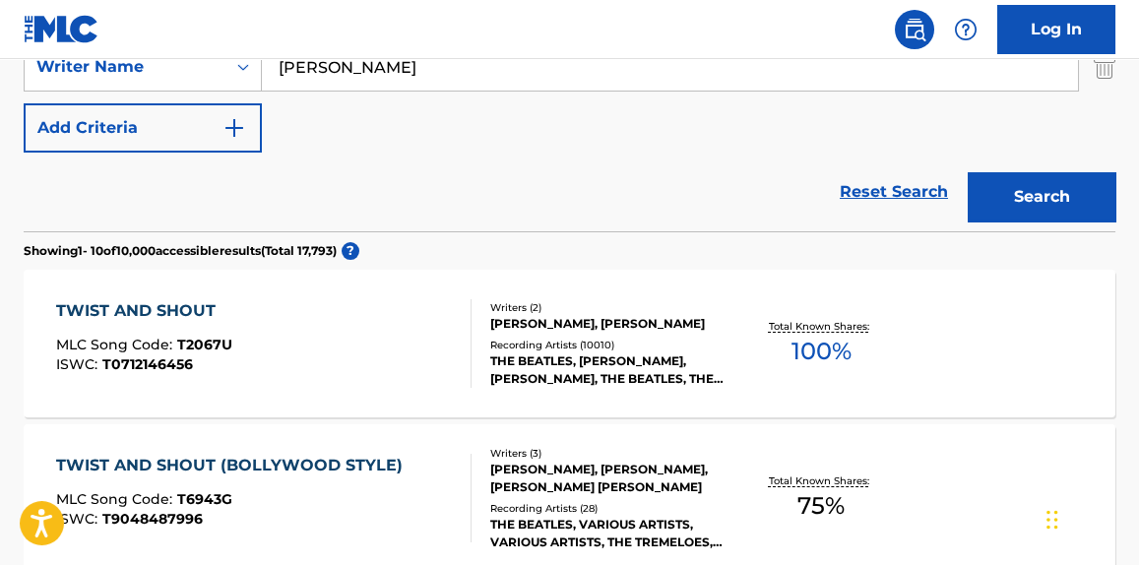
click at [99, 197] on div "Reset Search Search" at bounding box center [570, 192] width 1092 height 79
click at [200, 357] on div "ISWC : T0712146456" at bounding box center [144, 364] width 176 height 15
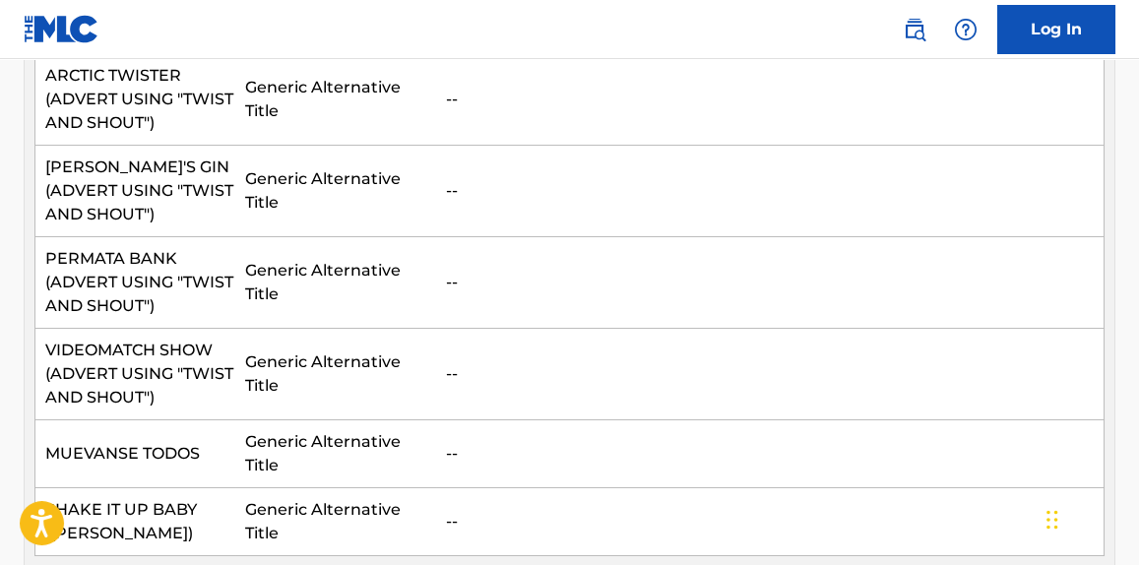
scroll to position [1883, 0]
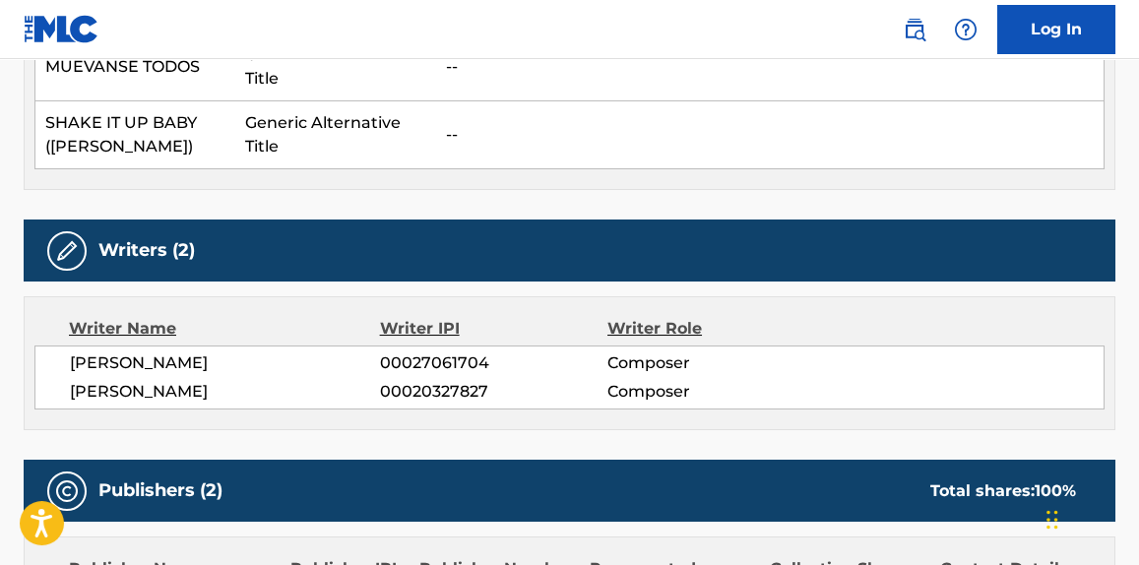
drag, startPoint x: 200, startPoint y: 356, endPoint x: 150, endPoint y: 357, distance: 50.3
click at [150, 380] on span "[PERSON_NAME]" at bounding box center [225, 392] width 310 height 24
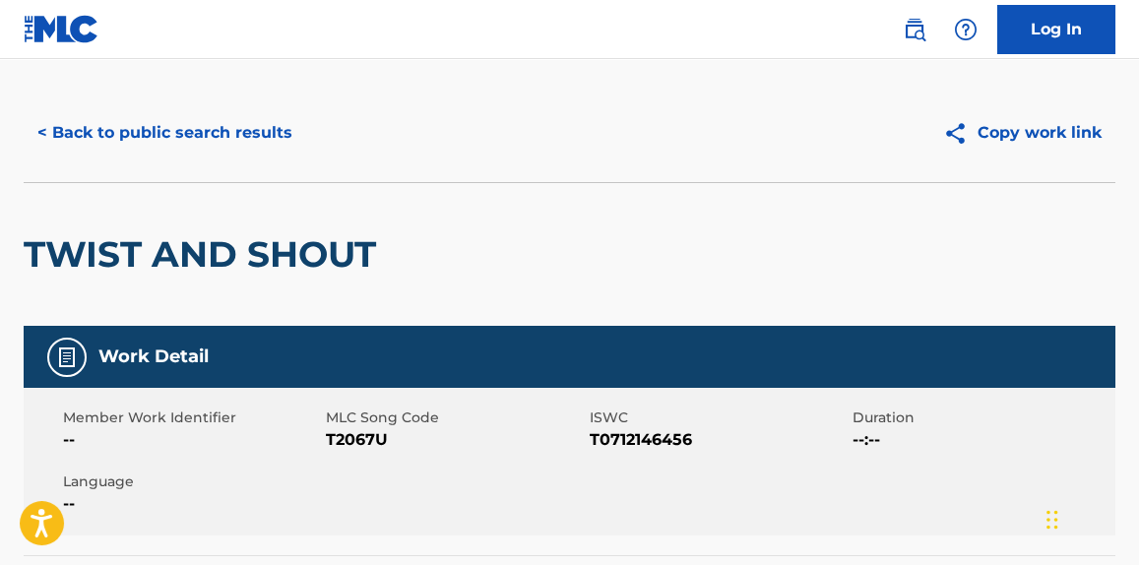
scroll to position [0, 0]
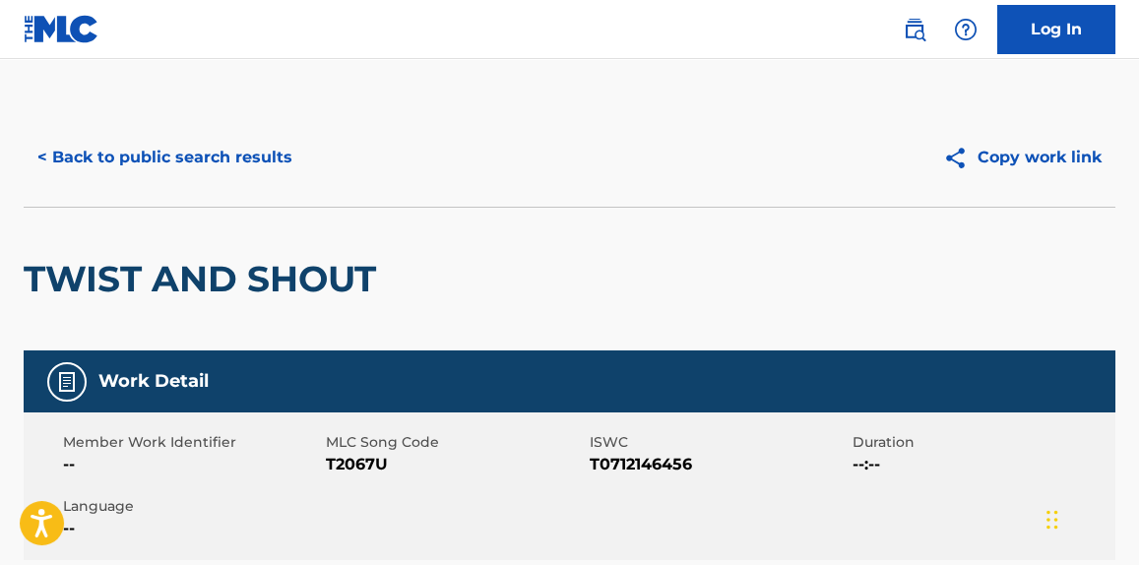
click at [209, 149] on button "< Back to public search results" at bounding box center [165, 157] width 283 height 49
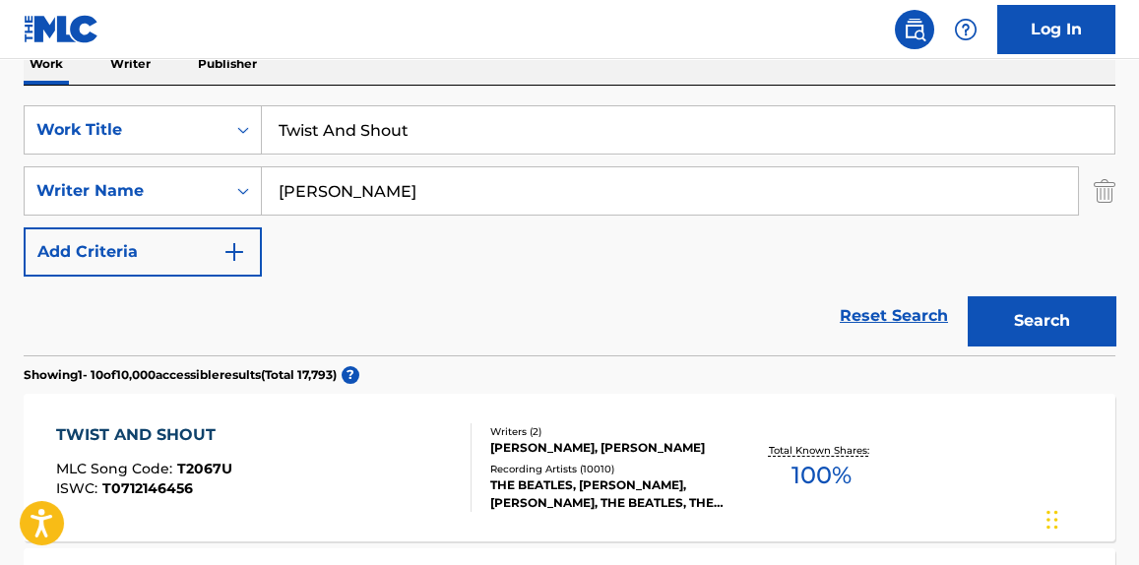
scroll to position [294, 0]
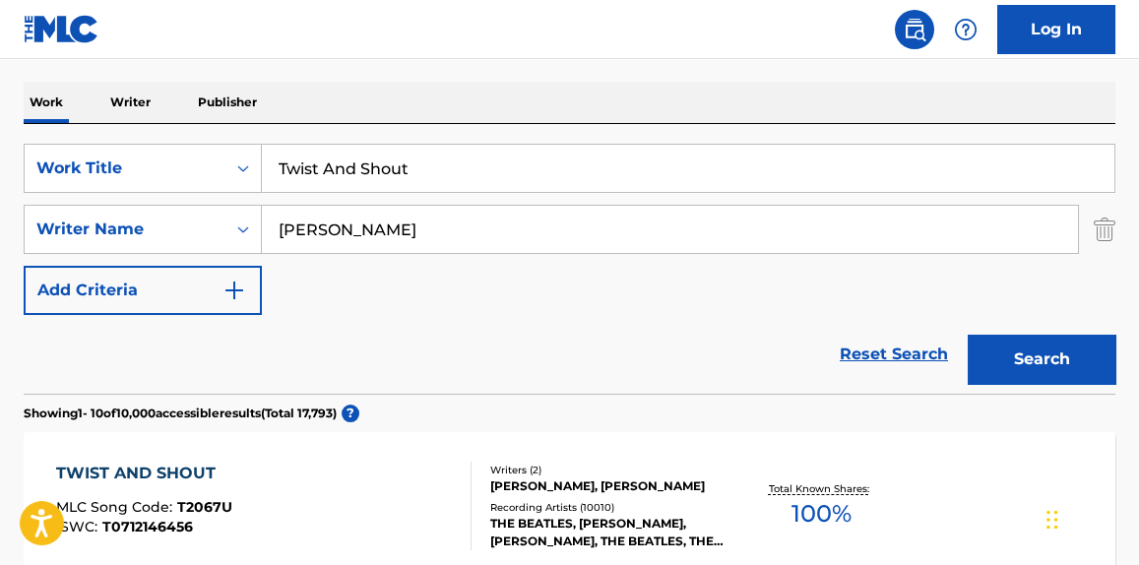
click at [412, 164] on input "Twist And Shout" at bounding box center [688, 168] width 853 height 47
paste input "I Wonder Why"
click at [412, 164] on input "Twist And I Wonder Why" at bounding box center [688, 168] width 853 height 47
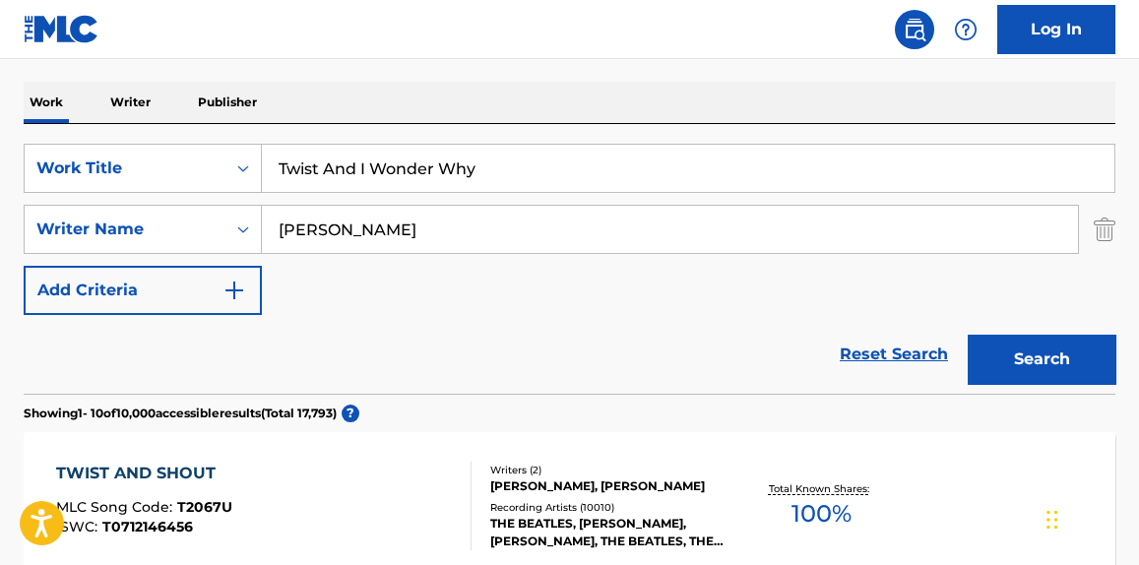
click at [412, 164] on input "Twist And I Wonder Why" at bounding box center [688, 168] width 853 height 47
paste input "Search Form"
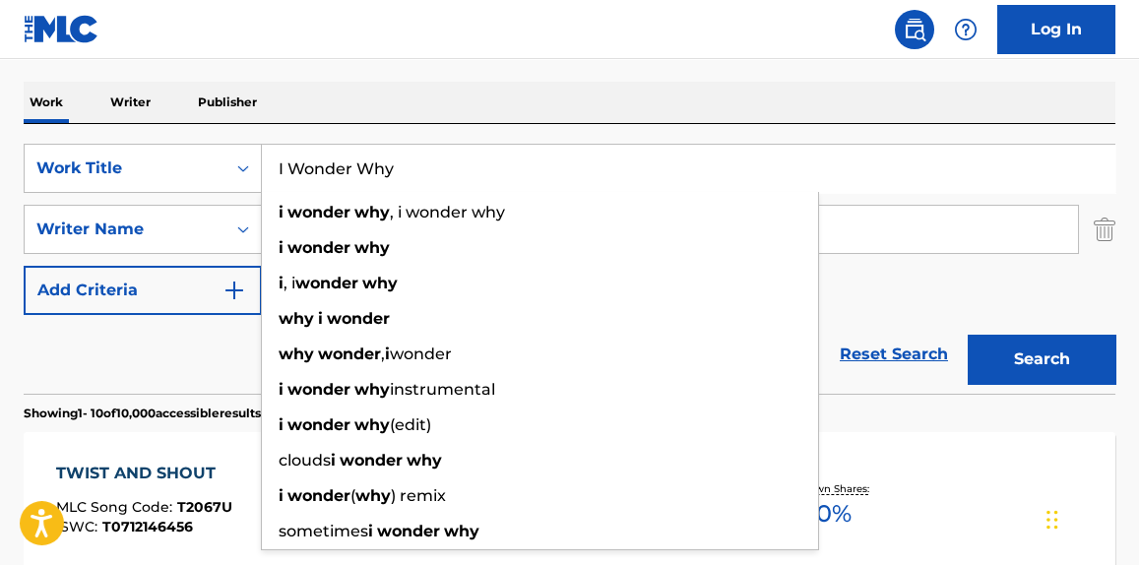
type input "I Wonder Why"
click at [198, 341] on div "Reset Search Search" at bounding box center [570, 354] width 1092 height 79
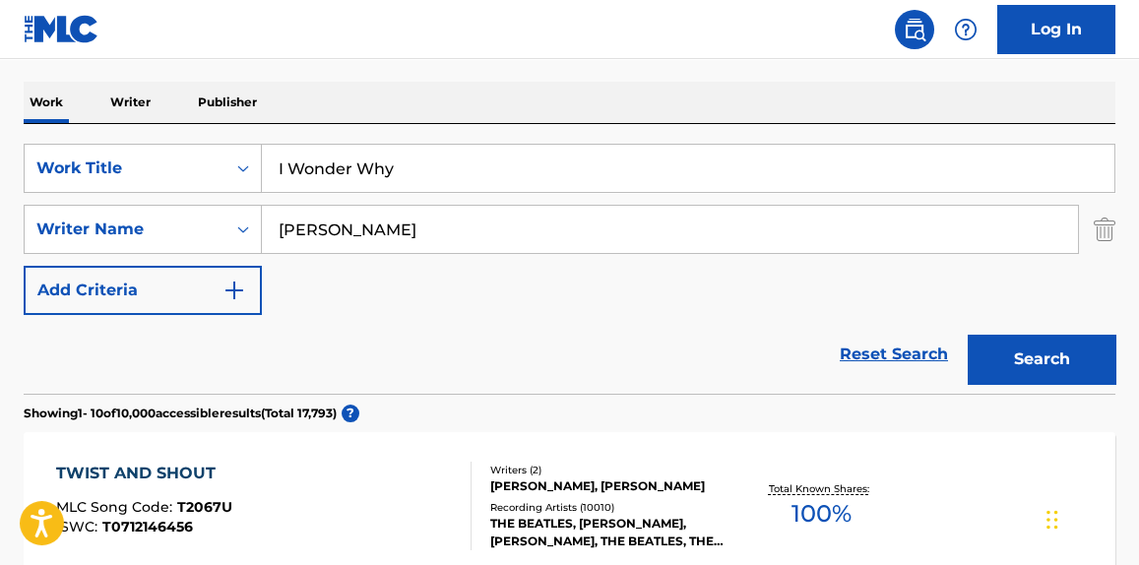
click at [339, 232] on input "[PERSON_NAME]" at bounding box center [670, 229] width 816 height 47
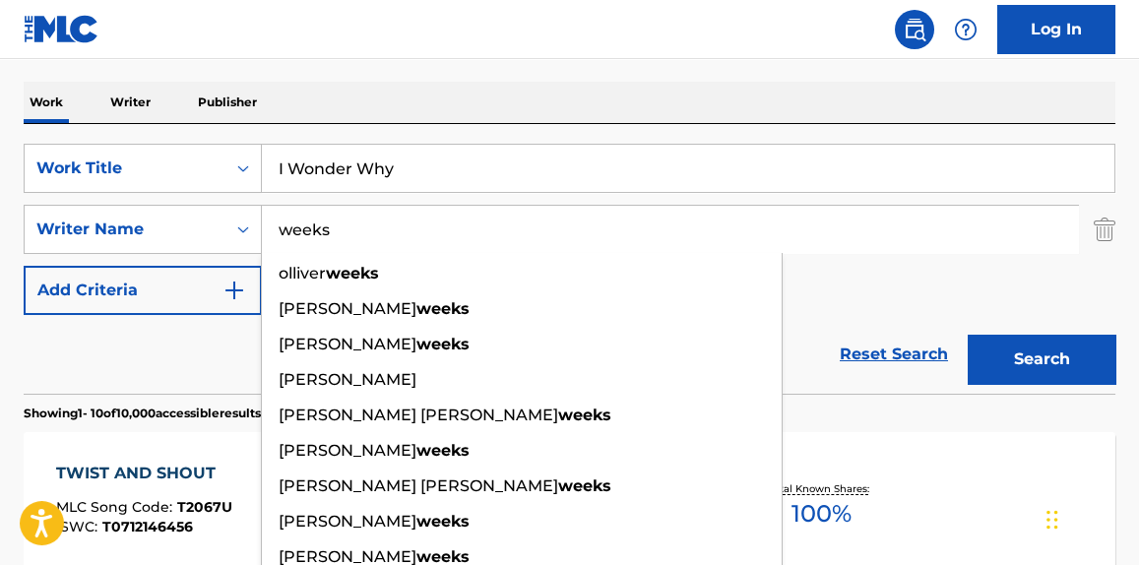
type input "weeks"
click at [968, 335] on button "Search" at bounding box center [1042, 359] width 148 height 49
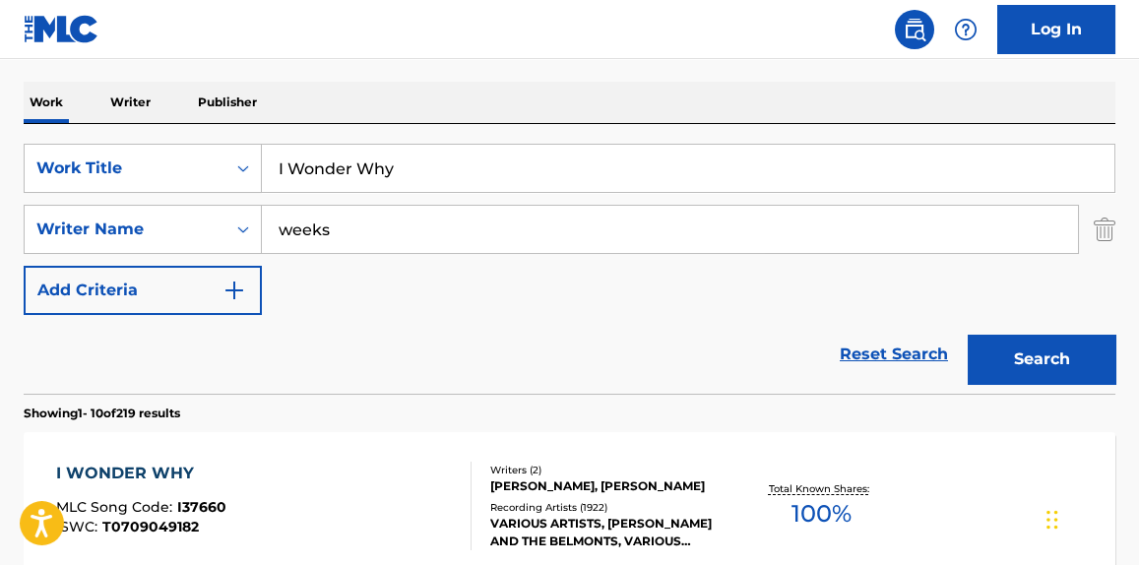
click at [163, 365] on div "Reset Search Search" at bounding box center [570, 354] width 1092 height 79
click at [282, 484] on div "I WONDER WHY MLC Song Code : I37660 ISWC : T0709049182" at bounding box center [263, 506] width 415 height 89
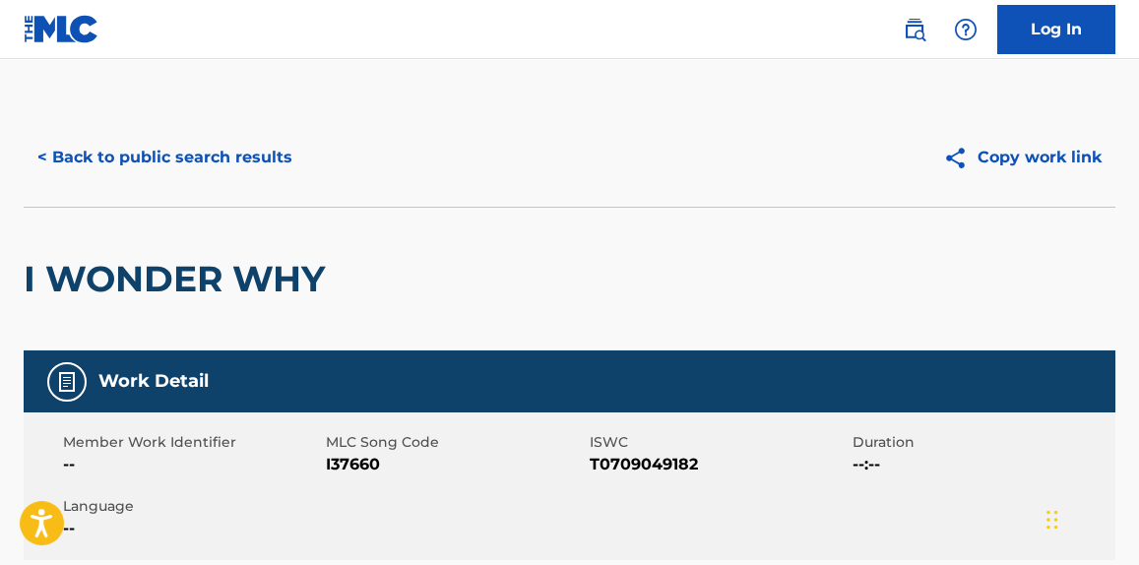
click at [172, 162] on button "< Back to public search results" at bounding box center [165, 157] width 283 height 49
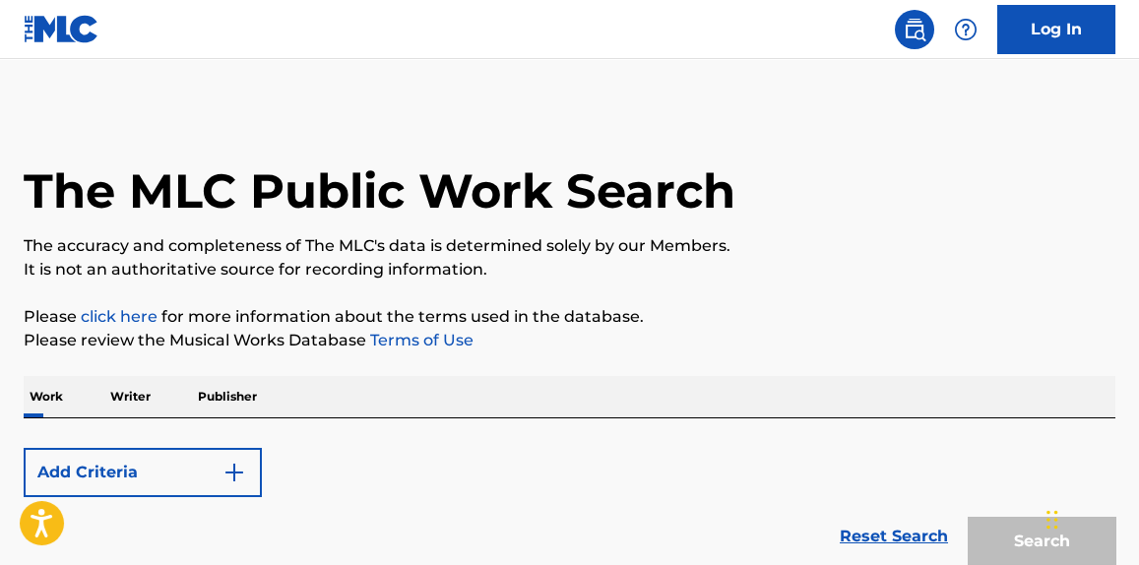
scroll to position [294, 0]
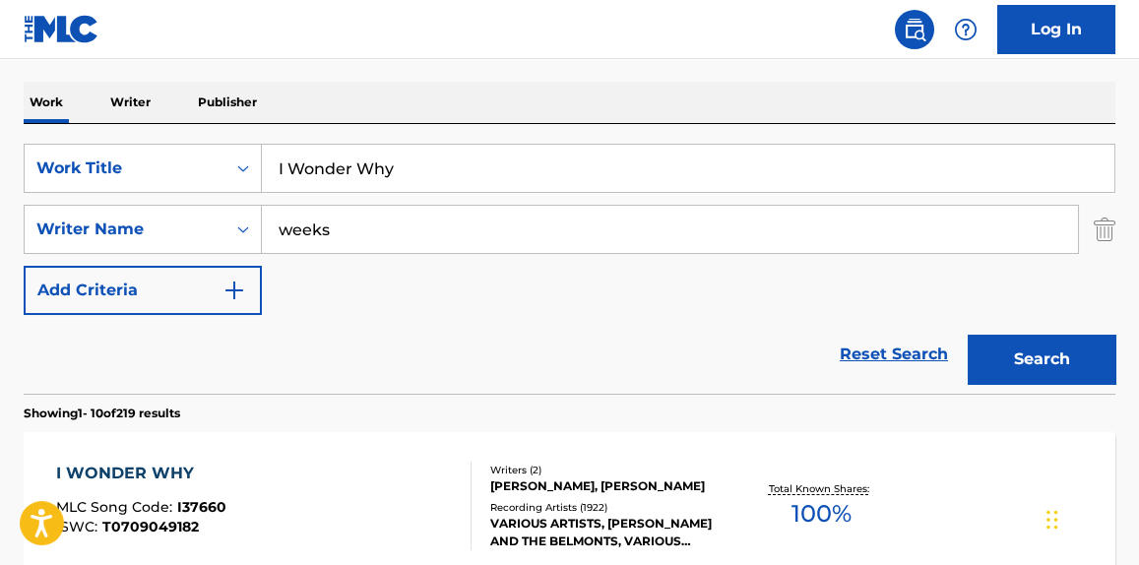
click at [373, 158] on input "I Wonder Why" at bounding box center [688, 168] width 853 height 47
paste input "Tonight, Tonight"
type input "Tonight, Tonight"
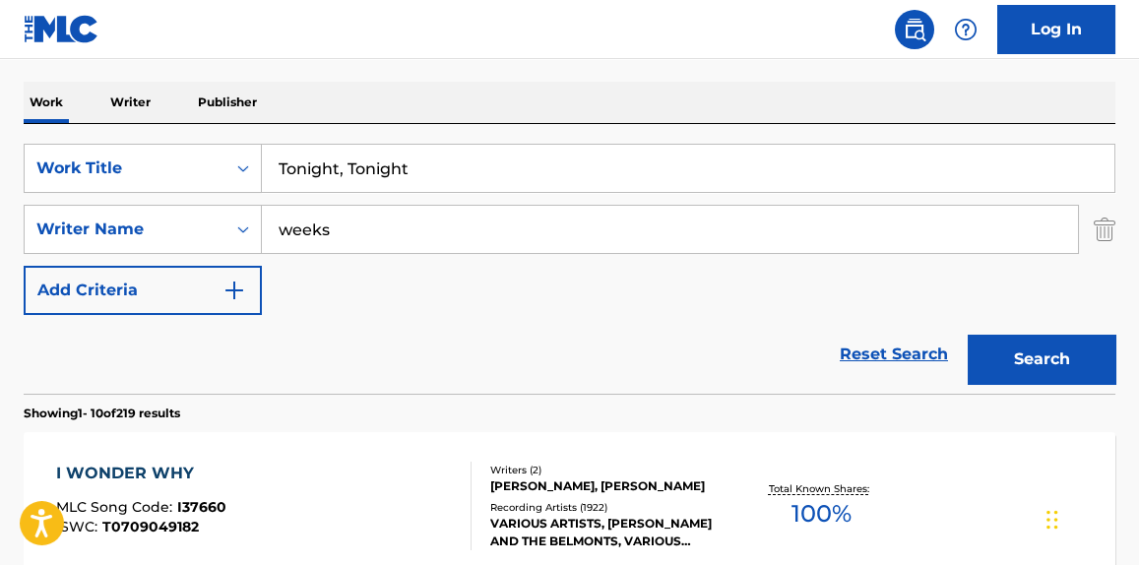
click at [325, 244] on input "weeks" at bounding box center [670, 229] width 816 height 47
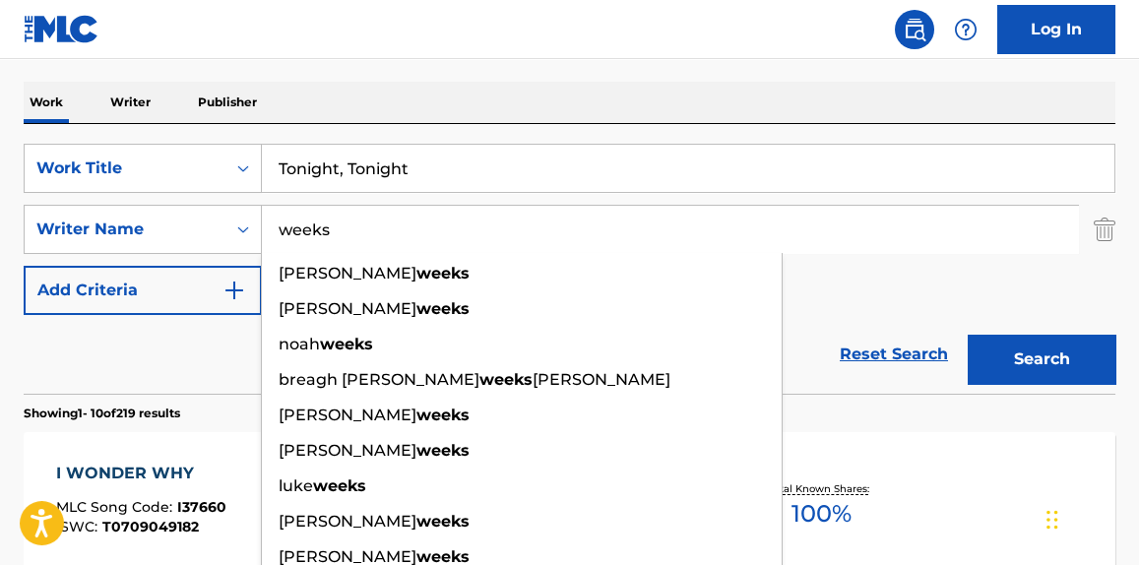
click at [325, 244] on input "weeks" at bounding box center [670, 229] width 816 height 47
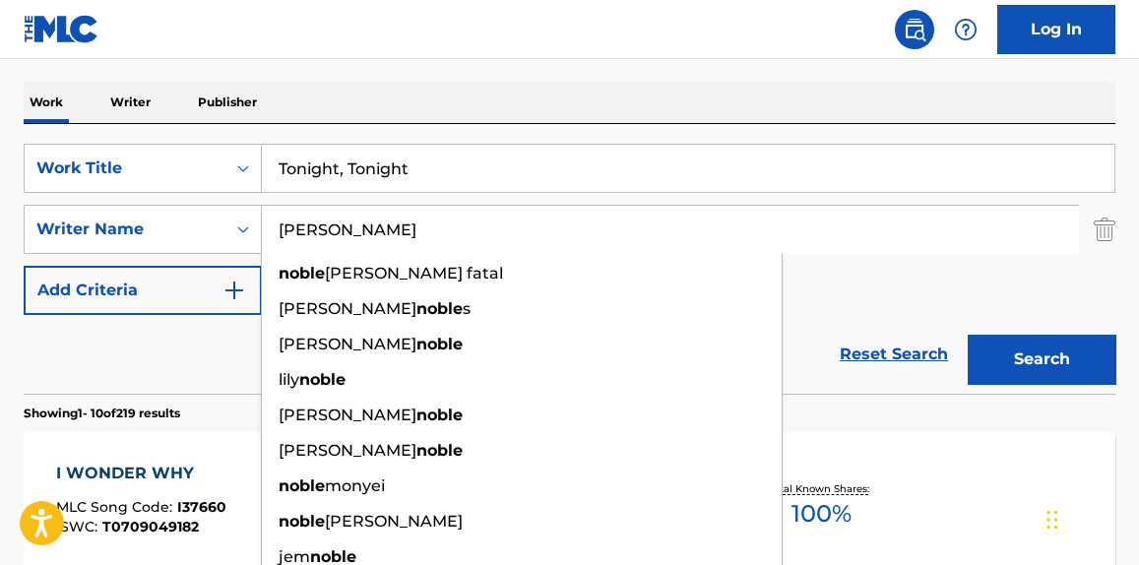
type input "[PERSON_NAME]"
click at [968, 335] on button "Search" at bounding box center [1042, 359] width 148 height 49
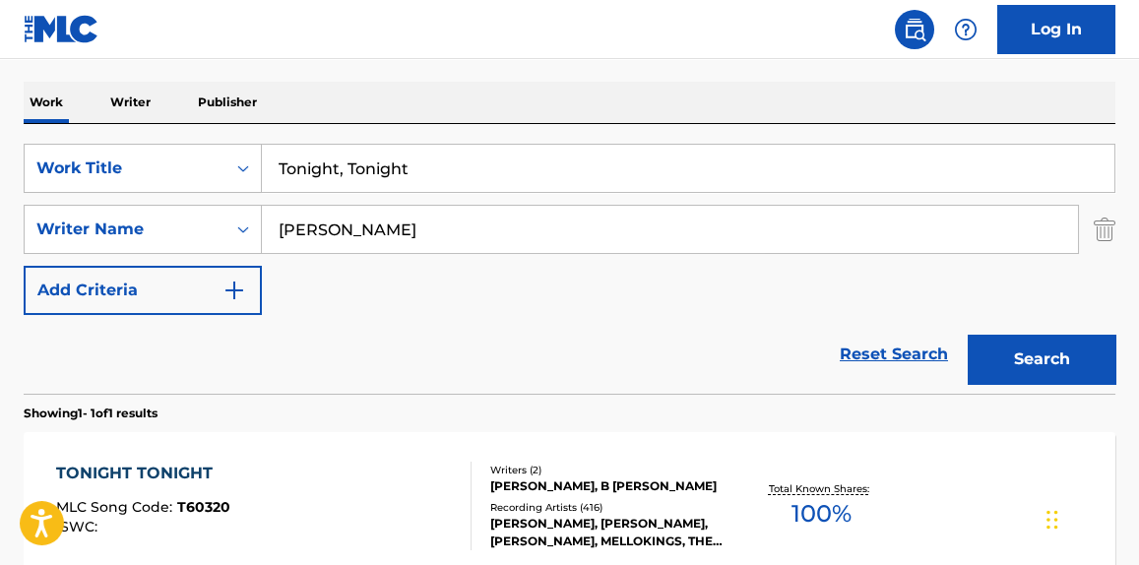
scroll to position [407, 0]
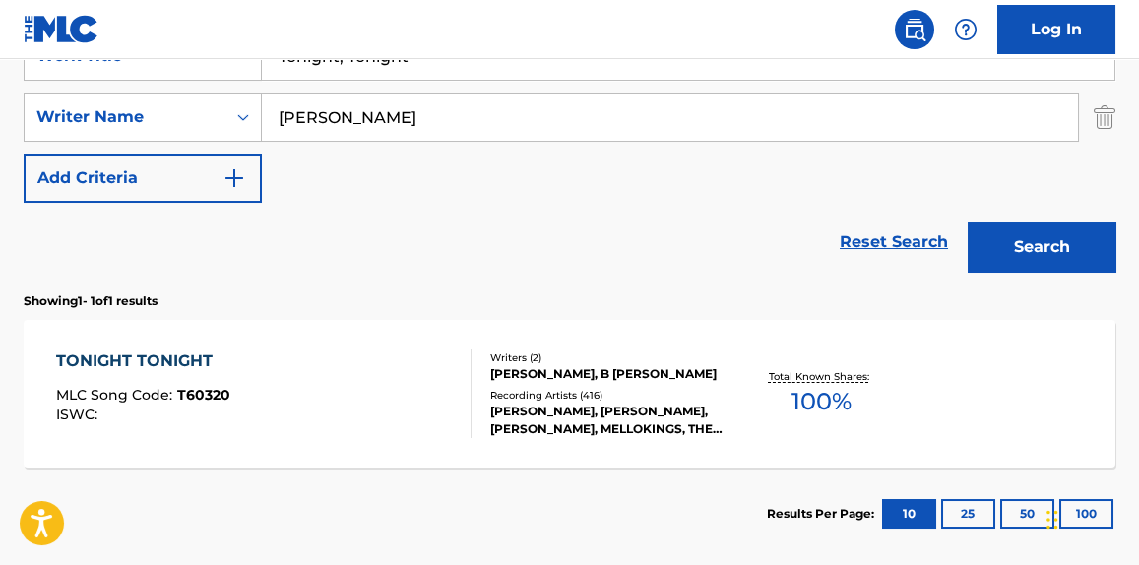
click at [329, 360] on div "TONIGHT TONIGHT MLC Song Code : T60320 ISWC :" at bounding box center [263, 394] width 415 height 89
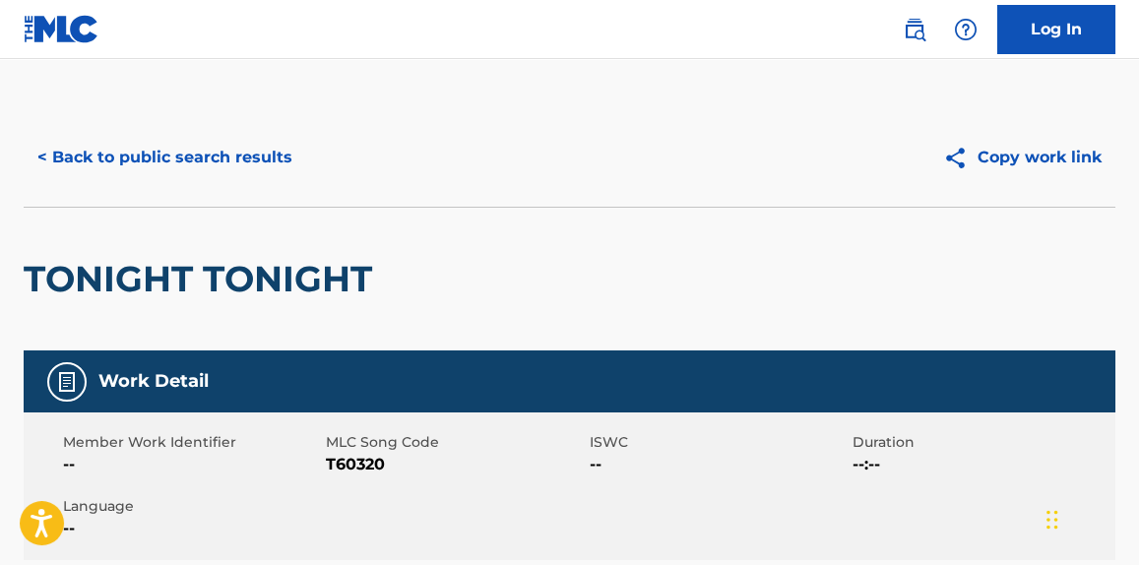
click at [182, 132] on div "< Back to public search results Copy work link" at bounding box center [570, 157] width 1092 height 98
click at [186, 146] on button "< Back to public search results" at bounding box center [165, 157] width 283 height 49
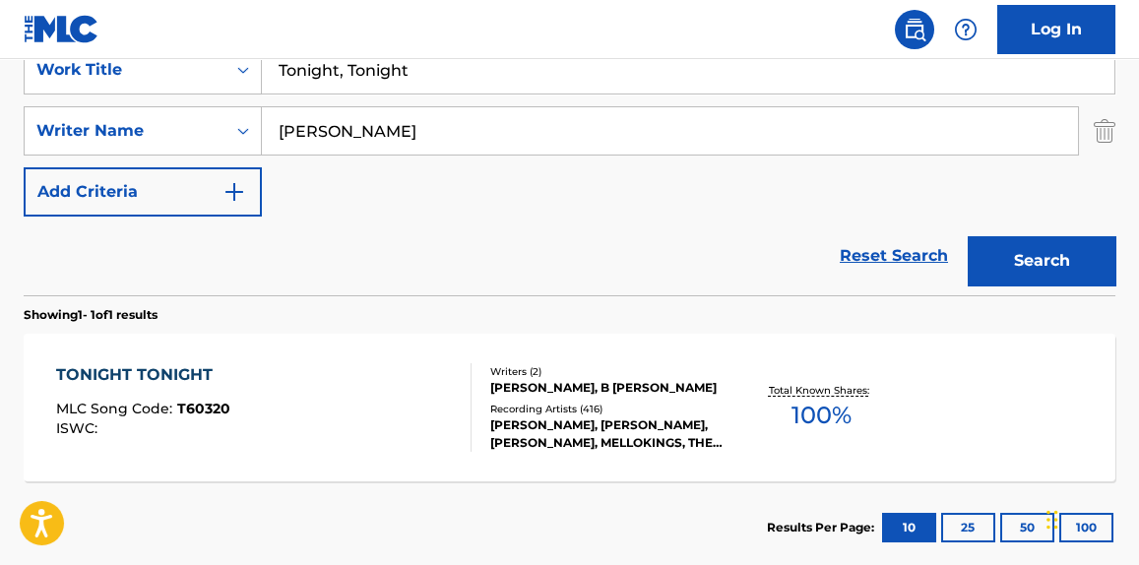
click at [378, 95] on div "SearchWithCriteriaa98bdbb5-c25e-4d43-ba7b-5bc60caf2661 Work Title Tonight, Toni…" at bounding box center [570, 130] width 1092 height 171
click at [363, 64] on input "Tonight, Tonight" at bounding box center [688, 69] width 853 height 47
paste input "Dedicated To The One I Love"
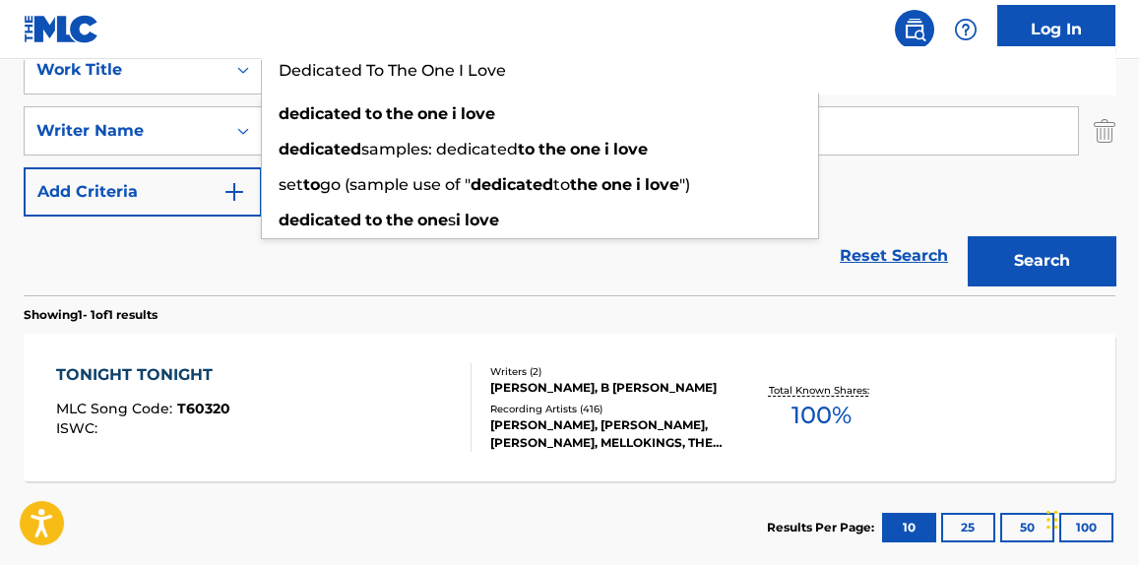
type input "Dedicated To The One I Love"
click at [254, 260] on div "Reset Search Search" at bounding box center [570, 256] width 1092 height 79
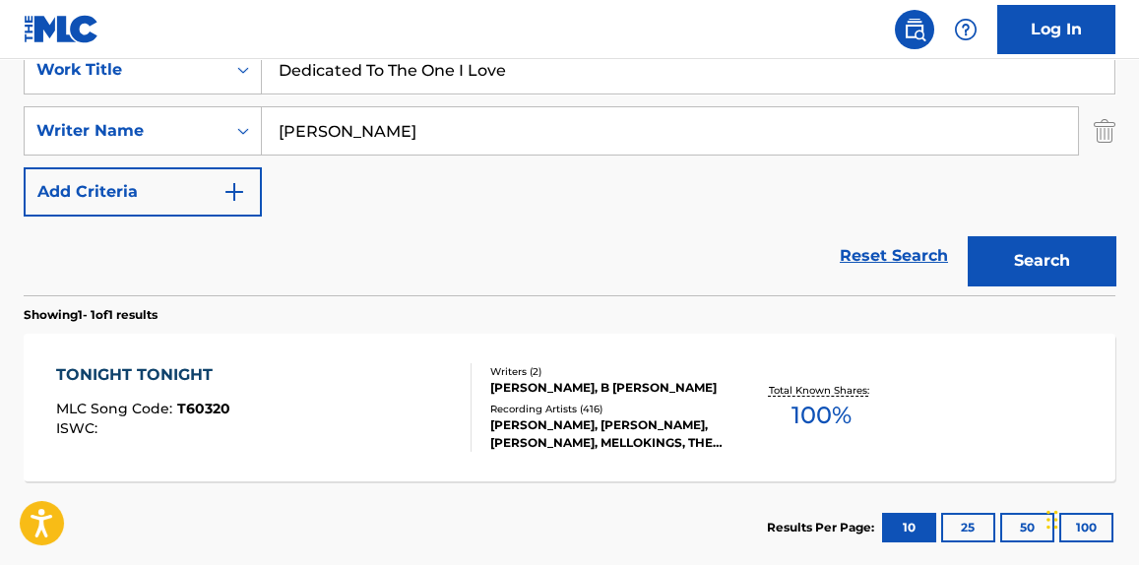
click at [328, 143] on input "[PERSON_NAME]" at bounding box center [670, 130] width 816 height 47
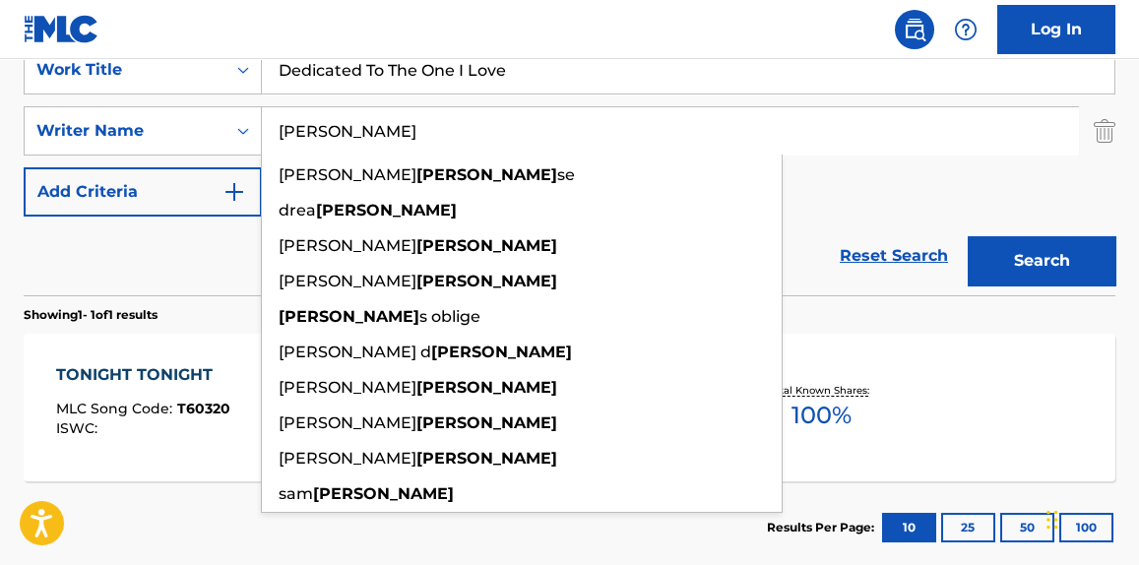
click at [328, 143] on input "[PERSON_NAME]" at bounding box center [670, 130] width 816 height 47
type input "a"
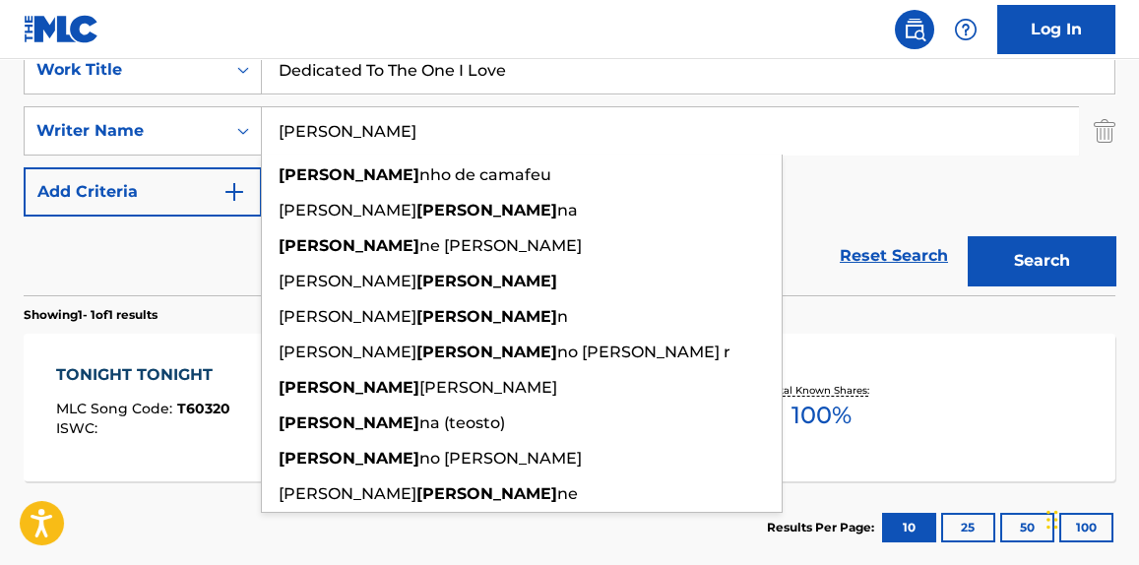
type input "[PERSON_NAME]"
click at [968, 236] on button "Search" at bounding box center [1042, 260] width 148 height 49
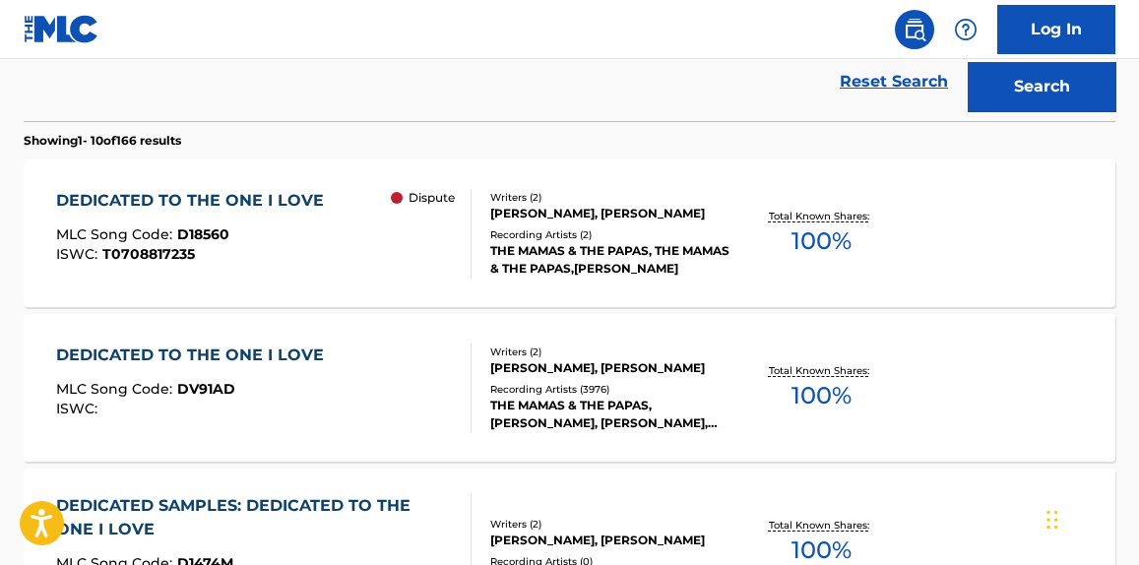
scroll to position [568, 0]
drag, startPoint x: 278, startPoint y: 377, endPoint x: 147, endPoint y: 364, distance: 131.6
click at [147, 364] on div "DEDICATED TO THE ONE I LOVE" at bounding box center [195, 355] width 278 height 24
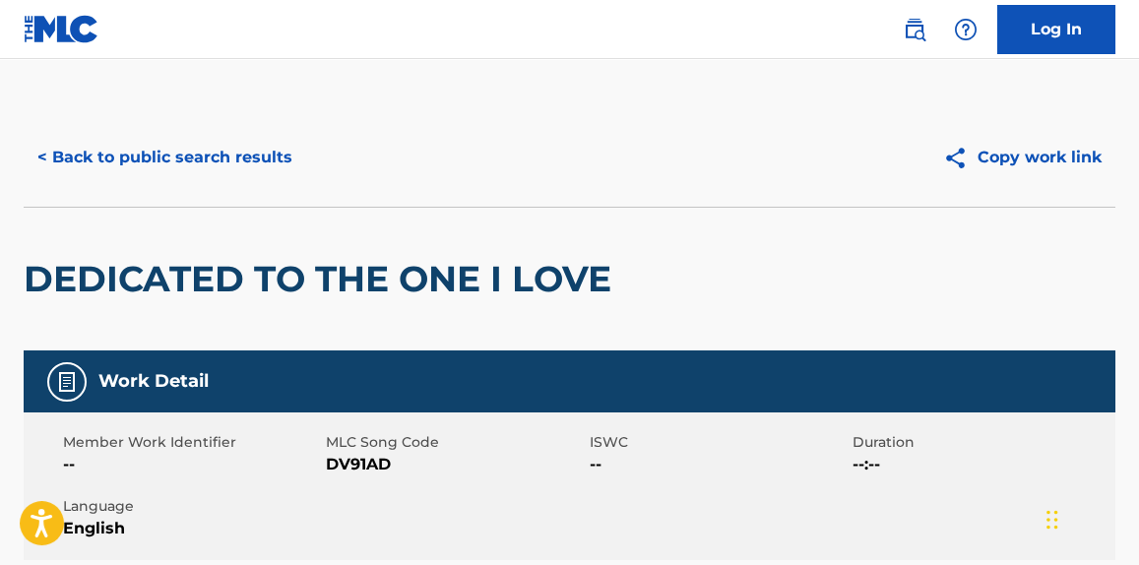
click at [155, 163] on button "< Back to public search results" at bounding box center [165, 157] width 283 height 49
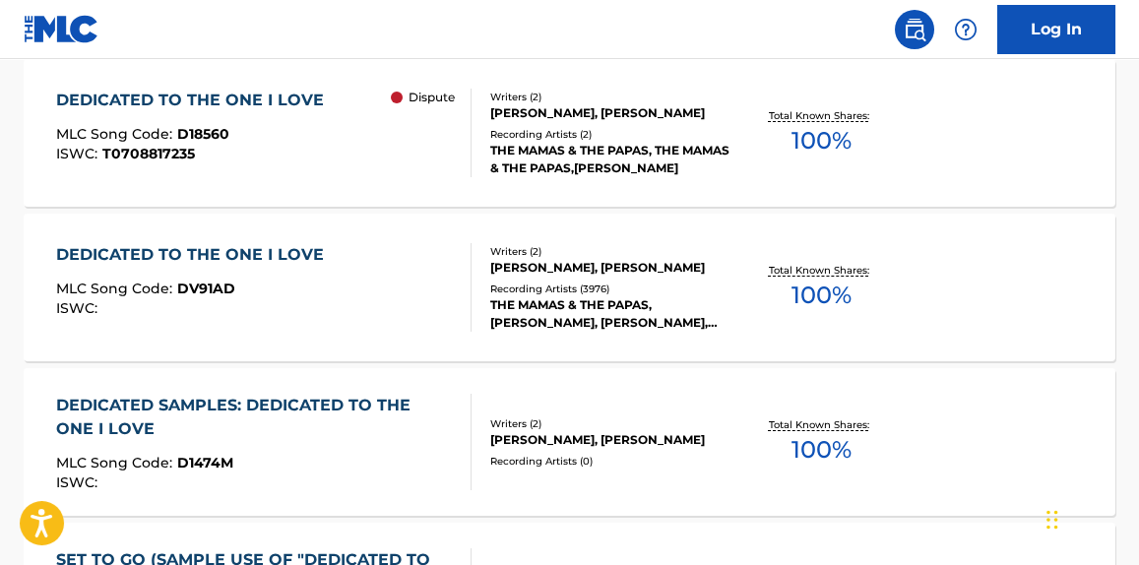
scroll to position [666, 0]
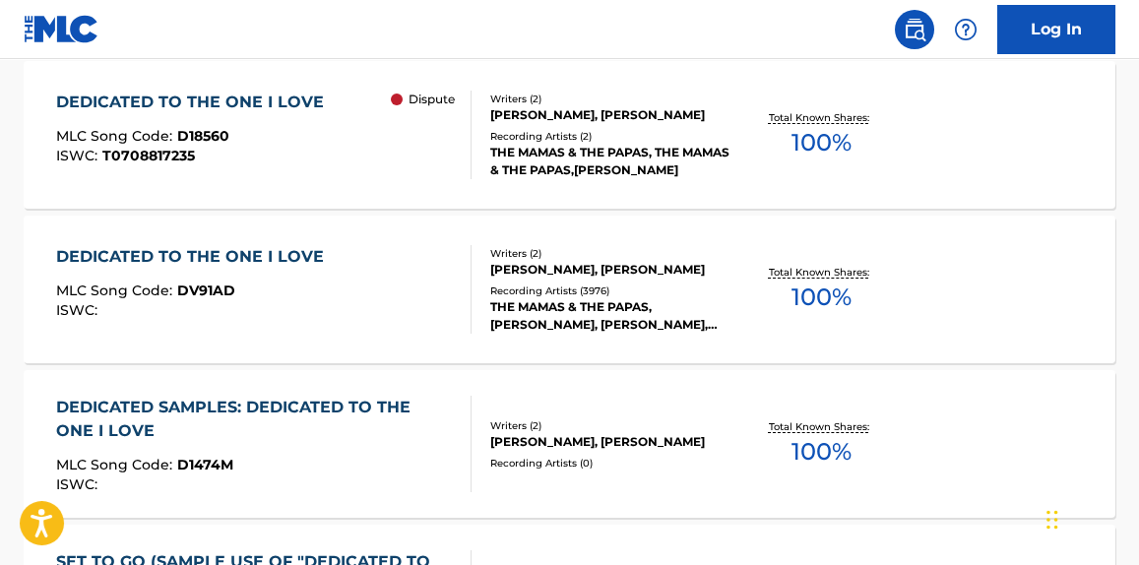
click at [322, 162] on div "DEDICATED TO THE ONE I LOVE MLC Song Code : D18560 ISWC : T0708817235" at bounding box center [195, 135] width 278 height 89
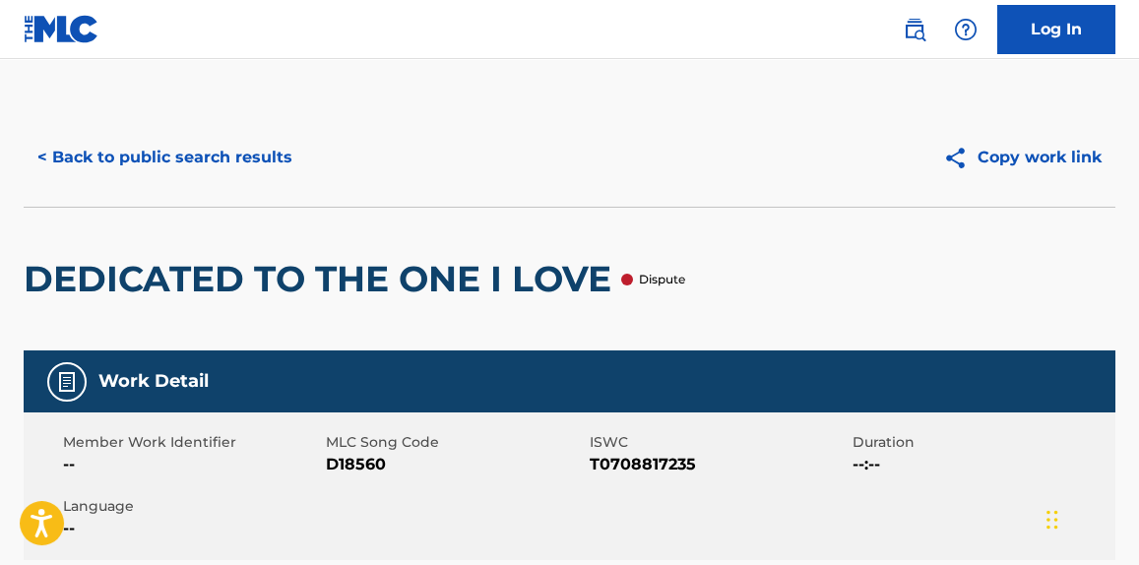
click at [167, 152] on button "< Back to public search results" at bounding box center [165, 157] width 283 height 49
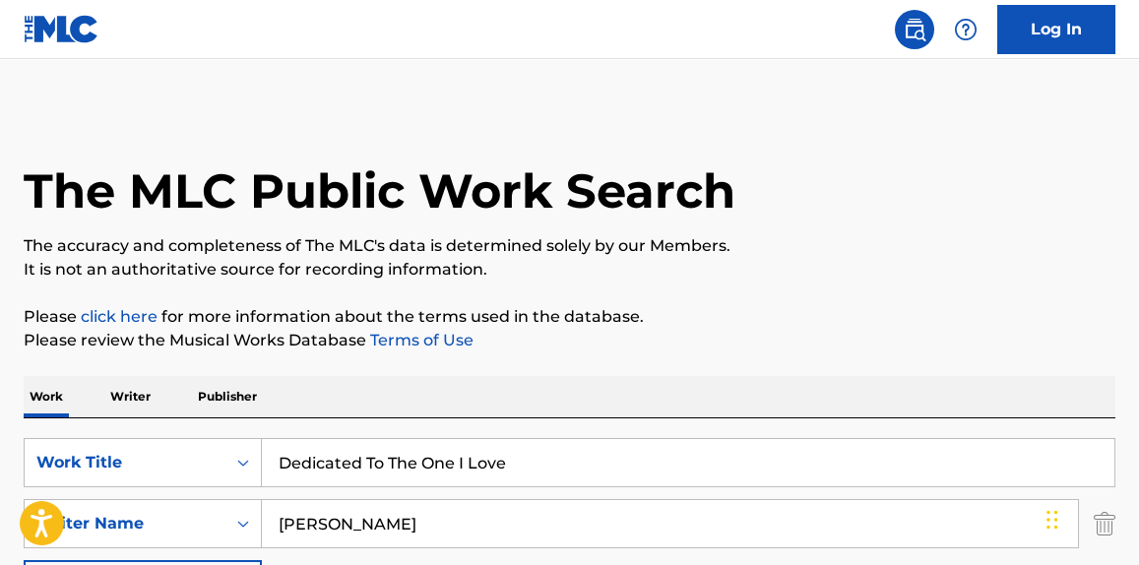
click at [323, 472] on input "Dedicated To The One I Love" at bounding box center [688, 462] width 853 height 47
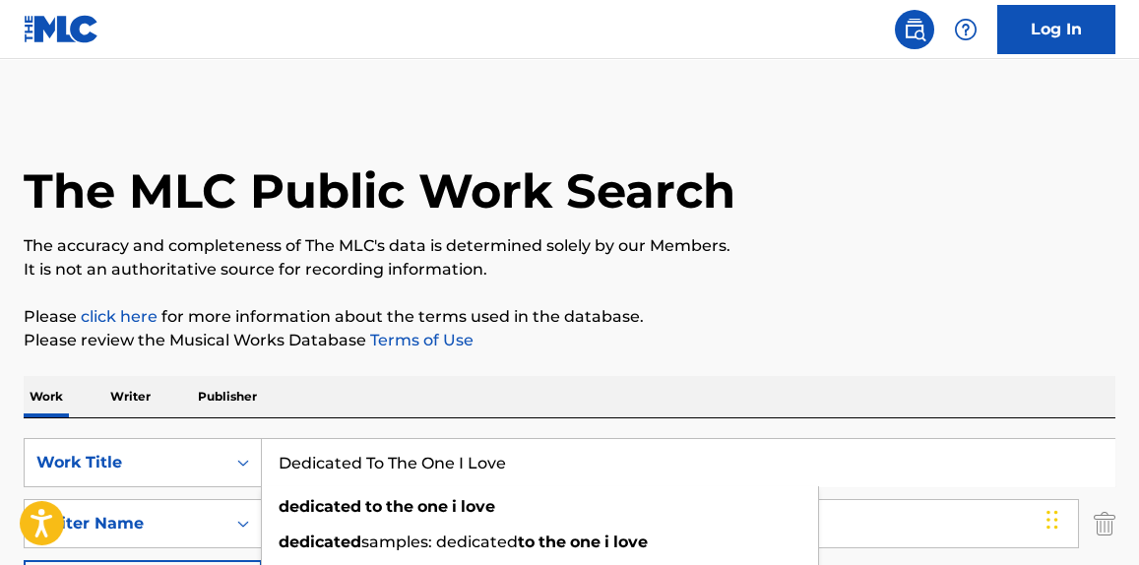
click at [323, 472] on input "Dedicated To The One I Love" at bounding box center [688, 462] width 853 height 47
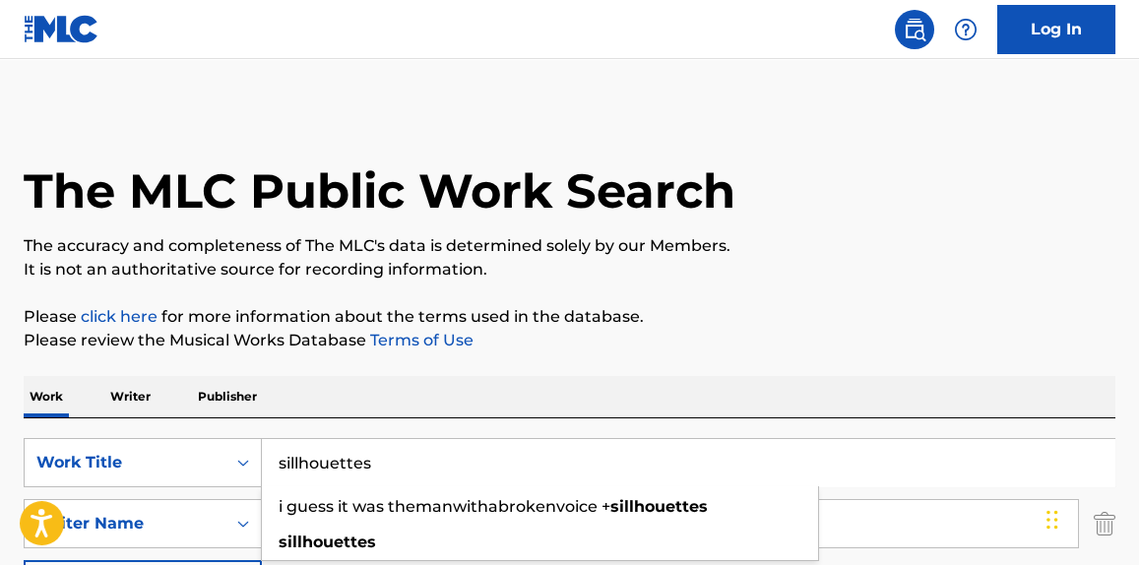
type input "sillhouettes"
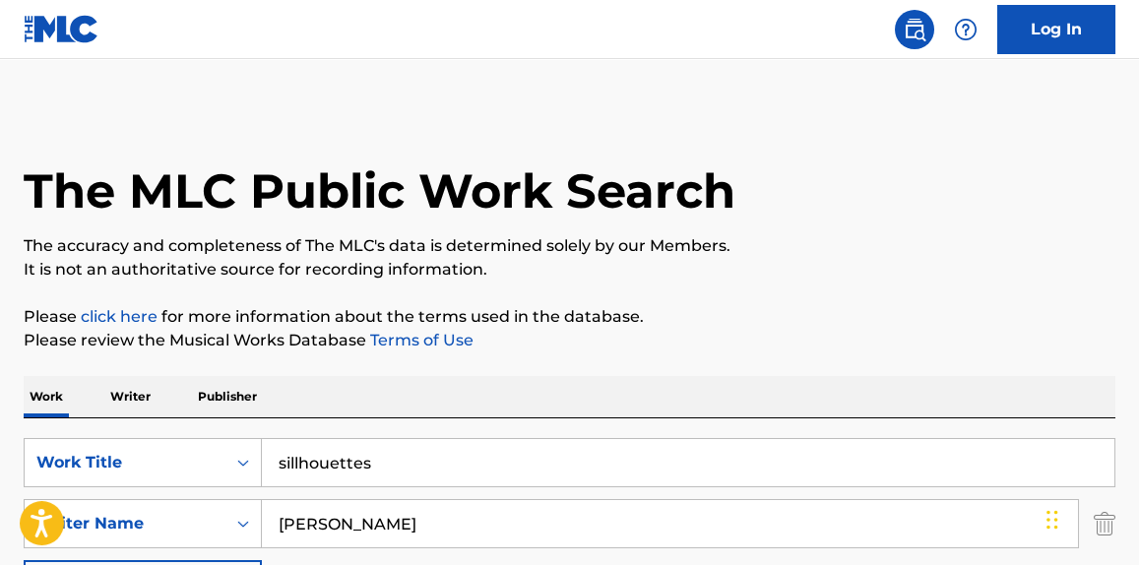
scroll to position [125, 0]
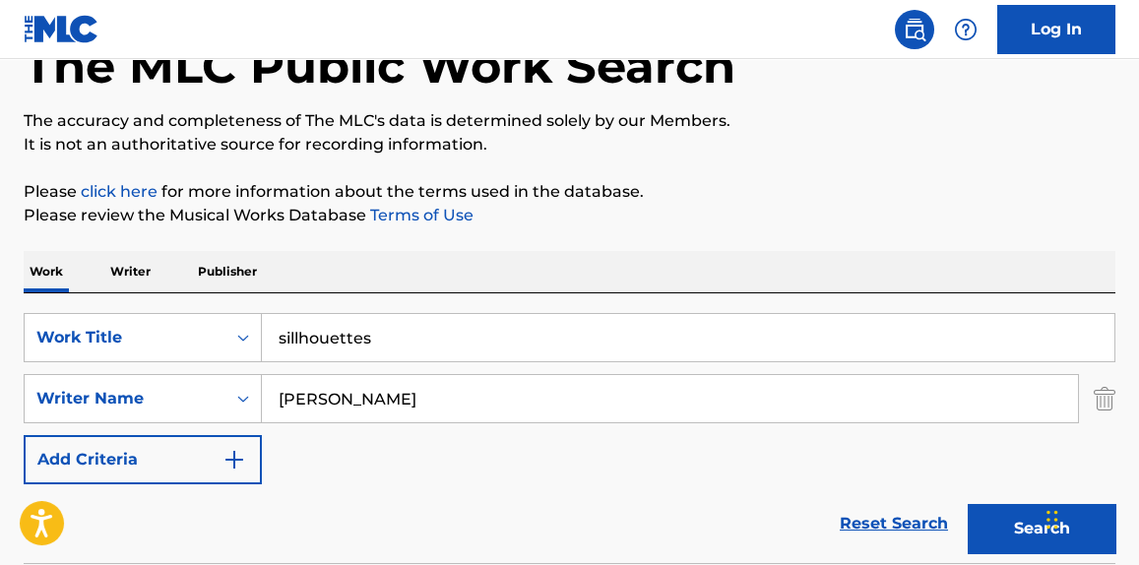
click at [322, 400] on input "[PERSON_NAME]" at bounding box center [670, 398] width 816 height 47
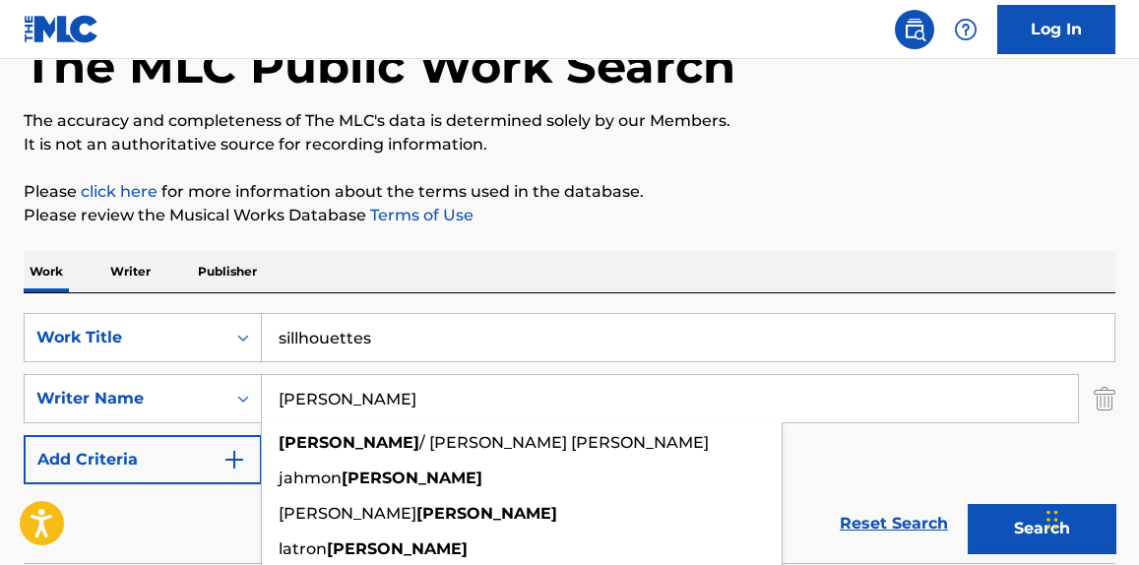
click at [322, 400] on input "[PERSON_NAME]" at bounding box center [670, 398] width 816 height 47
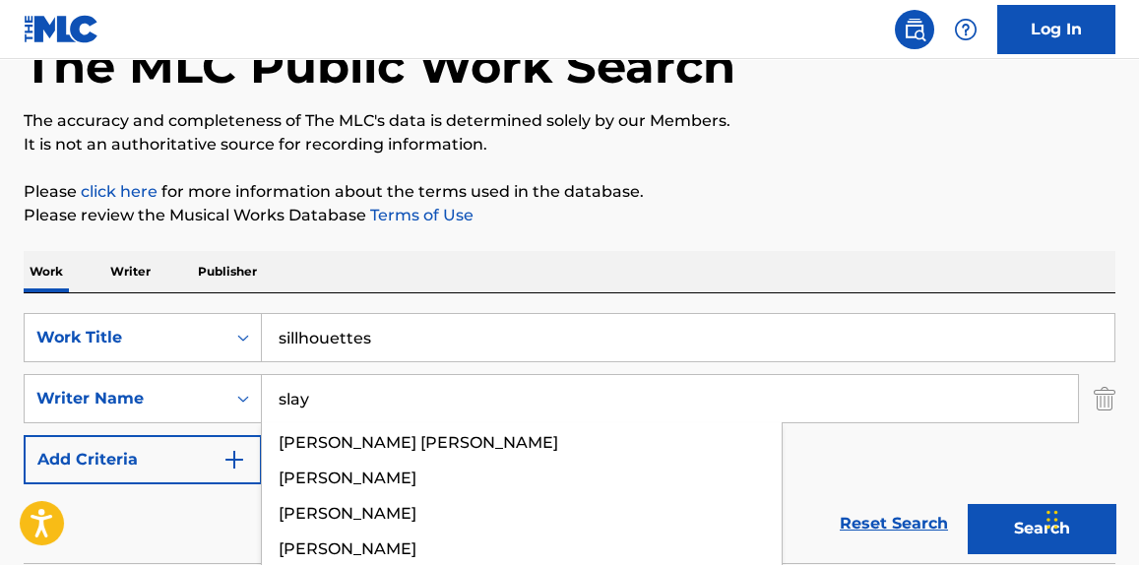
type input "slay"
click at [968, 504] on button "Search" at bounding box center [1042, 528] width 148 height 49
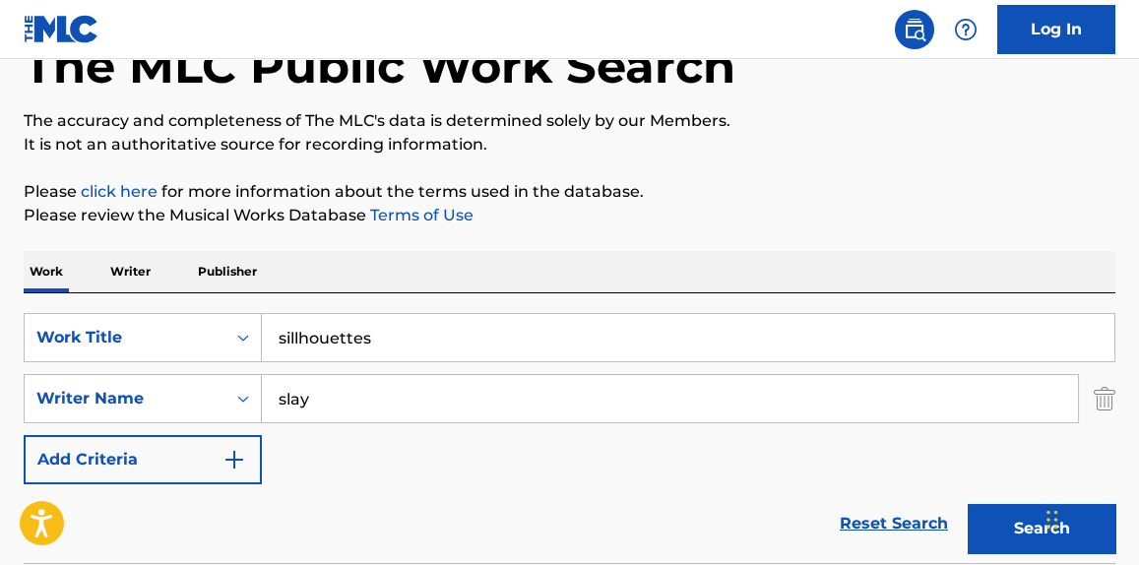
scroll to position [289, 0]
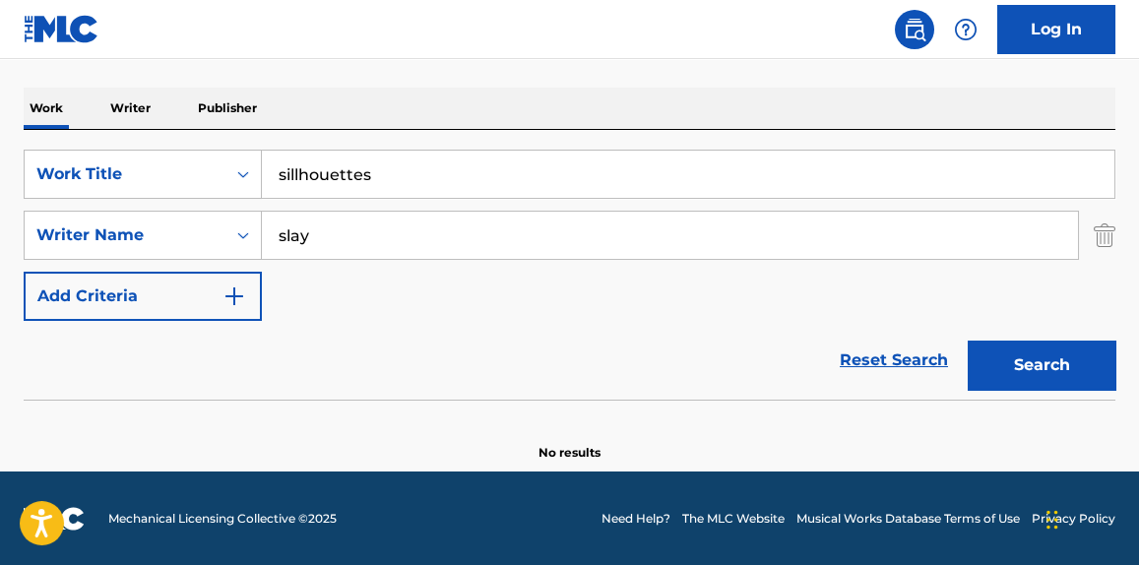
drag, startPoint x: 322, startPoint y: 400, endPoint x: 313, endPoint y: 317, distance: 83.2
click at [313, 317] on div "SearchWithCriteriaa98bdbb5-c25e-4d43-ba7b-5bc60caf2661 Work Title sillhouettes …" at bounding box center [570, 235] width 1092 height 171
click at [430, 178] on input "sillhouettes" at bounding box center [688, 174] width 853 height 47
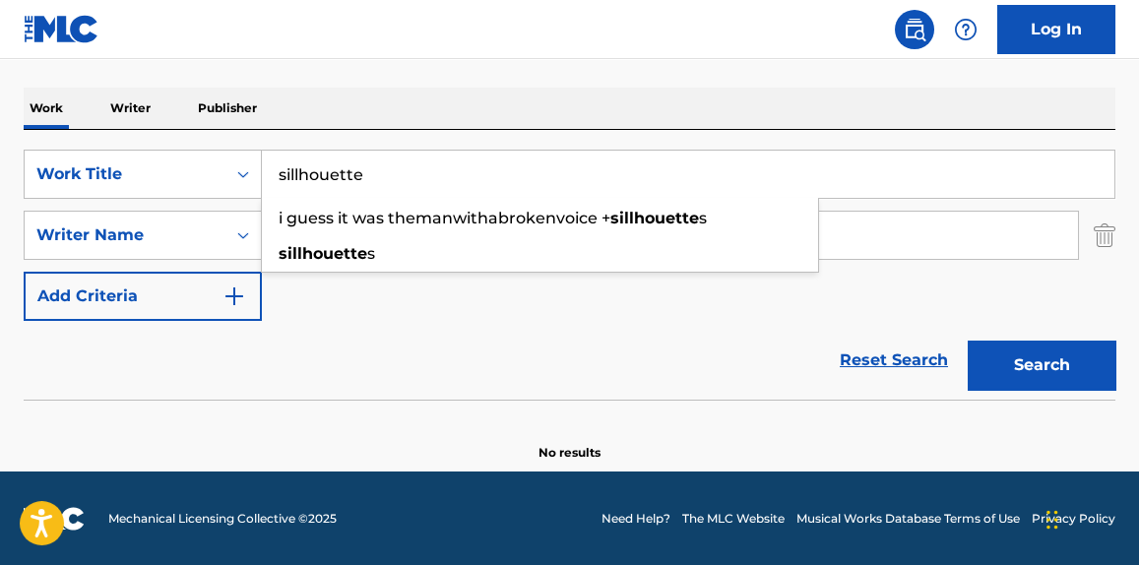
click at [968, 341] on button "Search" at bounding box center [1042, 365] width 148 height 49
type input "sillhouettes"
click at [417, 282] on div "SearchWithCriteriaa98bdbb5-c25e-4d43-ba7b-5bc60caf2661 Work Title sillhouettes …" at bounding box center [570, 235] width 1092 height 171
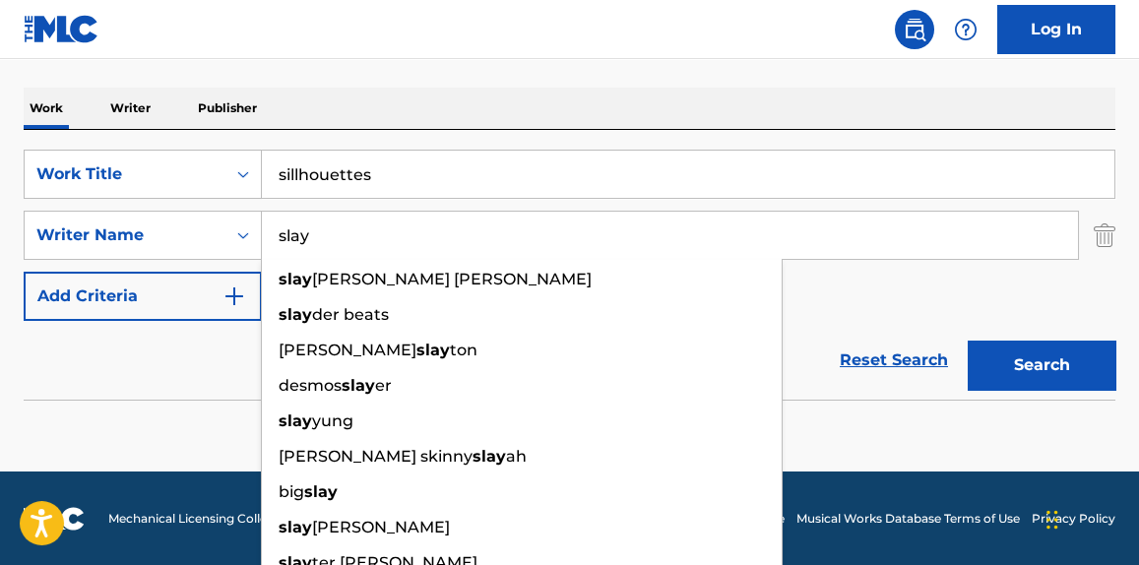
click at [328, 238] on input "slay" at bounding box center [670, 235] width 816 height 47
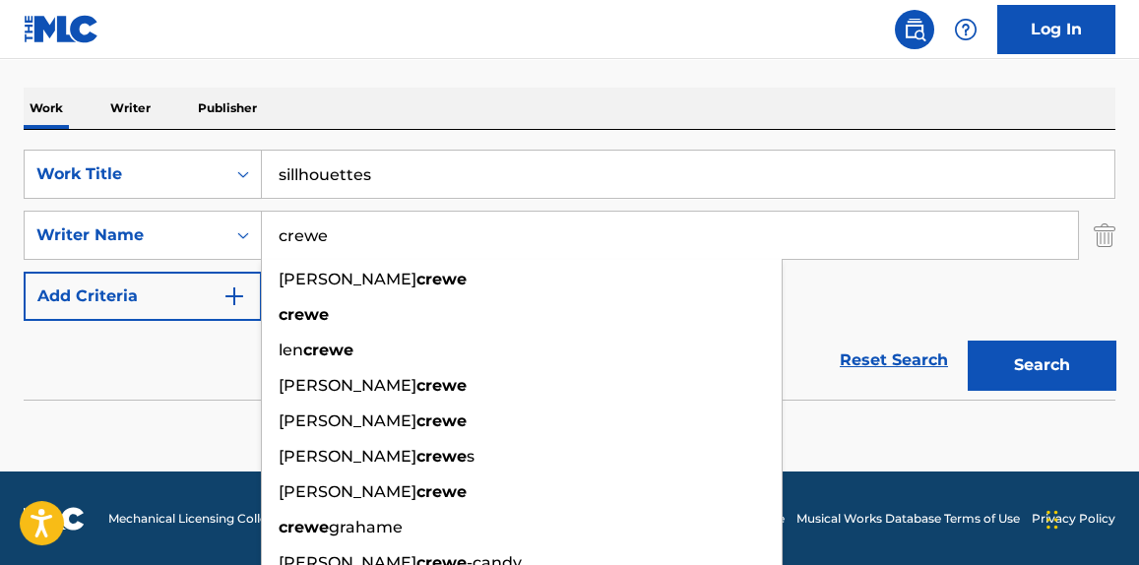
type input "crewe"
click at [968, 341] on button "Search" at bounding box center [1042, 365] width 148 height 49
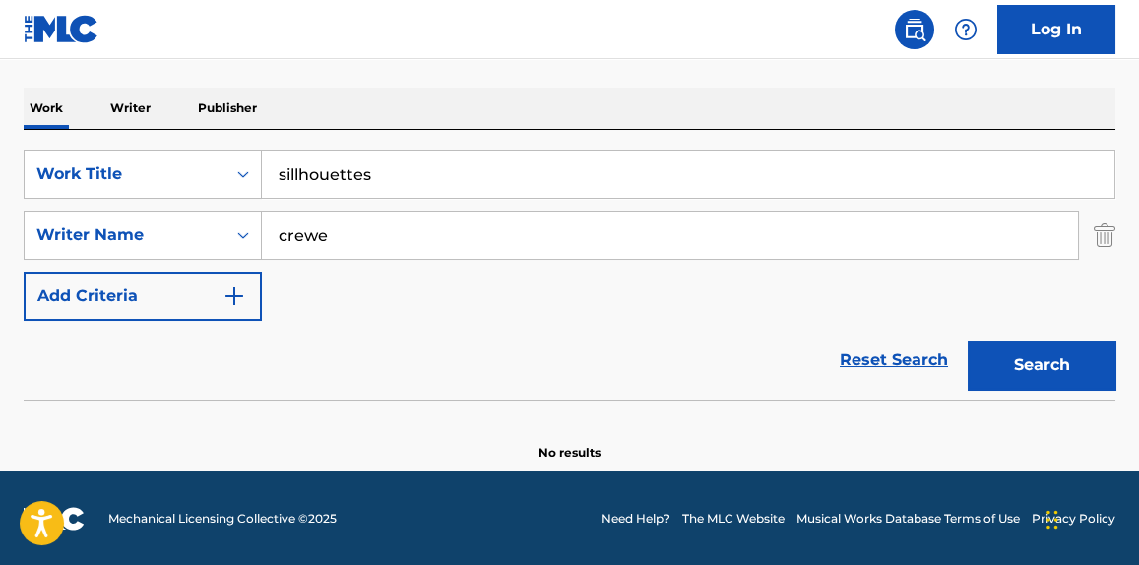
click at [363, 178] on input "sillhouettes" at bounding box center [688, 174] width 853 height 47
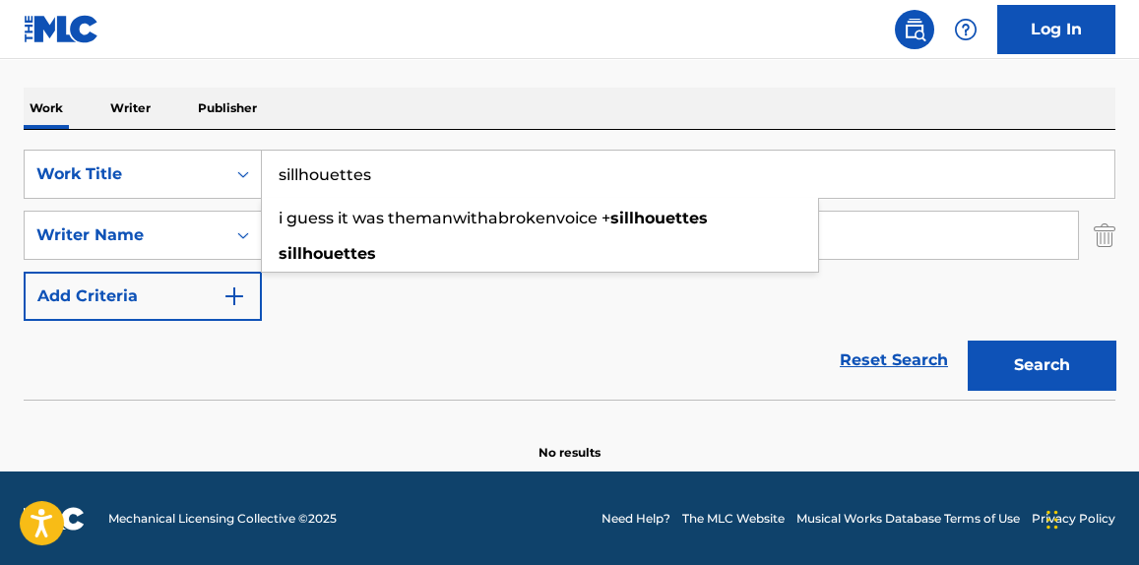
click at [363, 178] on input "sillhouettes" at bounding box center [688, 174] width 853 height 47
paste input "Sincerely"
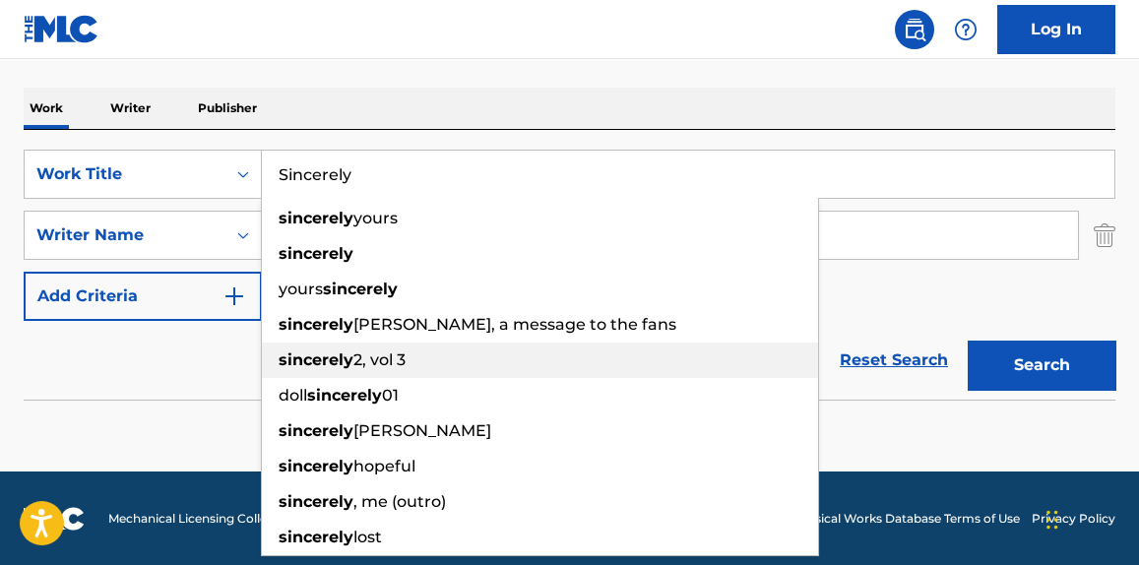
type input "Sincerely"
click at [224, 358] on div "Reset Search Search" at bounding box center [570, 360] width 1092 height 79
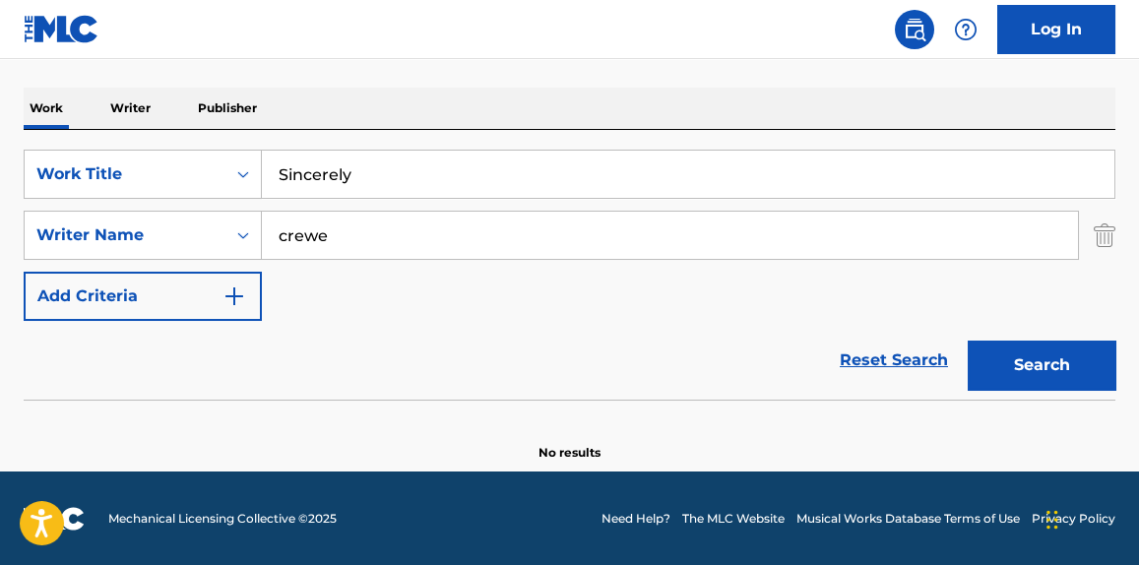
click at [314, 233] on input "crewe" at bounding box center [670, 235] width 816 height 47
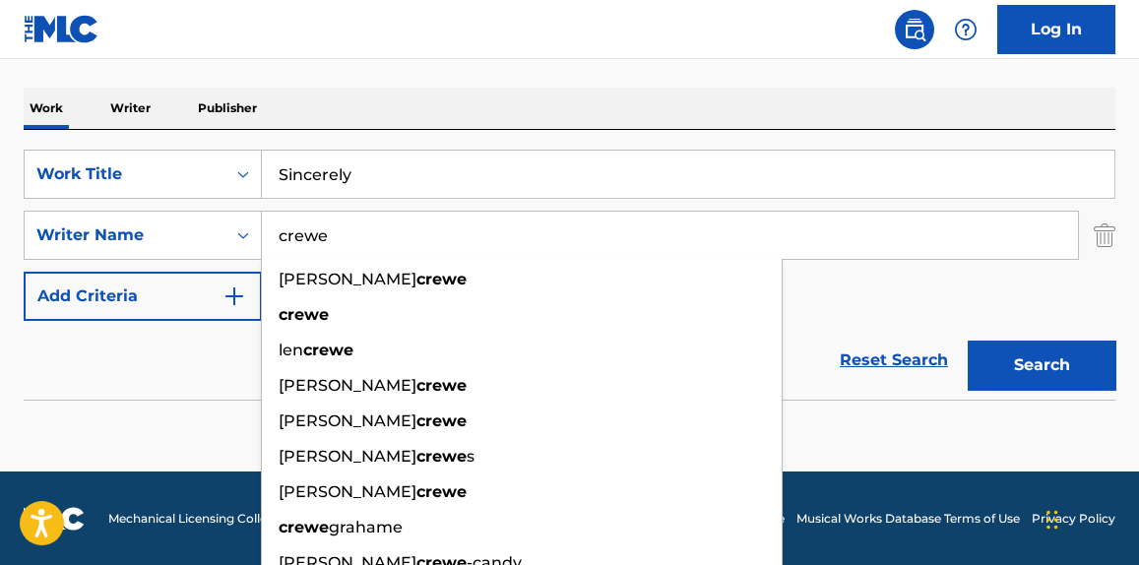
click at [314, 233] on input "crewe" at bounding box center [670, 235] width 816 height 47
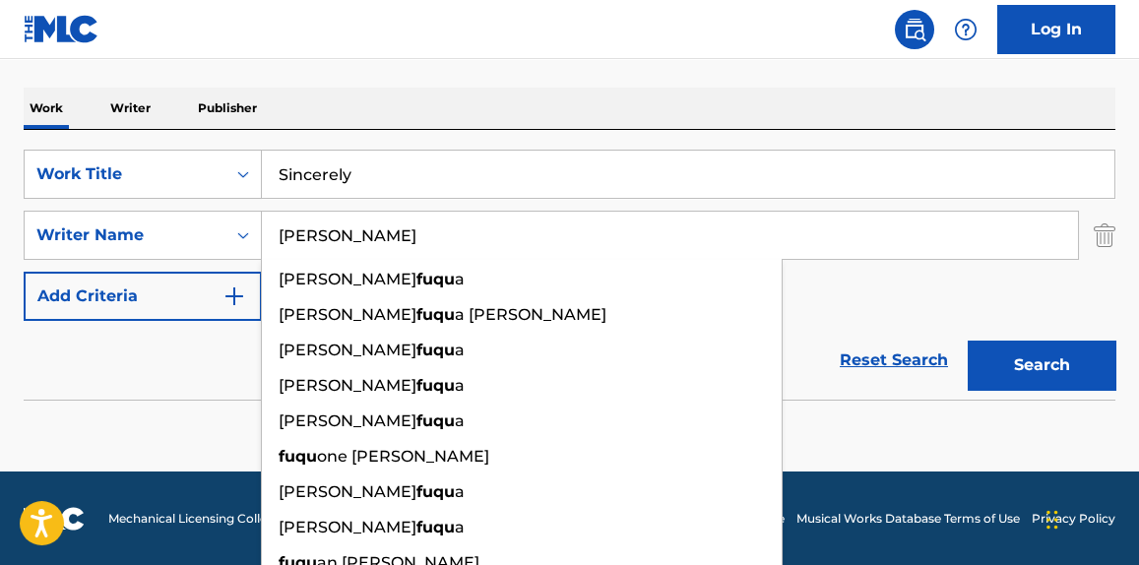
type input "[PERSON_NAME]"
click at [968, 341] on button "Search" at bounding box center [1042, 365] width 148 height 49
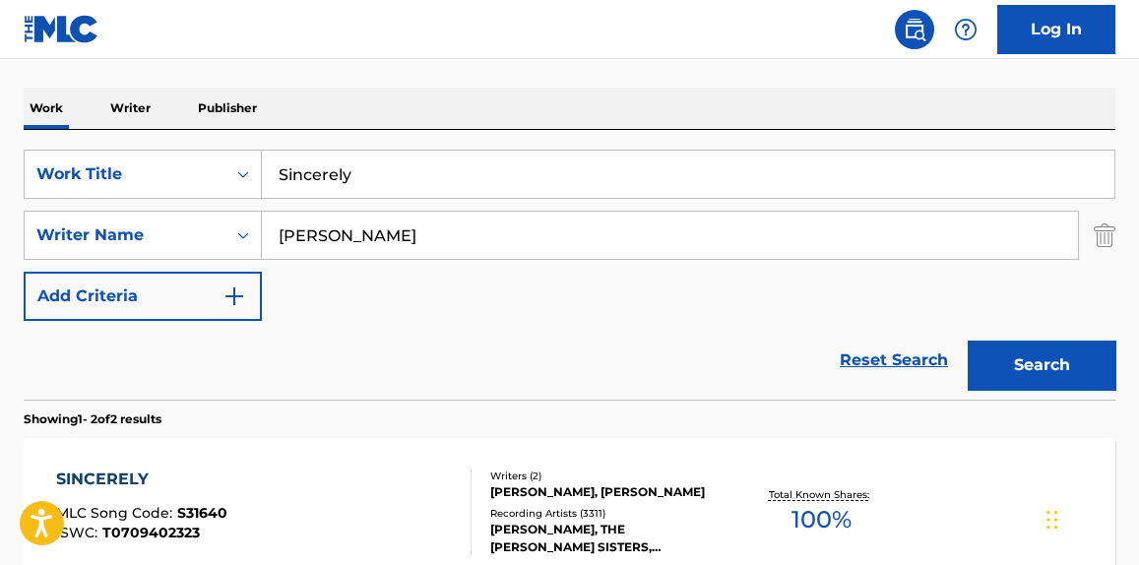
click at [324, 500] on div "SINCERELY MLC Song Code : S31640 ISWC : T0709402323" at bounding box center [263, 512] width 415 height 89
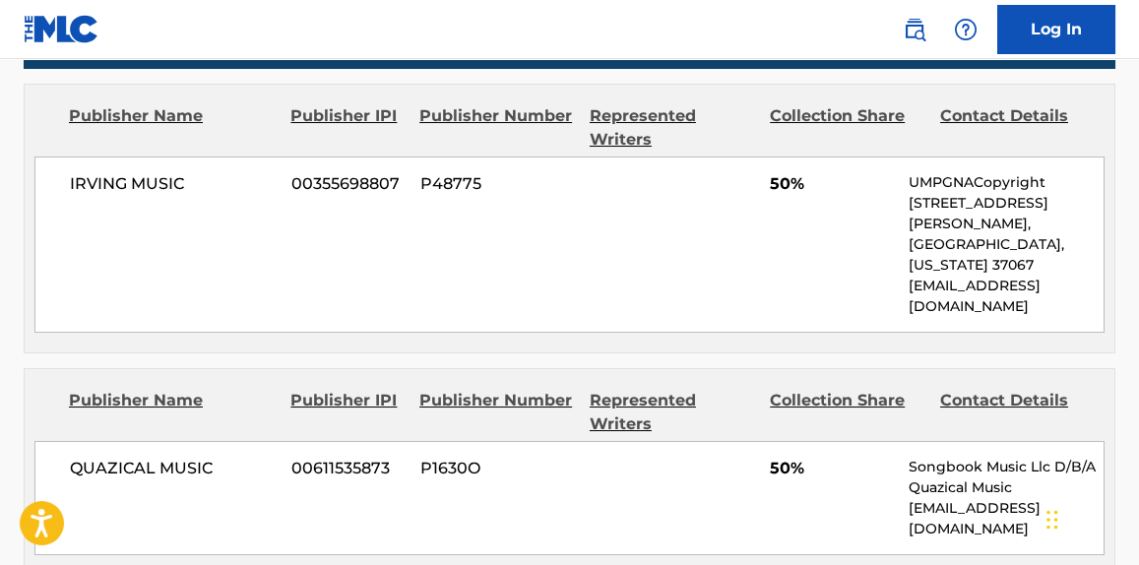
scroll to position [953, 0]
